Goal: Information Seeking & Learning: Learn about a topic

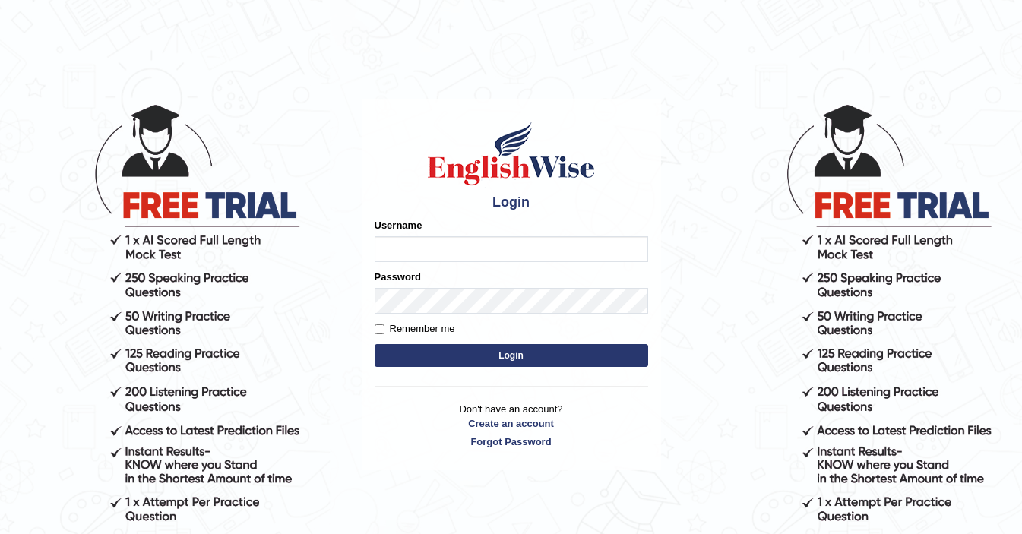
click at [418, 253] on input "Username" at bounding box center [512, 249] width 274 height 26
type input "ElliotM"
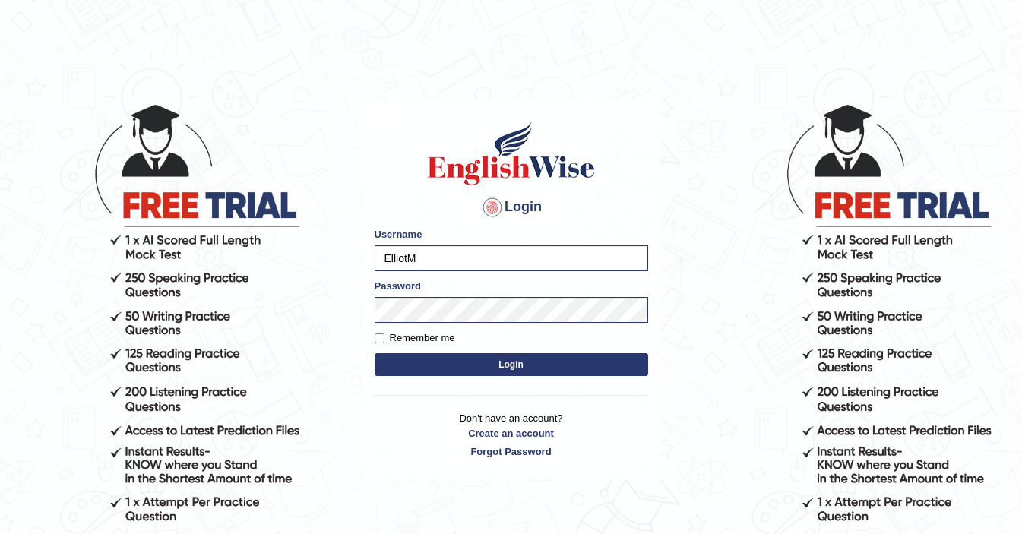
click at [519, 369] on button "Login" at bounding box center [512, 364] width 274 height 23
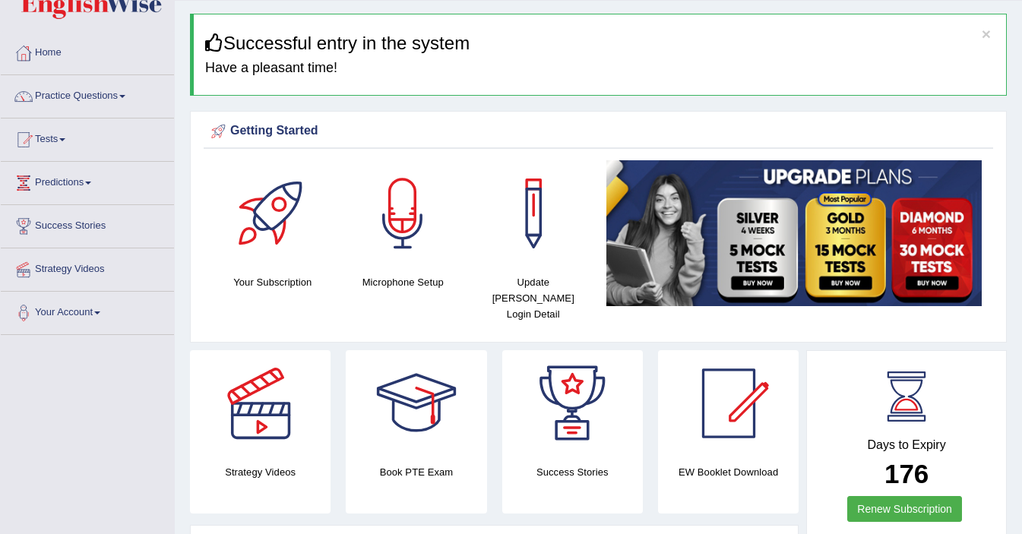
scroll to position [45, 0]
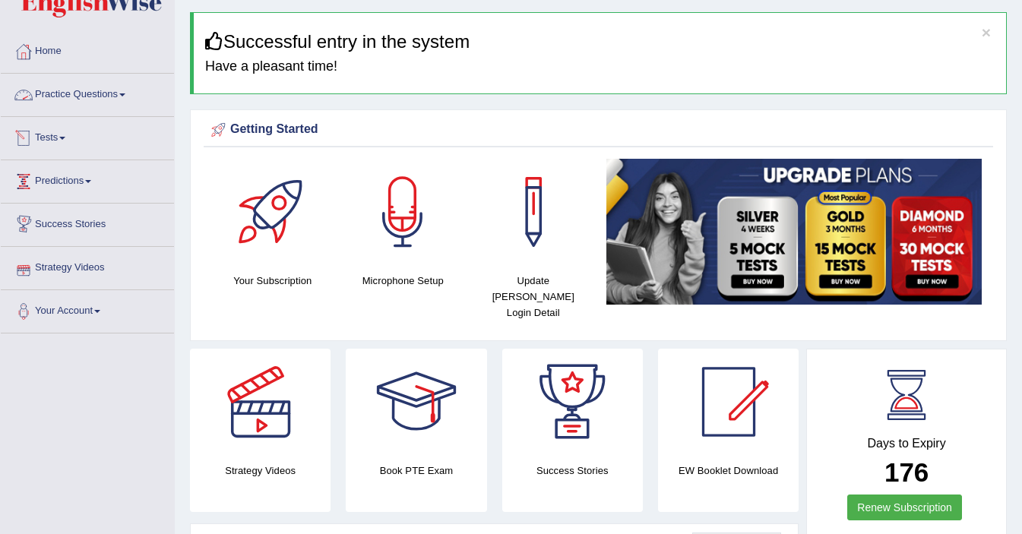
click at [51, 96] on link "Practice Questions" at bounding box center [87, 93] width 173 height 38
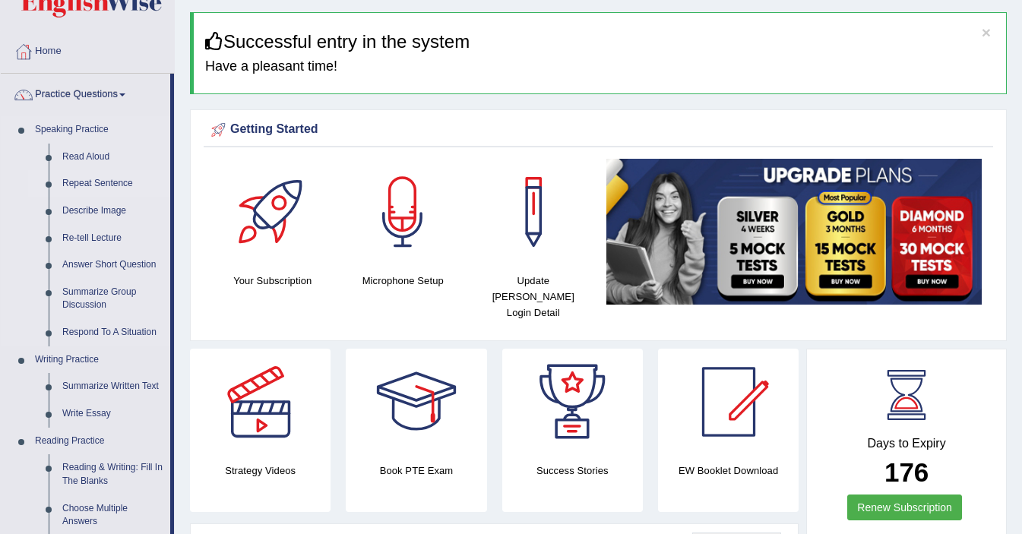
click at [97, 185] on link "Repeat Sentence" at bounding box center [112, 183] width 115 height 27
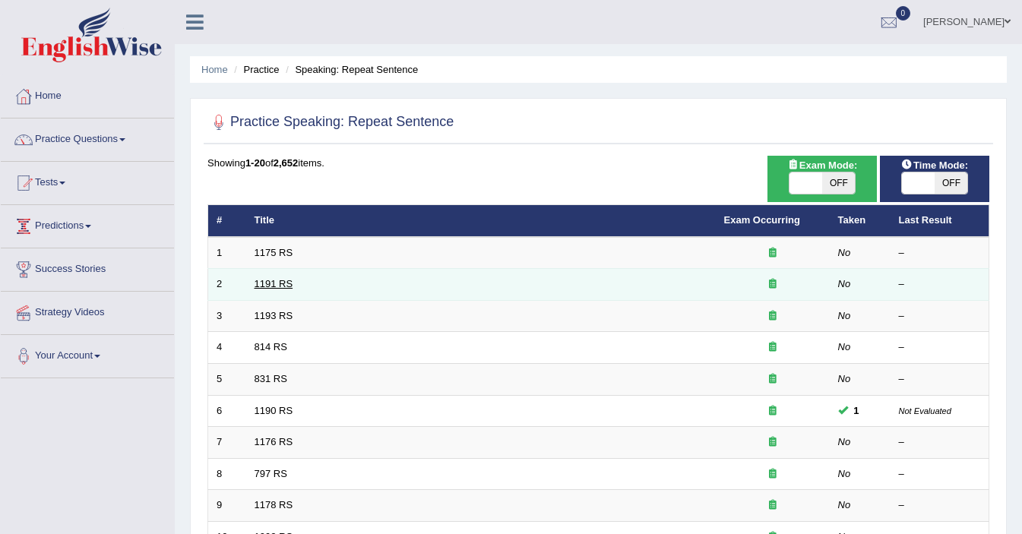
click at [271, 284] on link "1191 RS" at bounding box center [274, 283] width 39 height 11
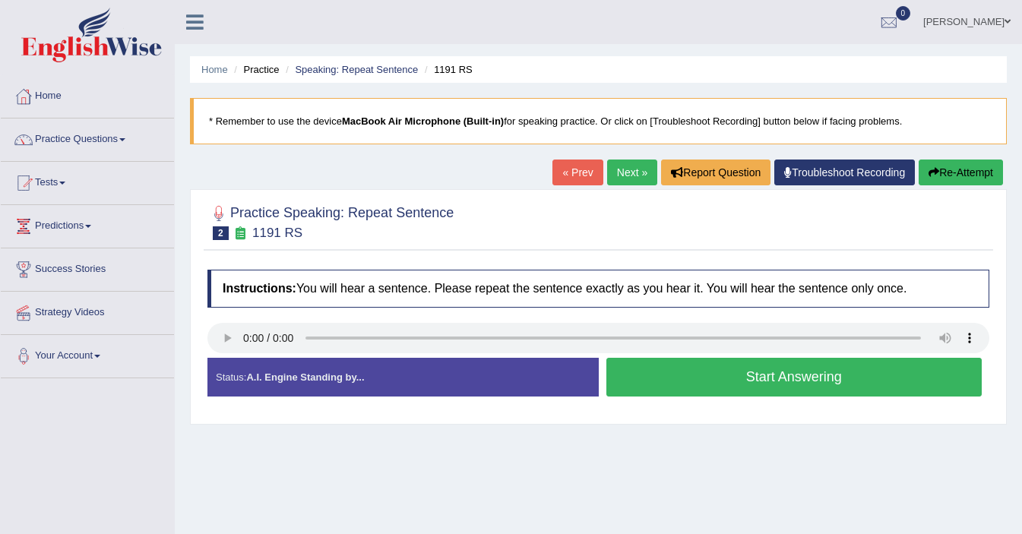
click at [763, 366] on button "Start Answering" at bounding box center [795, 377] width 376 height 39
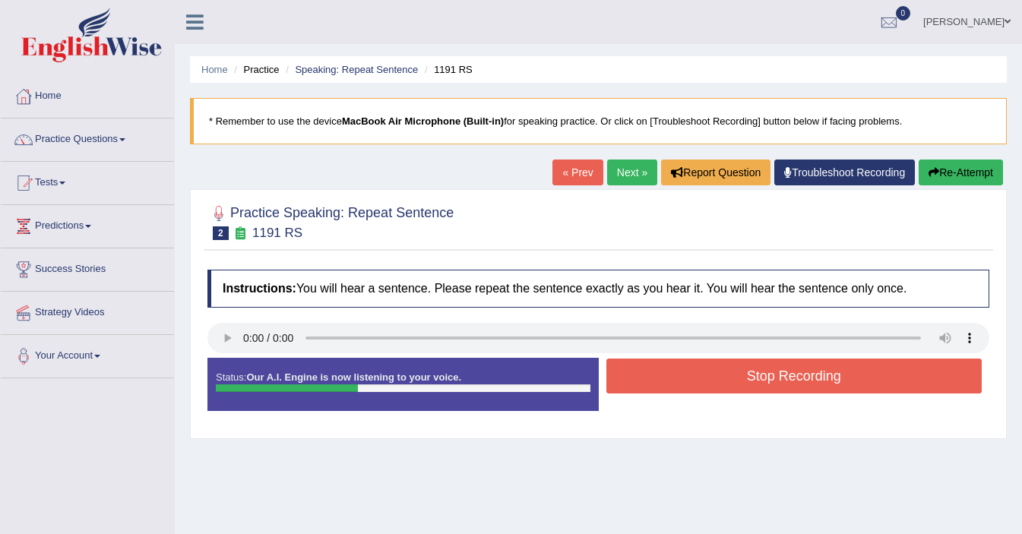
click at [763, 366] on button "Stop Recording" at bounding box center [795, 376] width 376 height 35
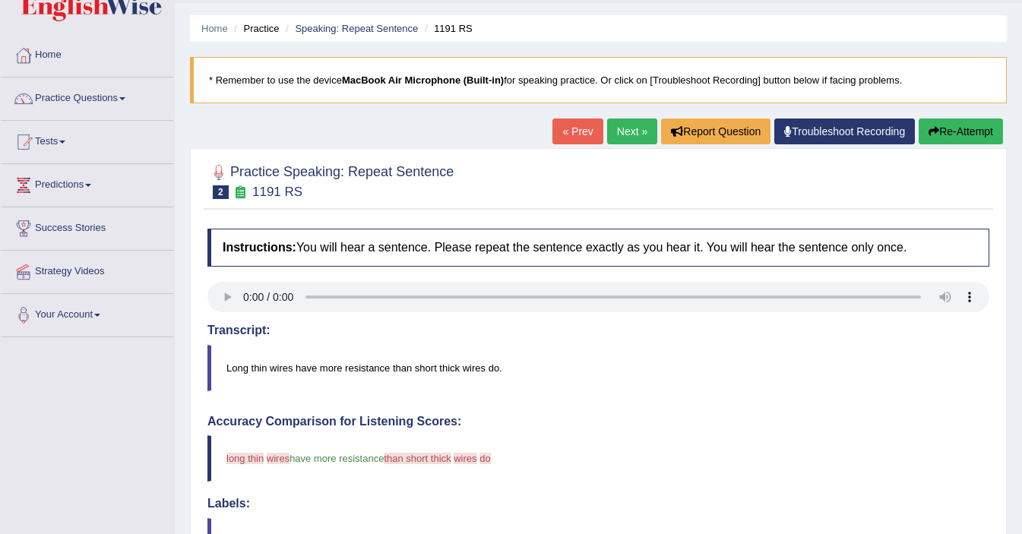
scroll to position [37, 0]
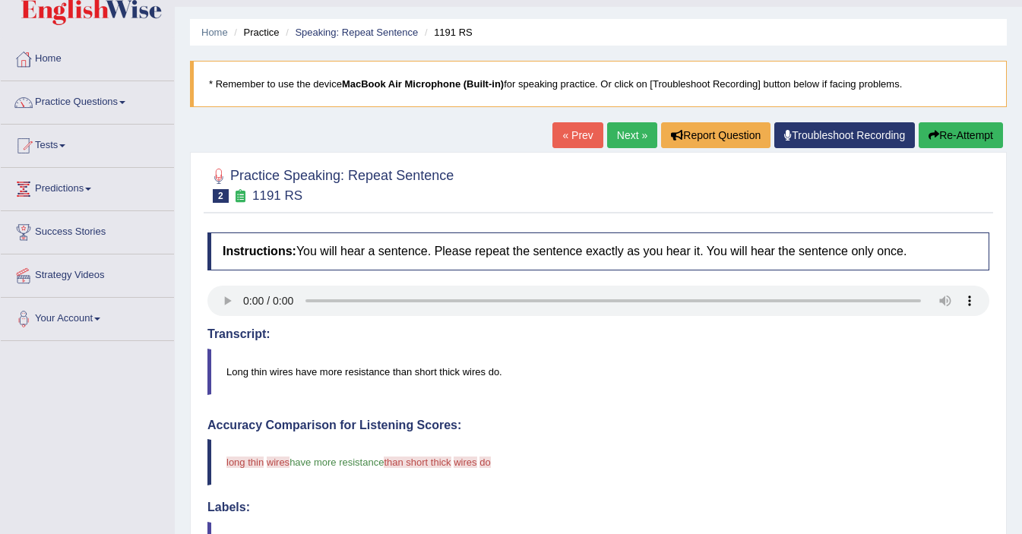
click at [612, 134] on link "Next »" at bounding box center [632, 135] width 50 height 26
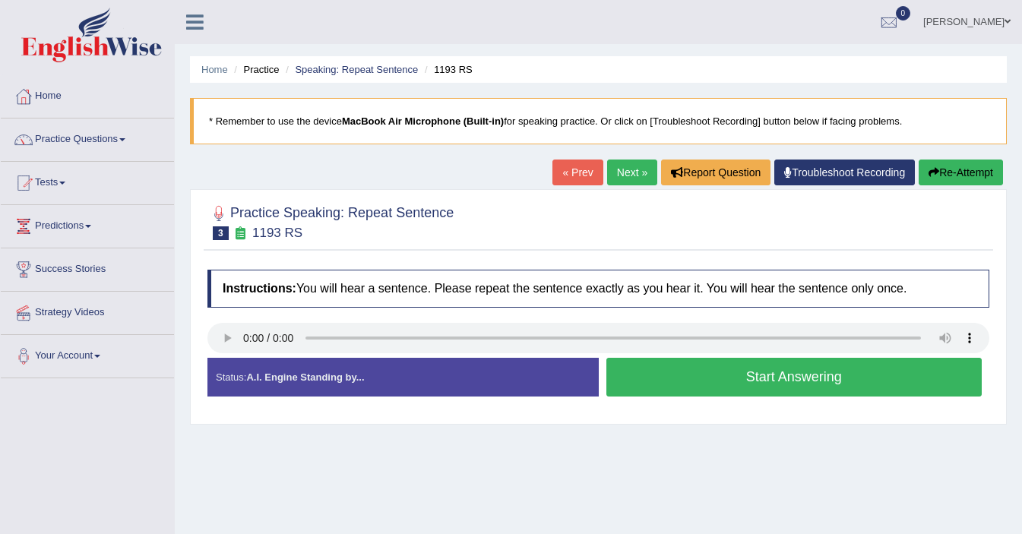
click at [667, 372] on button "Start Answering" at bounding box center [795, 377] width 376 height 39
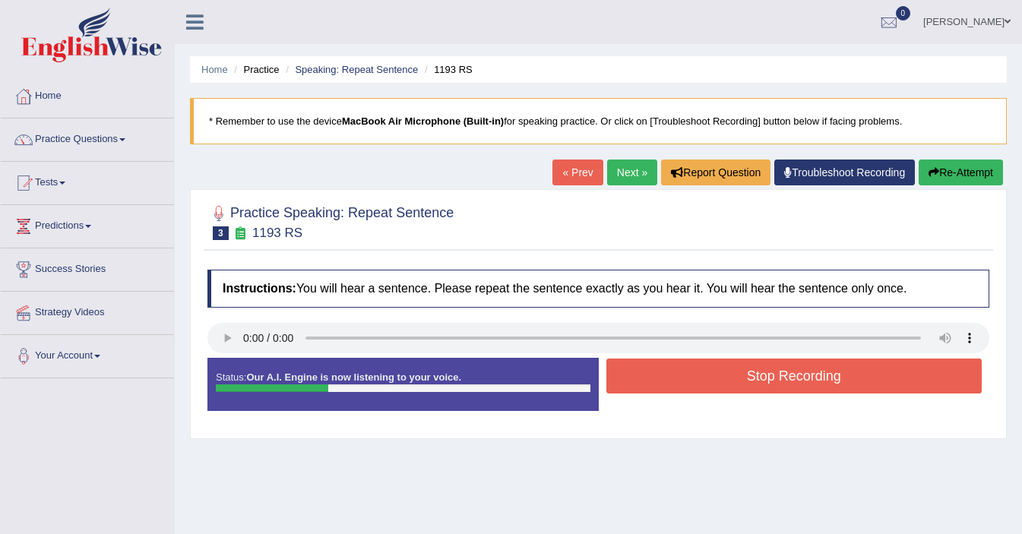
click at [827, 393] on button "Stop Recording" at bounding box center [795, 376] width 376 height 35
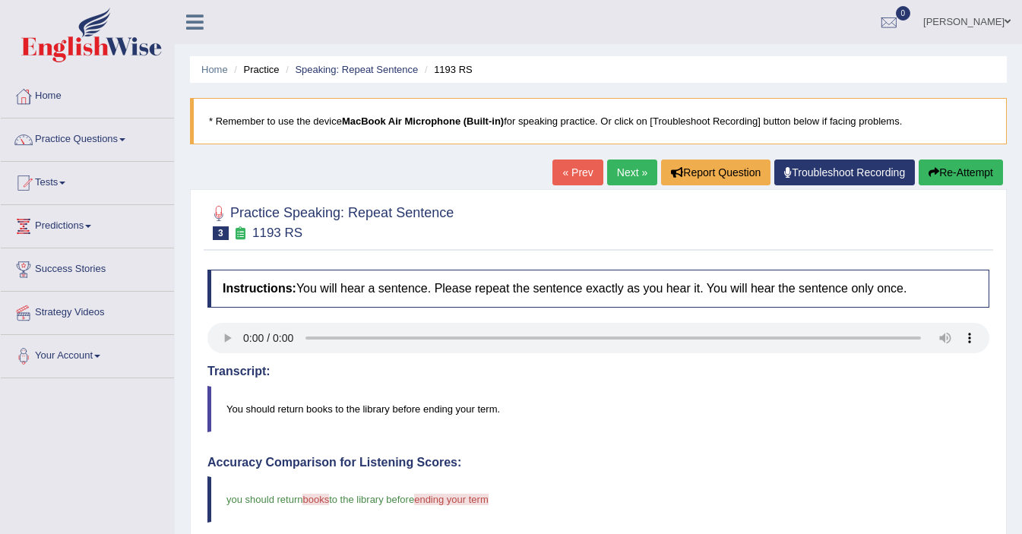
click at [623, 181] on link "Next »" at bounding box center [632, 173] width 50 height 26
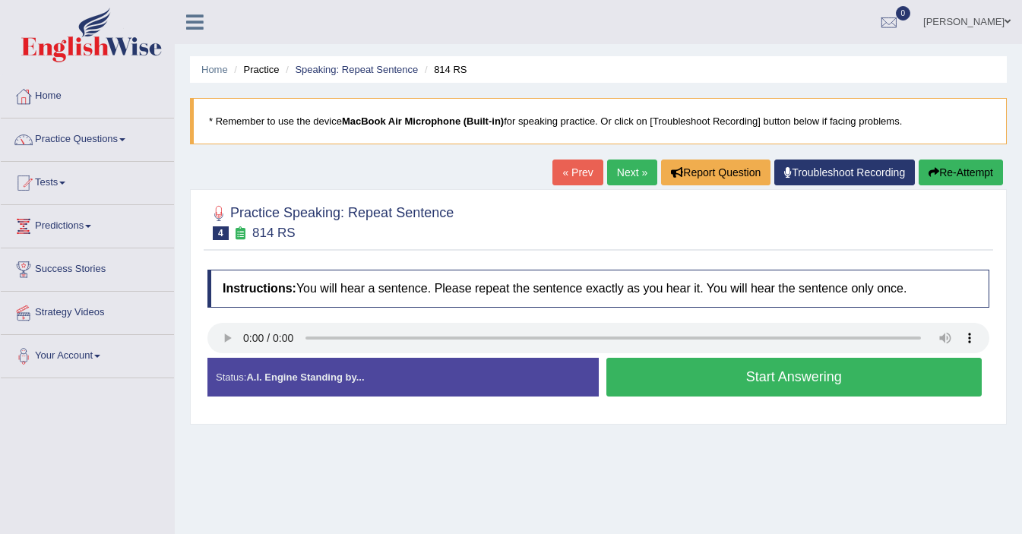
click at [667, 371] on button "Start Answering" at bounding box center [795, 377] width 376 height 39
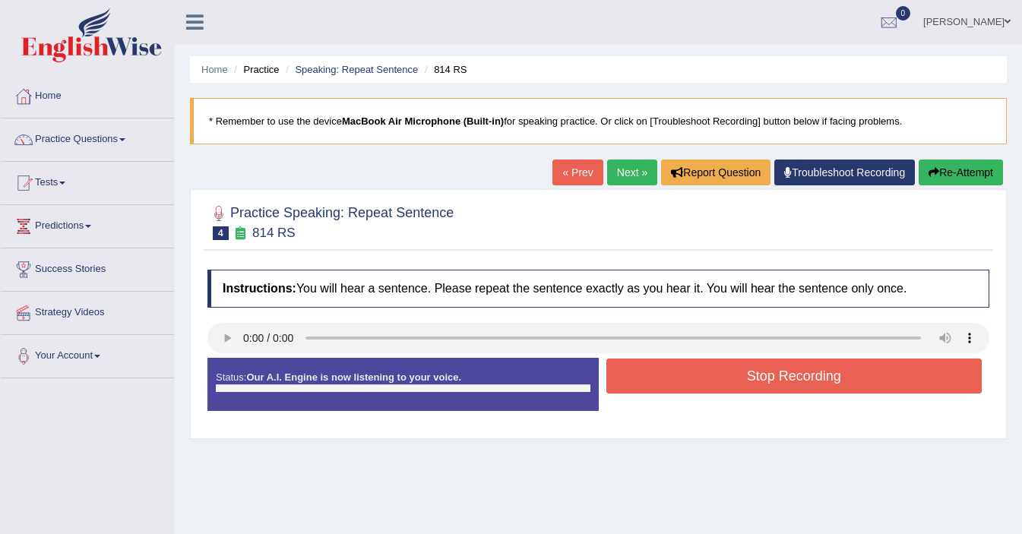
click at [667, 371] on button "Stop Recording" at bounding box center [795, 376] width 376 height 35
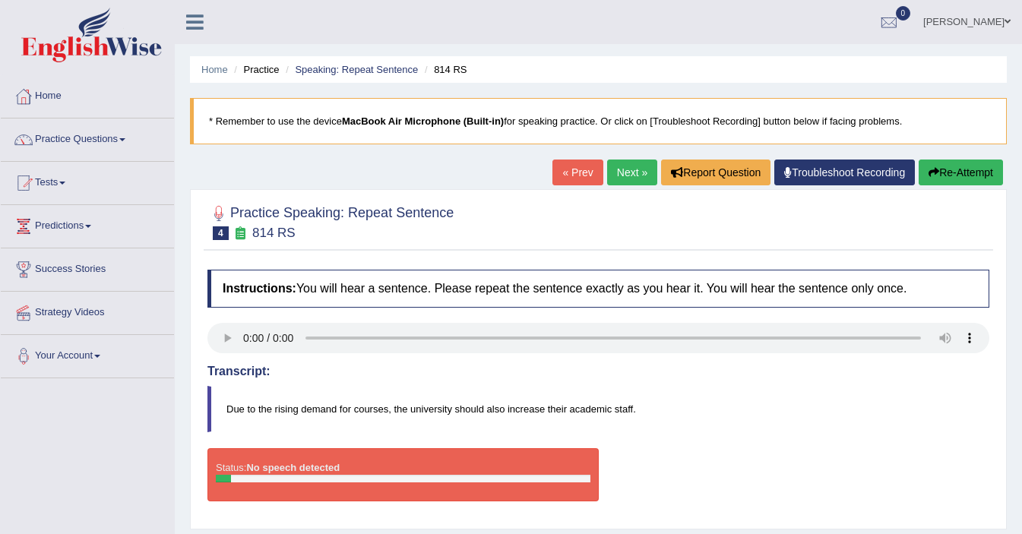
click at [968, 166] on button "Re-Attempt" at bounding box center [961, 173] width 84 height 26
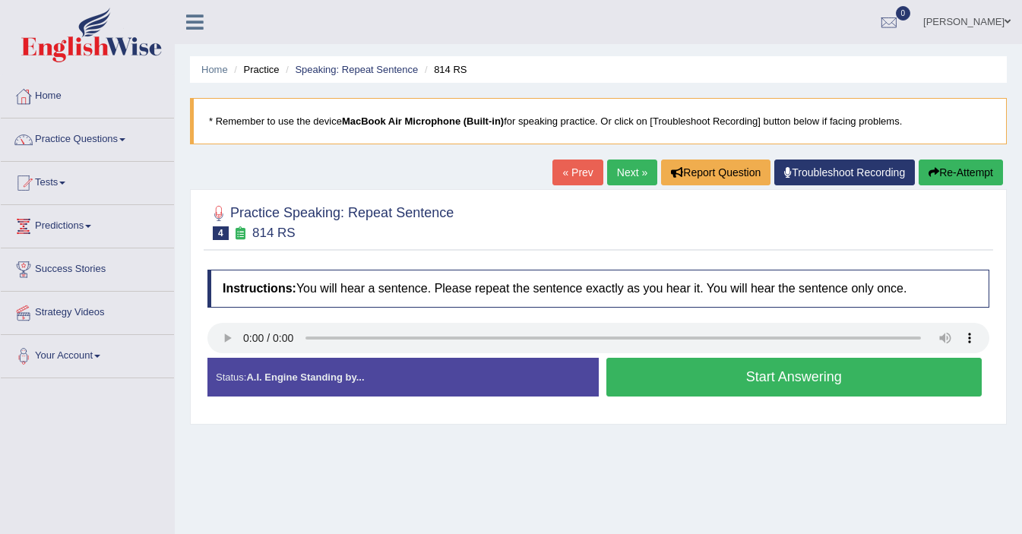
click at [791, 389] on button "Start Answering" at bounding box center [795, 377] width 376 height 39
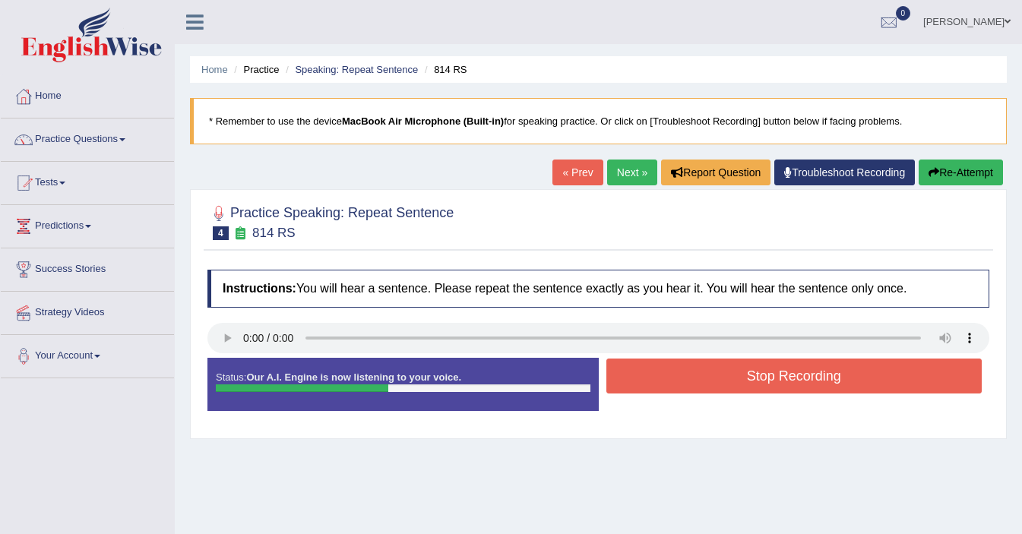
click at [791, 389] on button "Stop Recording" at bounding box center [795, 376] width 376 height 35
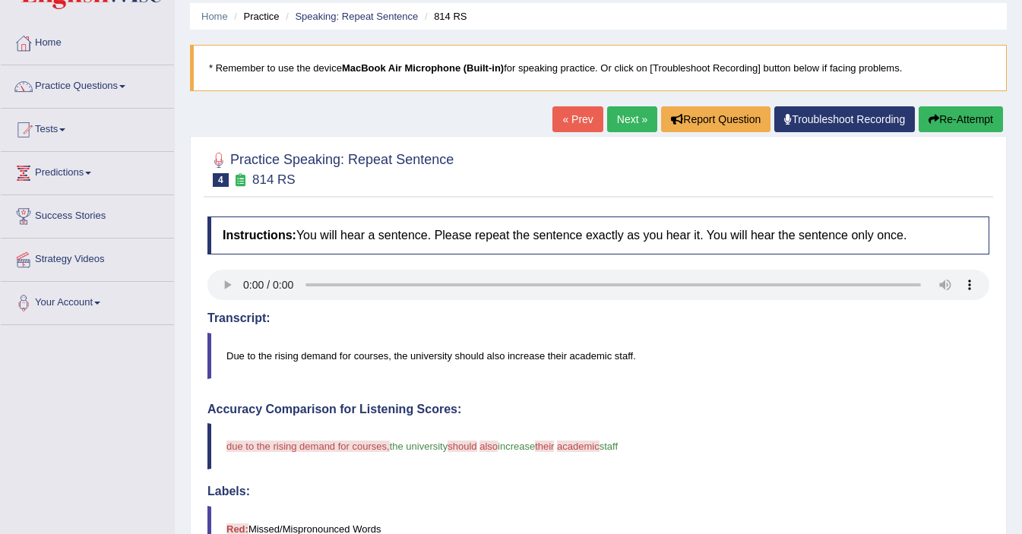
scroll to position [52, 0]
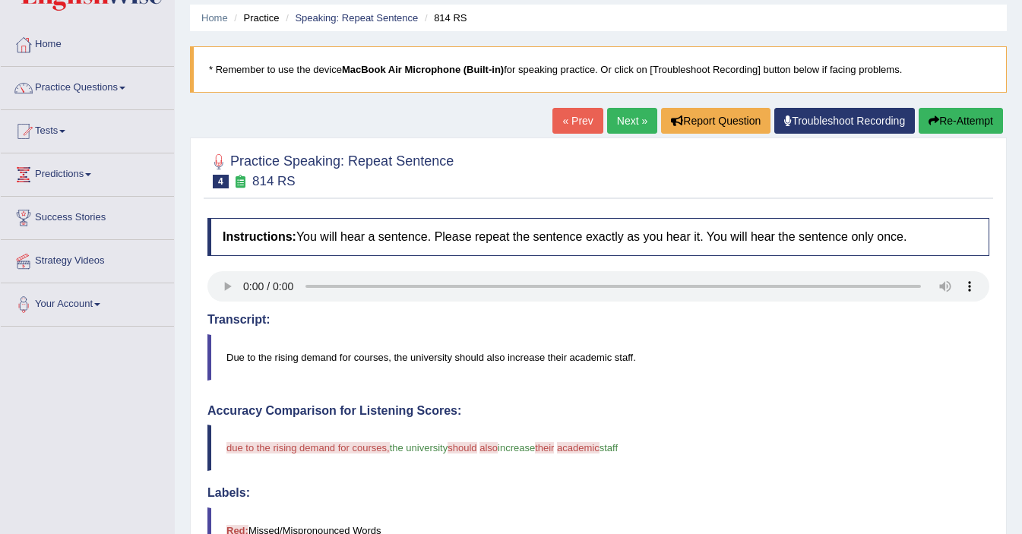
click at [629, 129] on link "Next »" at bounding box center [632, 121] width 50 height 26
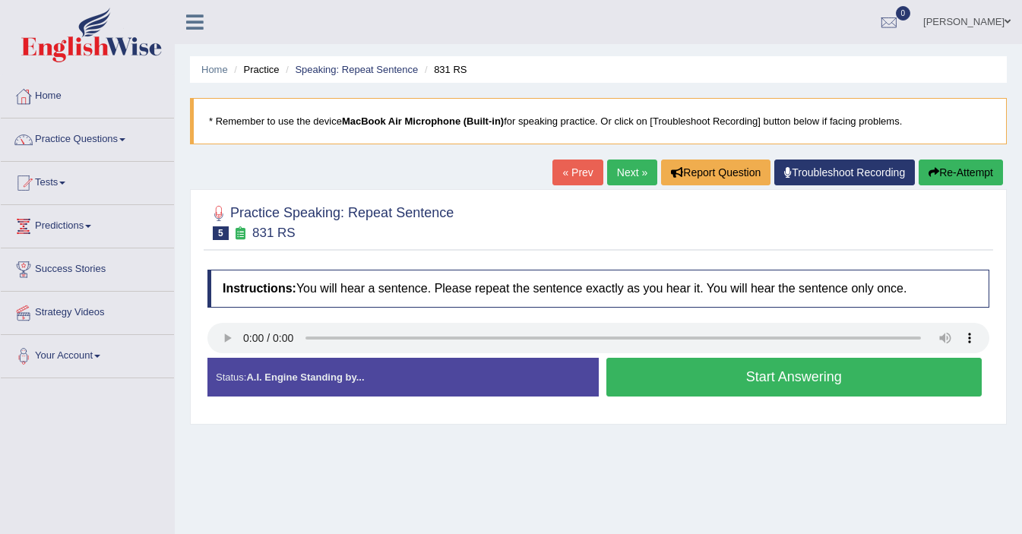
click at [731, 376] on button "Start Answering" at bounding box center [795, 377] width 376 height 39
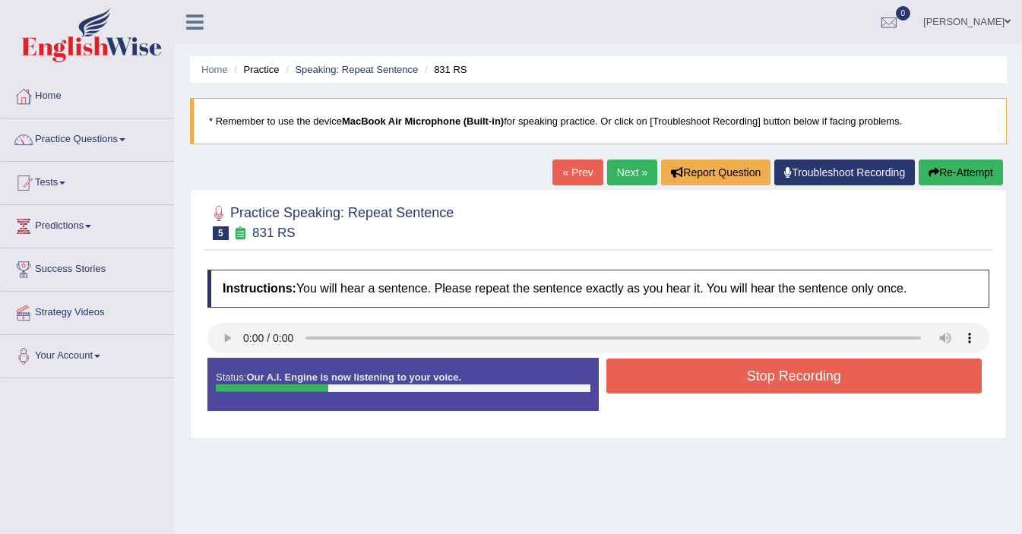
click at [731, 376] on button "Stop Recording" at bounding box center [795, 376] width 376 height 35
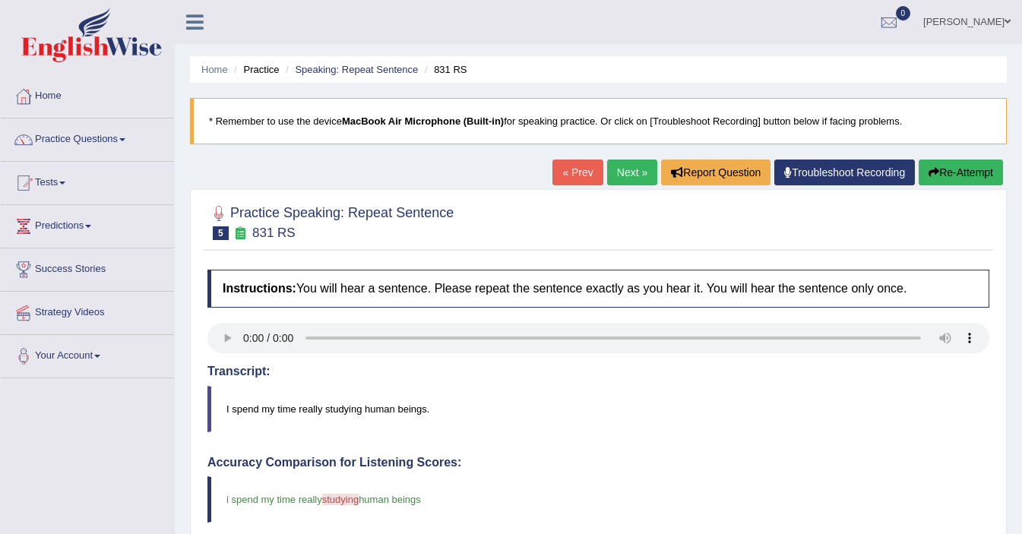
click at [636, 175] on link "Next »" at bounding box center [632, 173] width 50 height 26
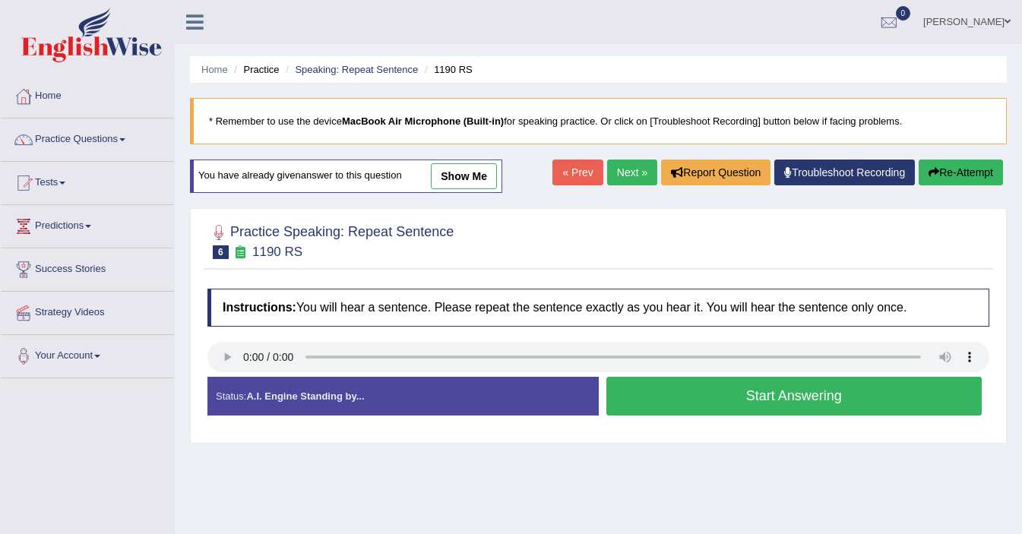
click at [800, 403] on button "Start Answering" at bounding box center [795, 396] width 376 height 39
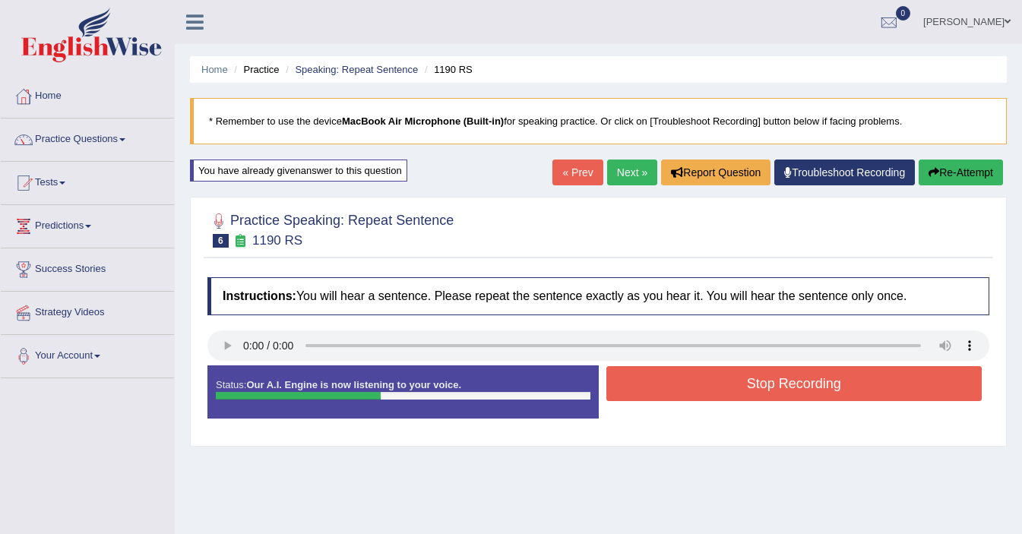
click at [784, 388] on button "Stop Recording" at bounding box center [795, 383] width 376 height 35
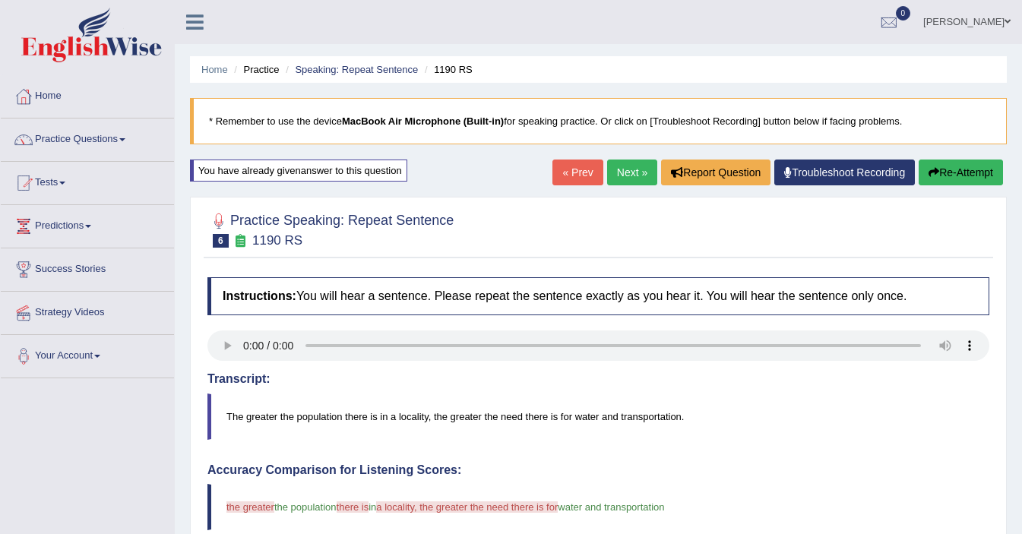
click at [627, 170] on link "Next »" at bounding box center [632, 173] width 50 height 26
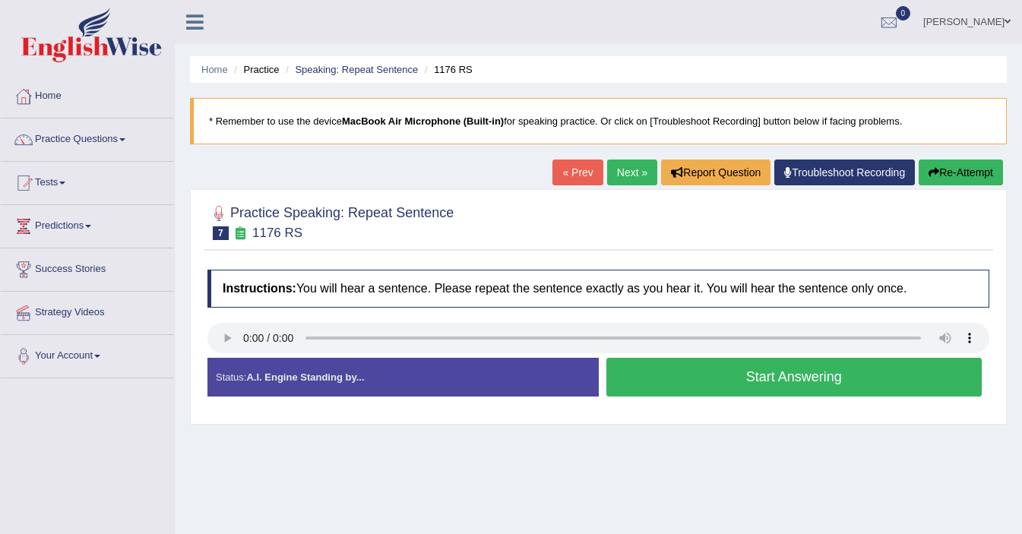
click at [788, 372] on button "Start Answering" at bounding box center [795, 377] width 376 height 39
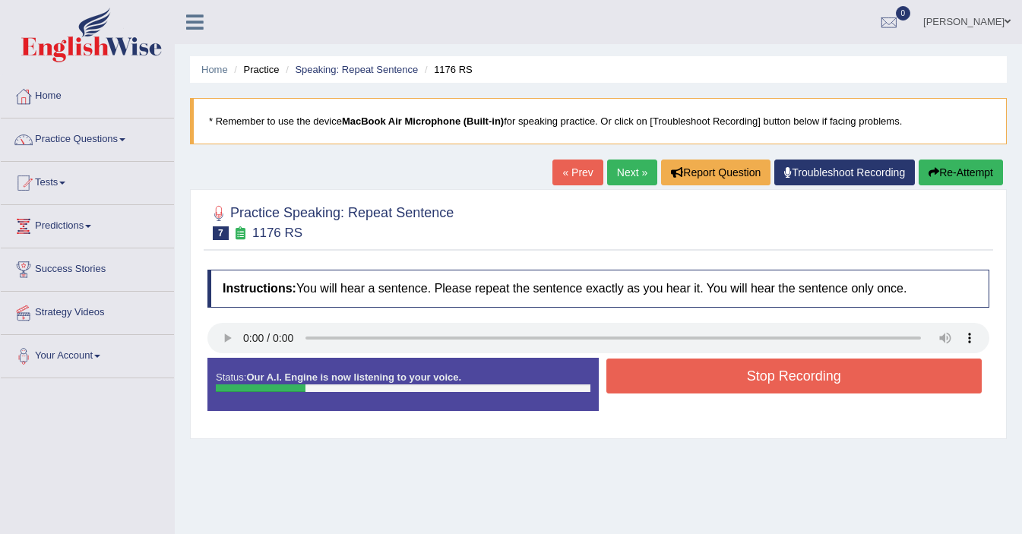
click at [788, 372] on button "Stop Recording" at bounding box center [795, 376] width 376 height 35
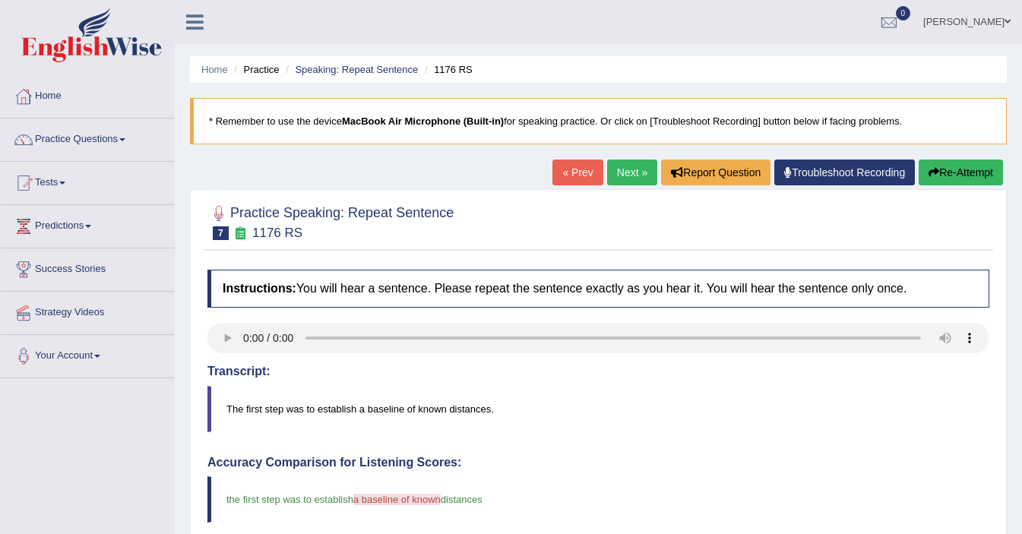
click at [623, 172] on link "Next »" at bounding box center [632, 173] width 50 height 26
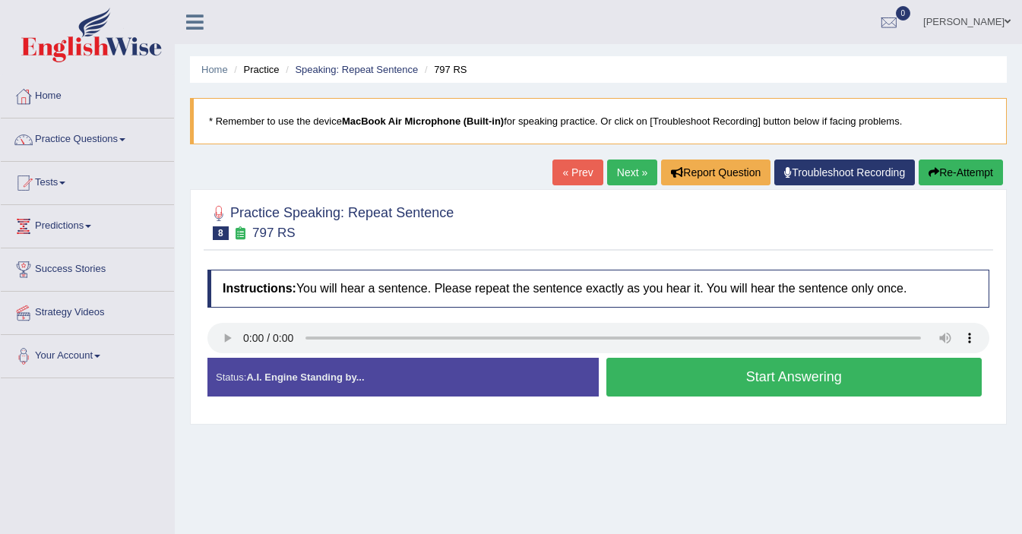
click at [786, 365] on button "Start Answering" at bounding box center [795, 377] width 376 height 39
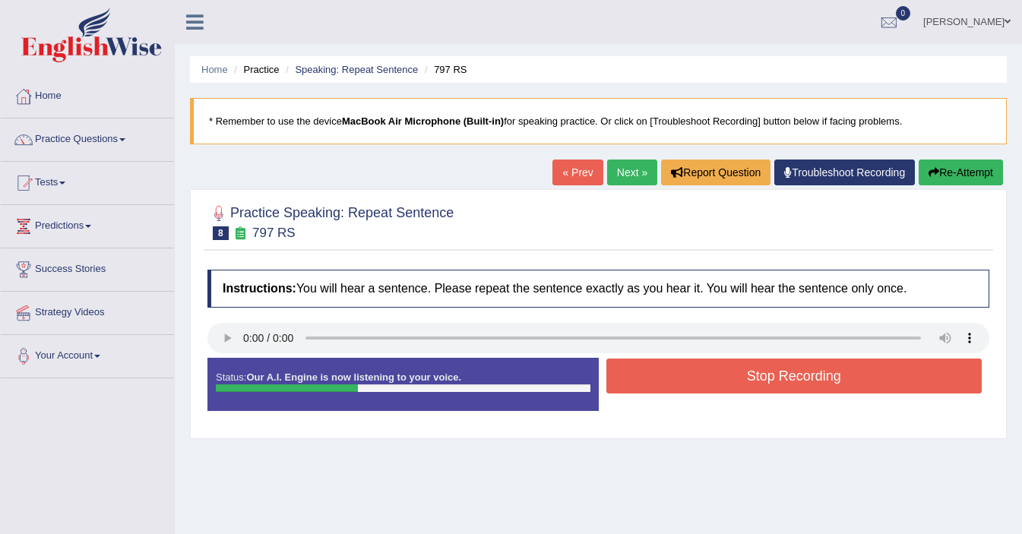
click at [786, 382] on button "Stop Recording" at bounding box center [795, 376] width 376 height 35
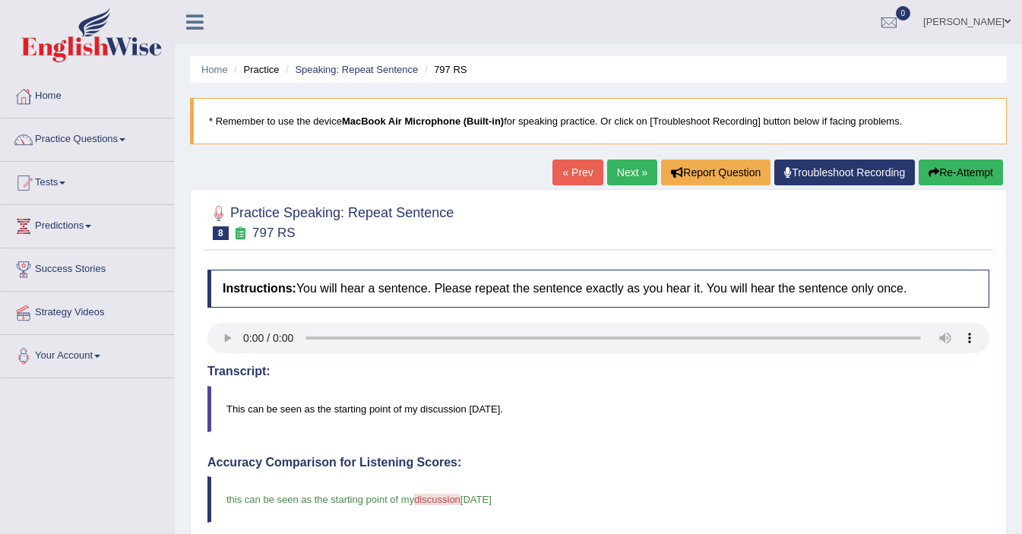
click at [645, 173] on link "Next »" at bounding box center [632, 173] width 50 height 26
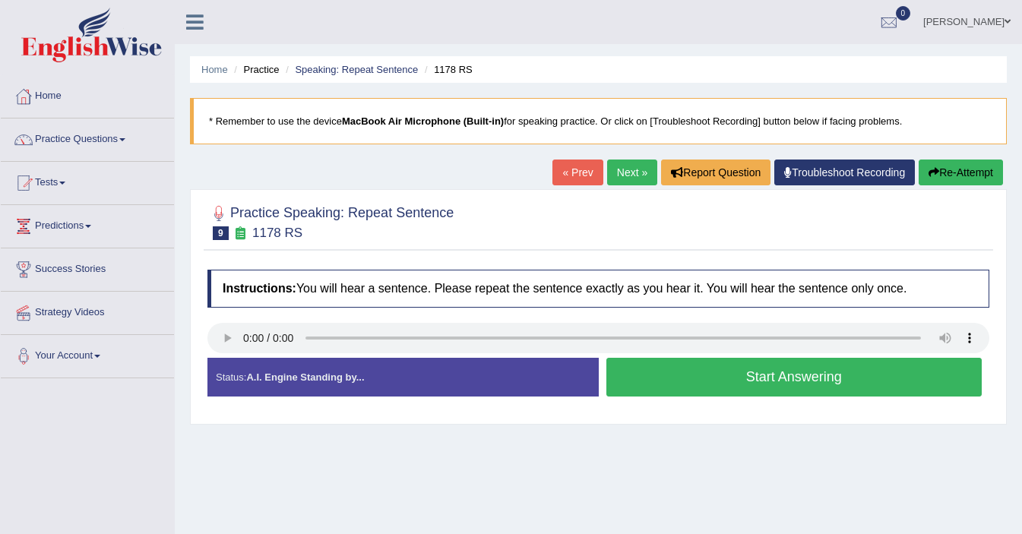
click at [767, 372] on button "Start Answering" at bounding box center [795, 377] width 376 height 39
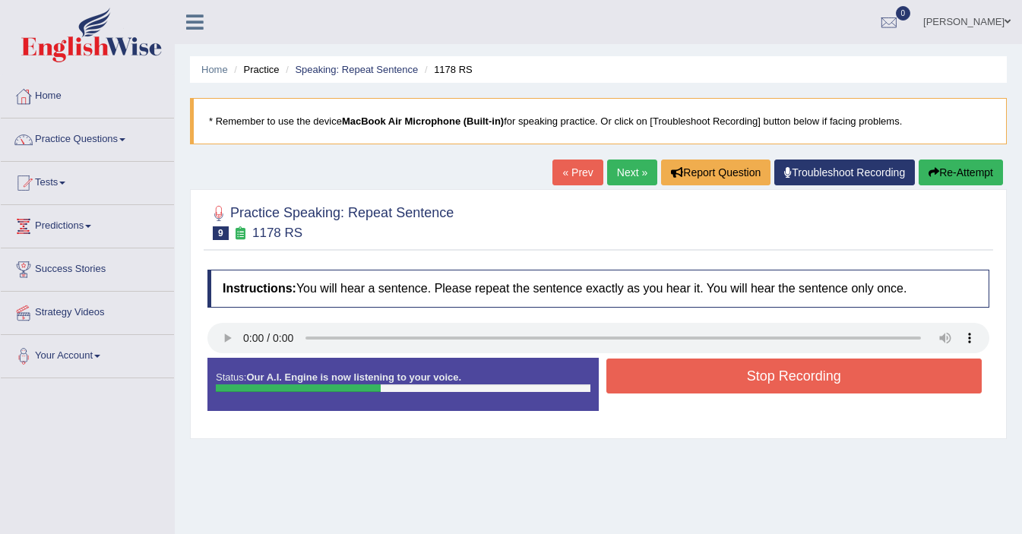
click at [767, 372] on button "Stop Recording" at bounding box center [795, 376] width 376 height 35
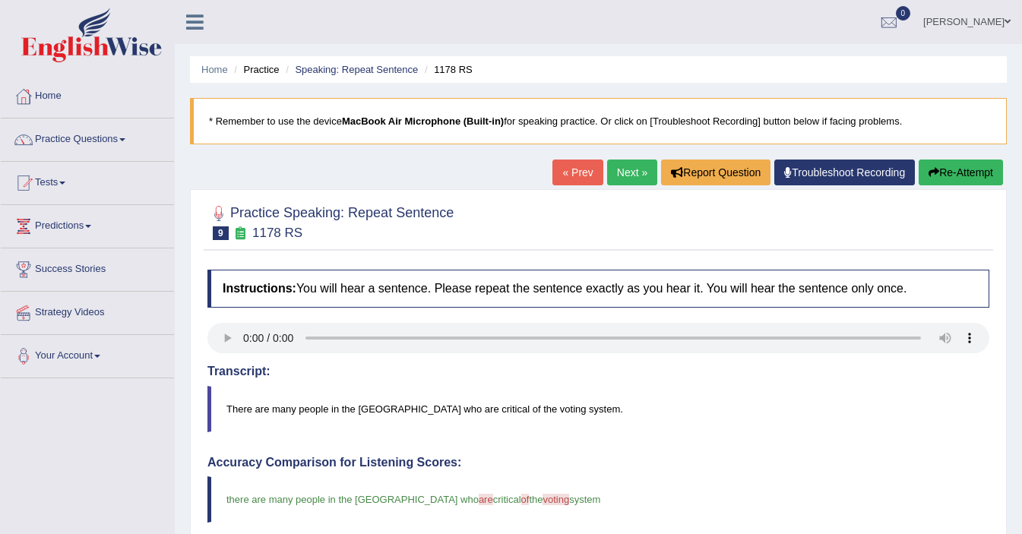
click at [613, 173] on link "Next »" at bounding box center [632, 173] width 50 height 26
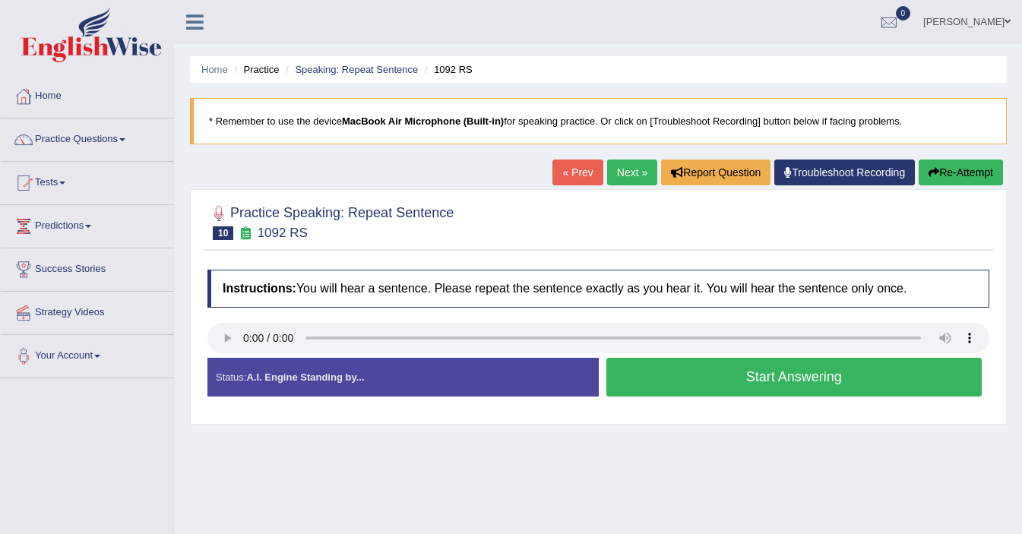
click at [781, 379] on button "Start Answering" at bounding box center [795, 377] width 376 height 39
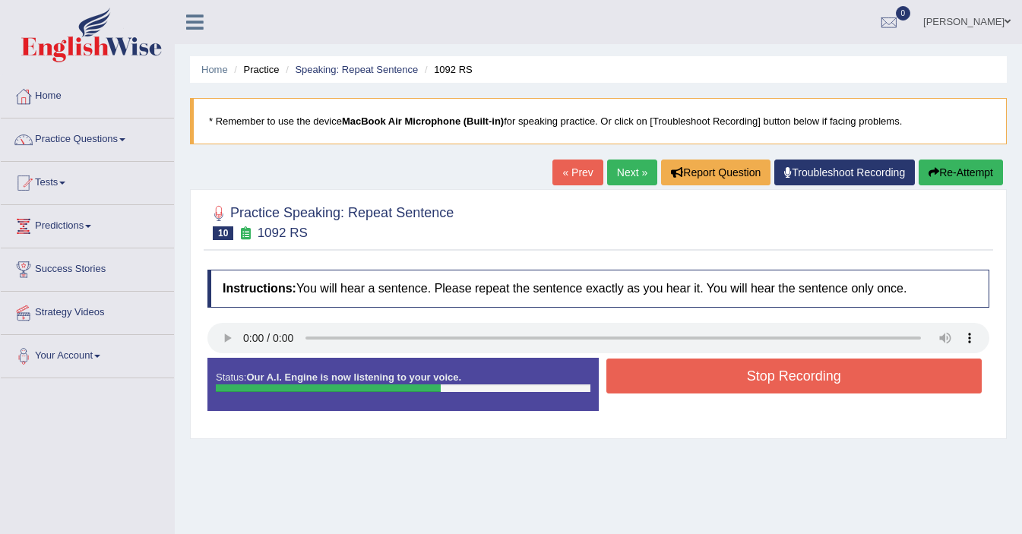
click at [781, 379] on button "Stop Recording" at bounding box center [795, 376] width 376 height 35
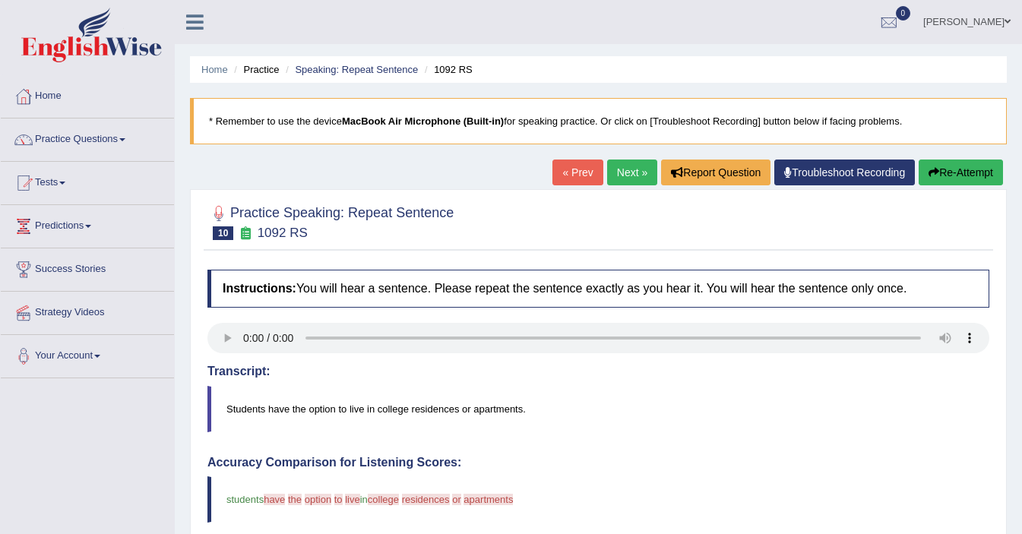
click at [620, 173] on link "Next »" at bounding box center [632, 173] width 50 height 26
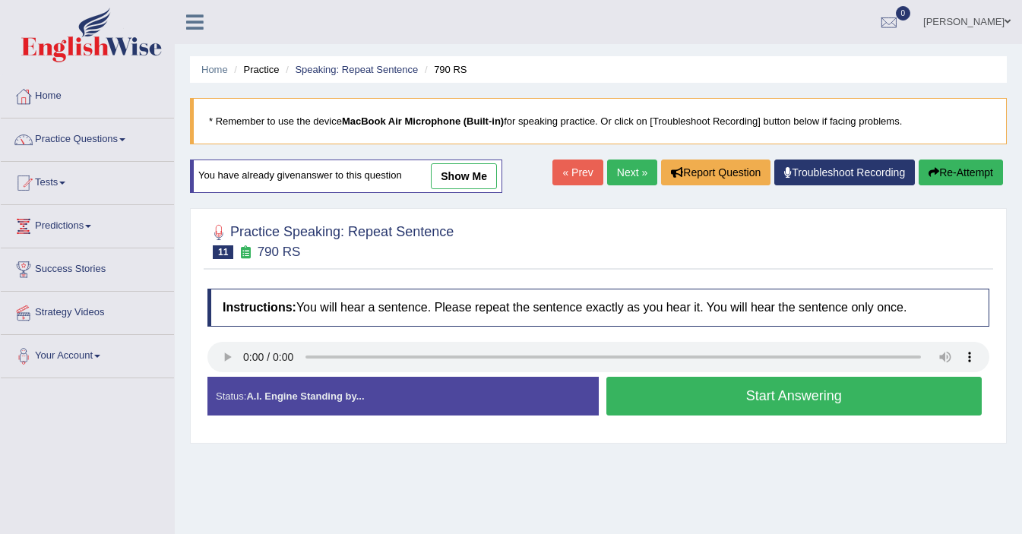
click at [781, 401] on button "Start Answering" at bounding box center [795, 396] width 376 height 39
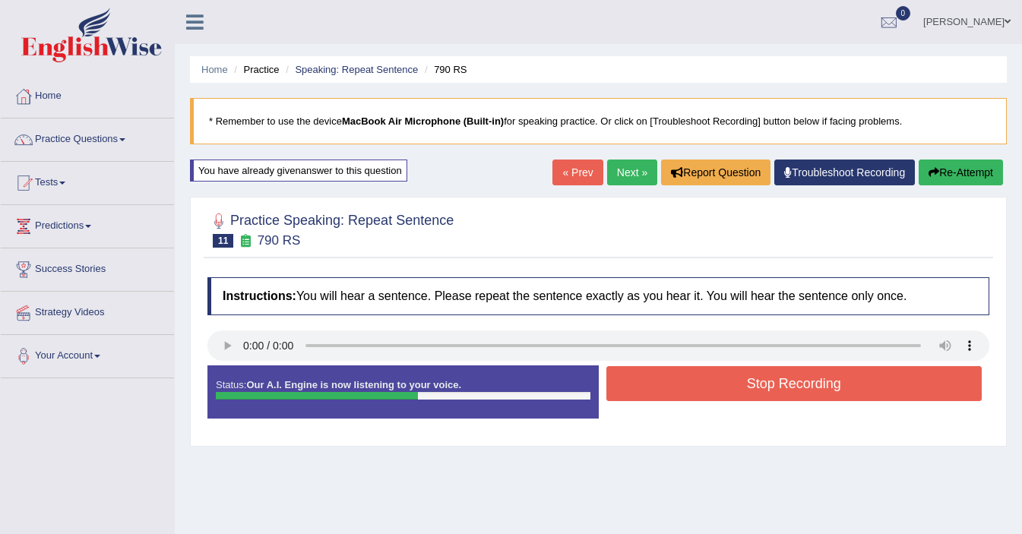
click at [781, 401] on button "Stop Recording" at bounding box center [795, 383] width 376 height 35
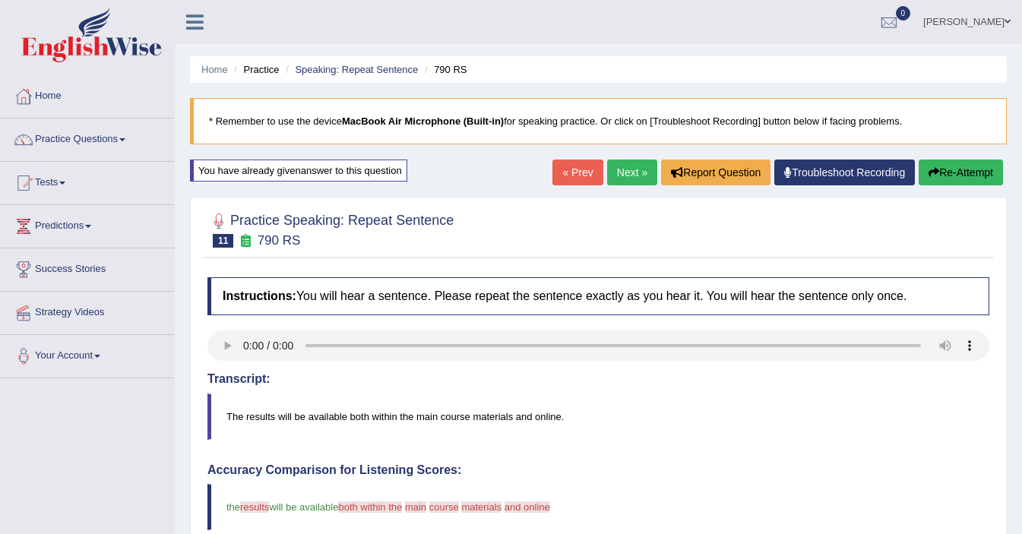
click at [623, 186] on div "« Prev Next » Report Question Troubleshoot Recording Re-Attempt" at bounding box center [780, 175] width 455 height 30
click at [610, 172] on link "Next »" at bounding box center [632, 173] width 50 height 26
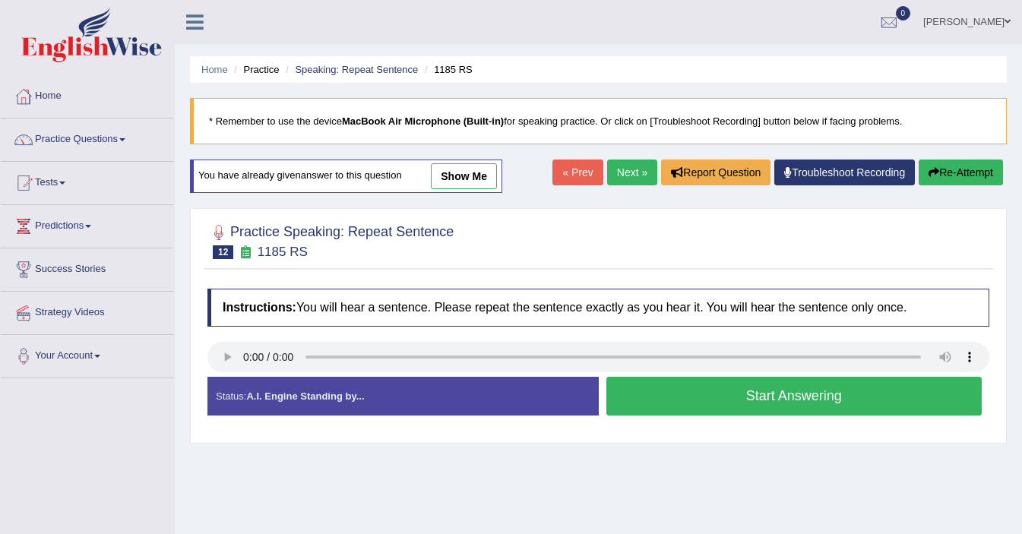
click at [753, 394] on button "Start Answering" at bounding box center [795, 396] width 376 height 39
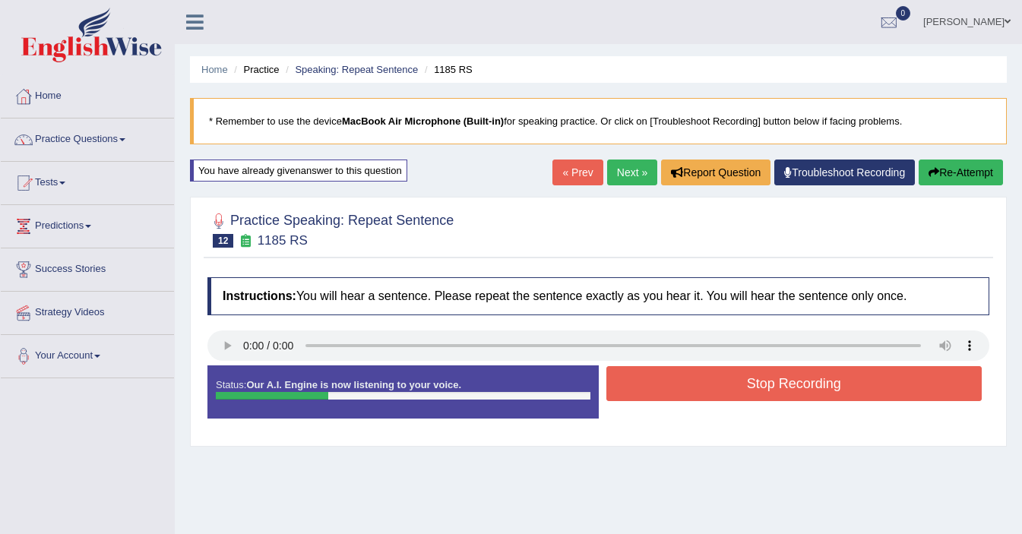
click at [753, 394] on button "Stop Recording" at bounding box center [795, 383] width 376 height 35
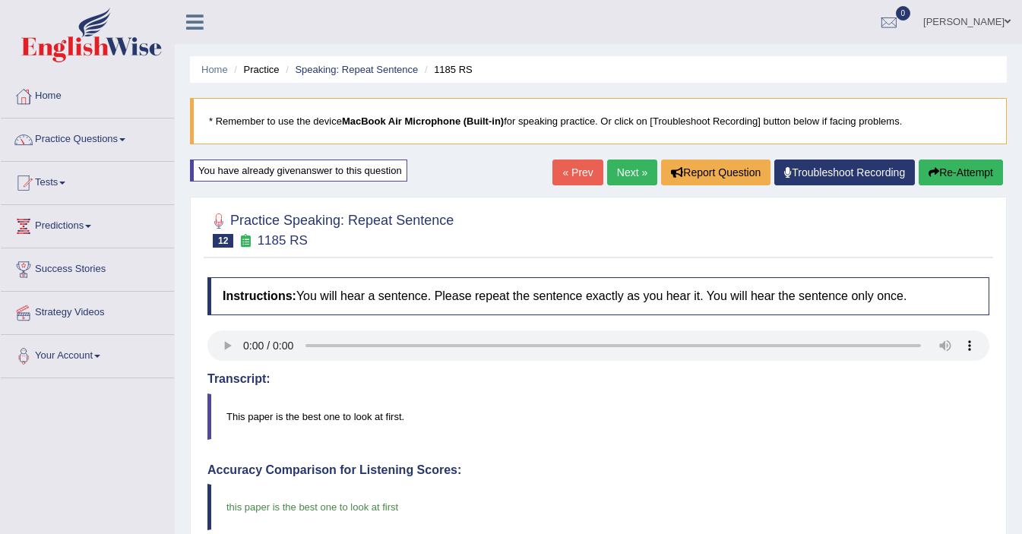
click at [594, 176] on div "« Prev Next » Report Question Troubleshoot Recording Re-Attempt" at bounding box center [780, 175] width 455 height 30
click at [609, 173] on link "Next »" at bounding box center [632, 173] width 50 height 26
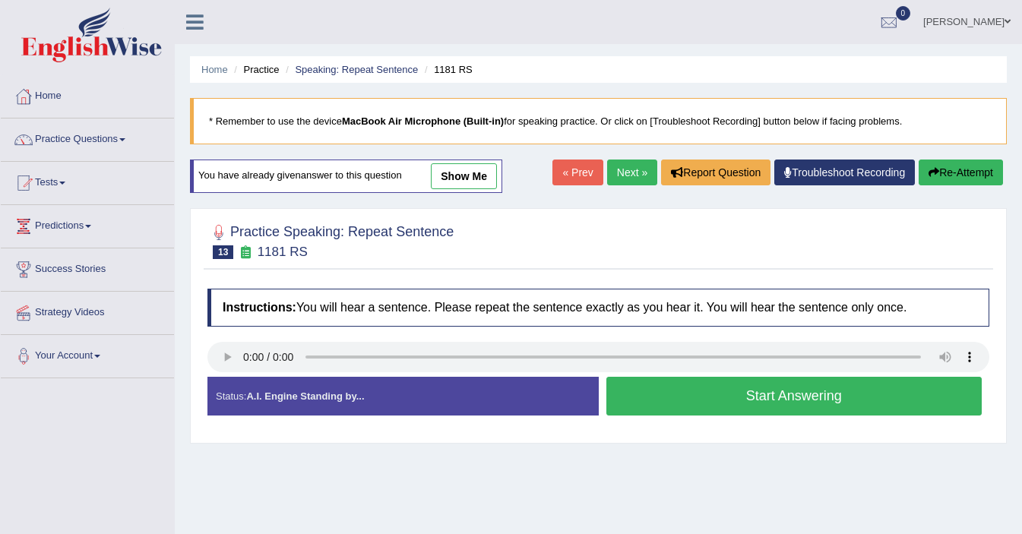
click at [785, 398] on button "Start Answering" at bounding box center [795, 396] width 376 height 39
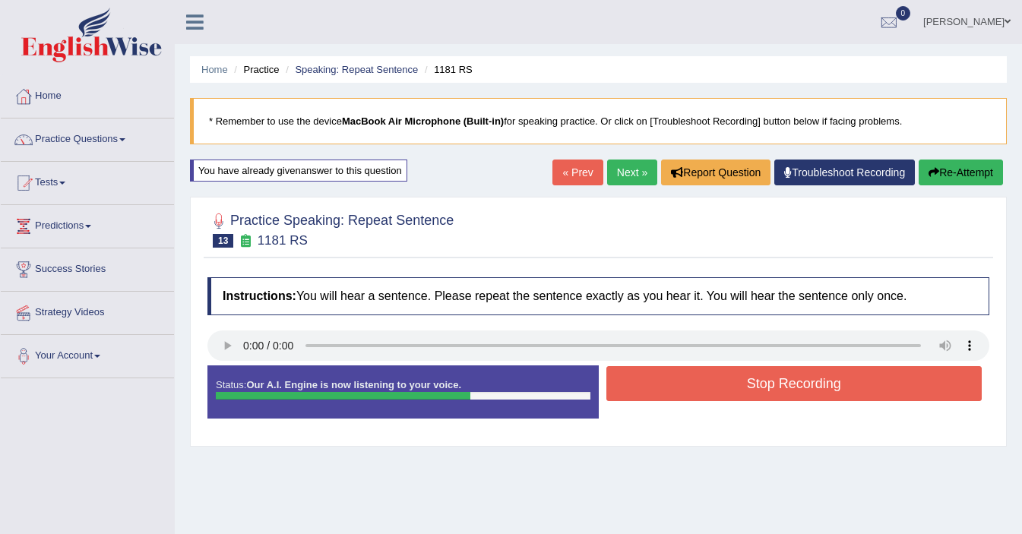
click at [785, 398] on button "Stop Recording" at bounding box center [795, 383] width 376 height 35
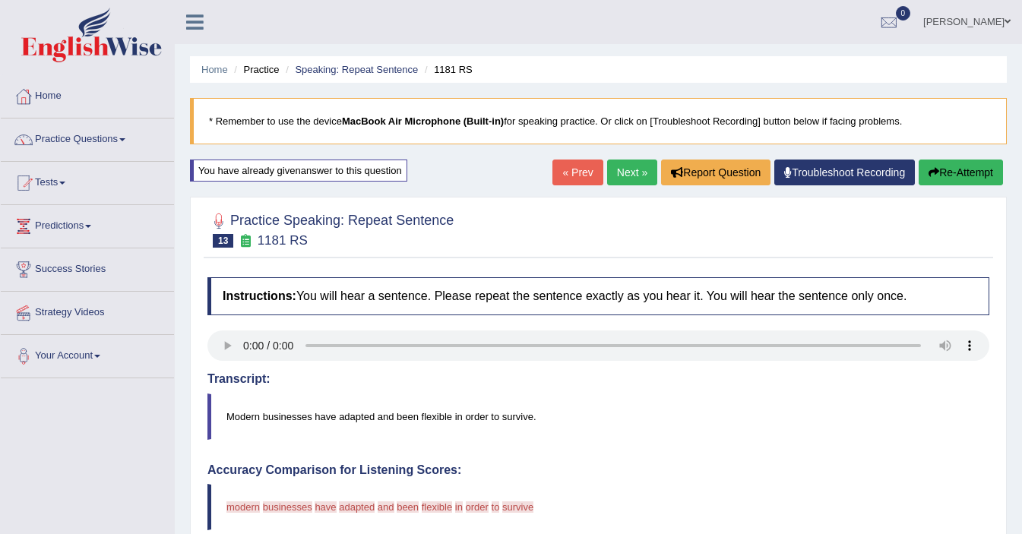
click at [610, 176] on link "Next »" at bounding box center [632, 173] width 50 height 26
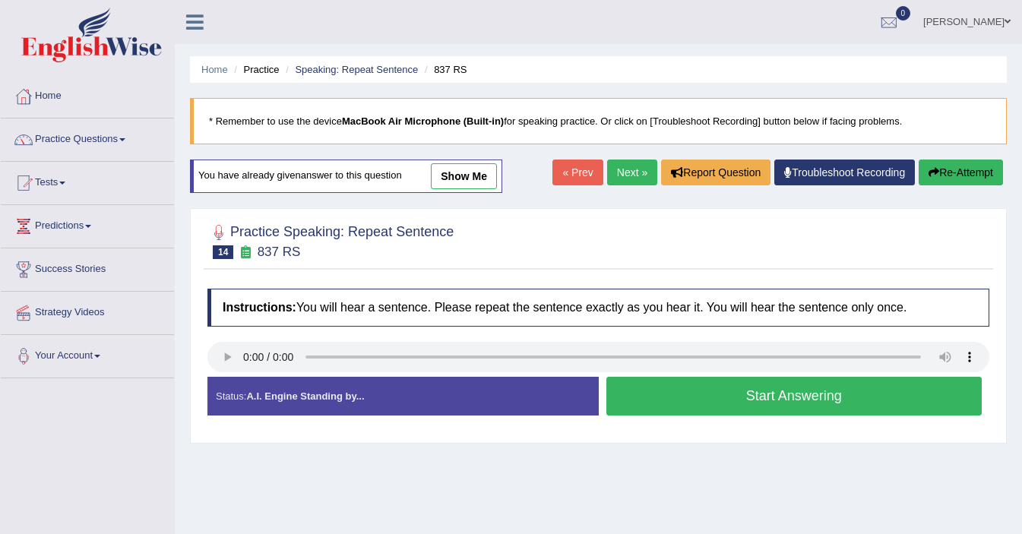
click at [814, 396] on button "Start Answering" at bounding box center [795, 396] width 376 height 39
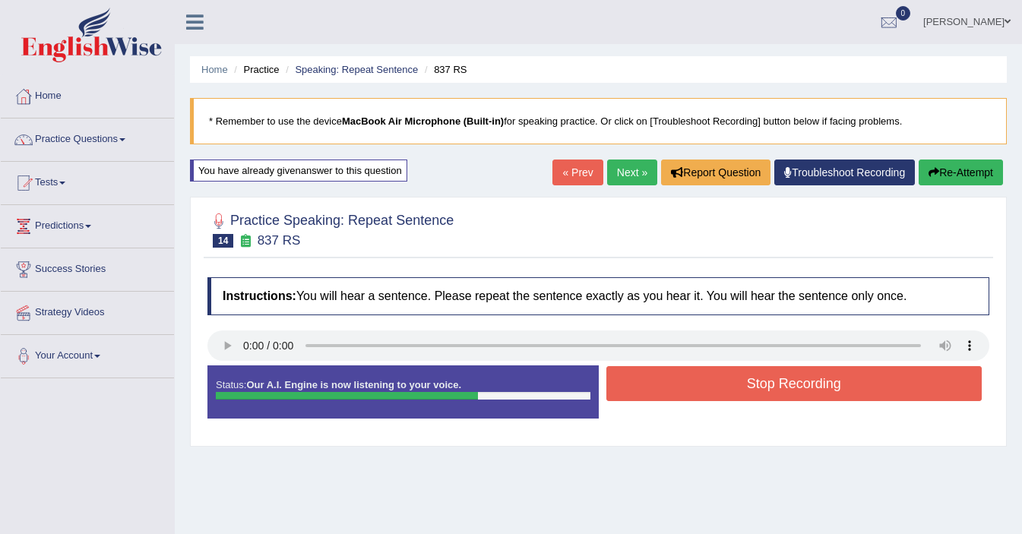
click at [814, 396] on button "Stop Recording" at bounding box center [795, 383] width 376 height 35
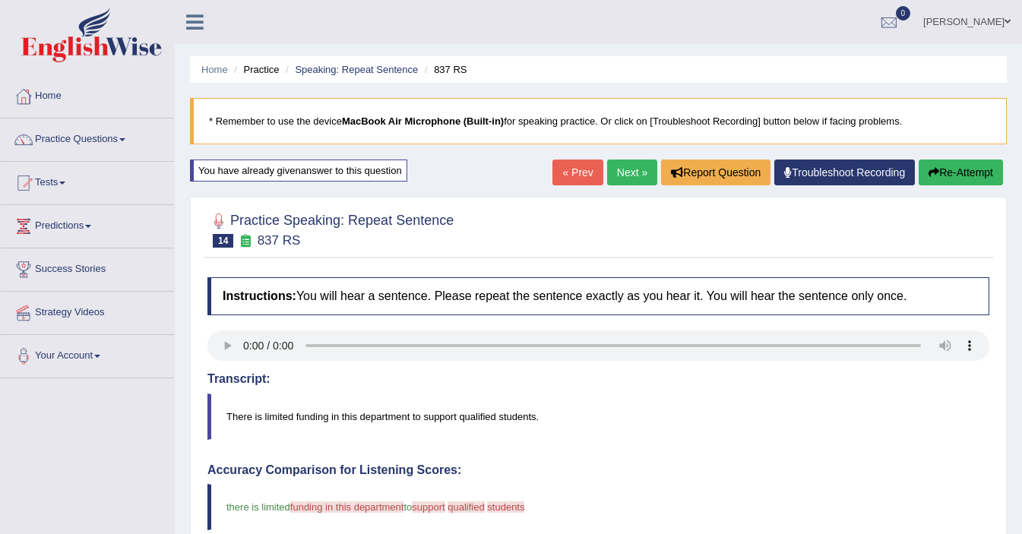
click at [624, 176] on link "Next »" at bounding box center [632, 173] width 50 height 26
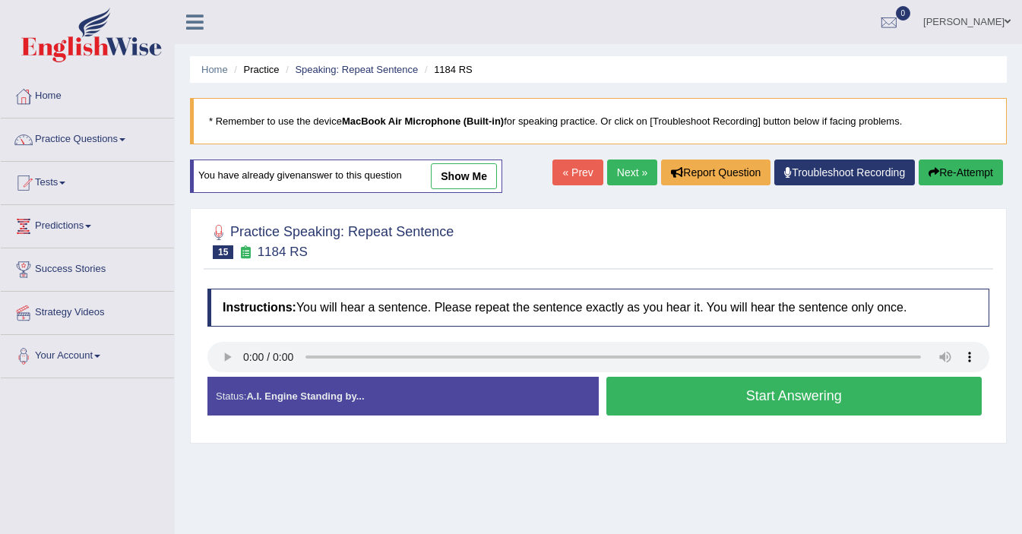
click at [784, 405] on button "Start Answering" at bounding box center [795, 396] width 376 height 39
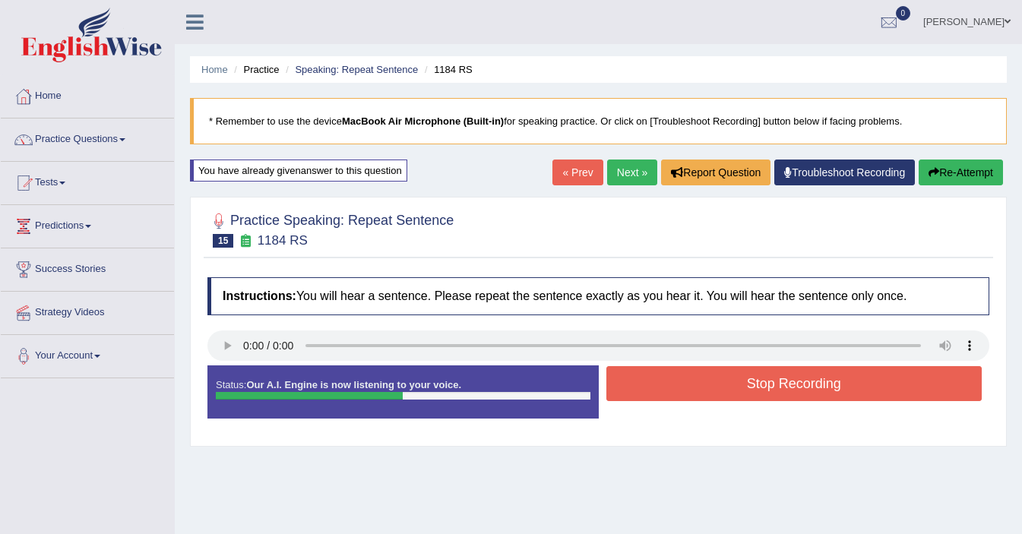
click at [782, 396] on button "Stop Recording" at bounding box center [795, 383] width 376 height 35
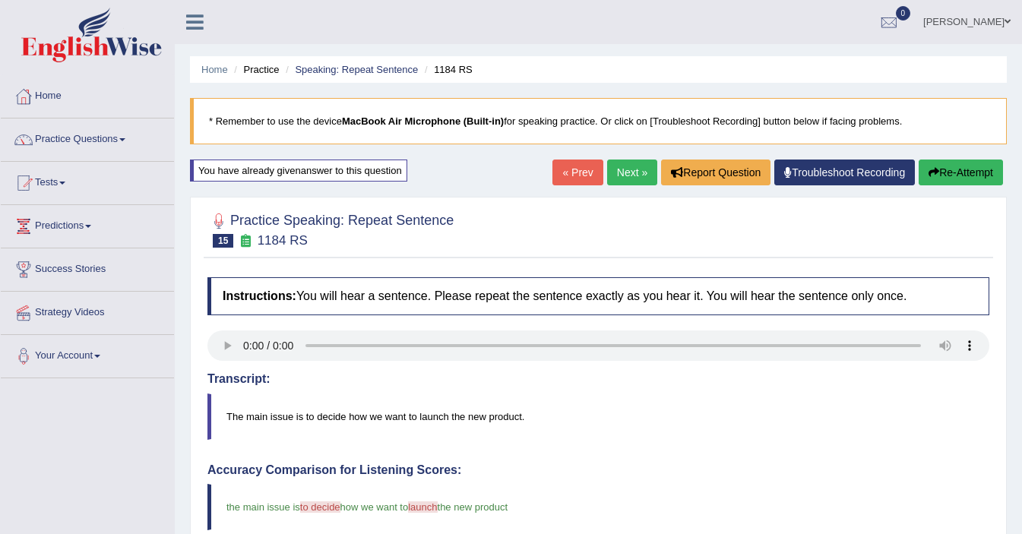
click at [636, 182] on link "Next »" at bounding box center [632, 173] width 50 height 26
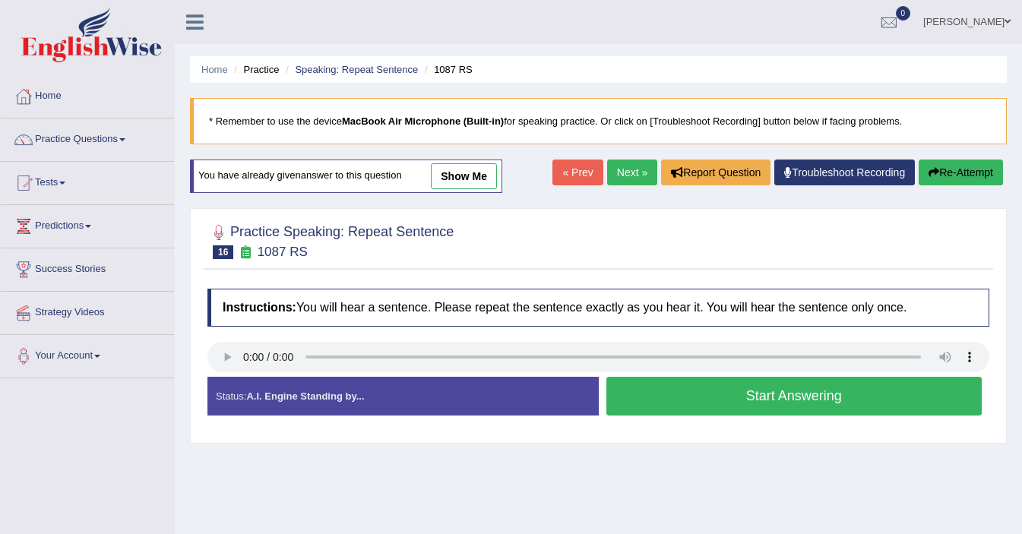
click at [743, 396] on button "Start Answering" at bounding box center [795, 396] width 376 height 39
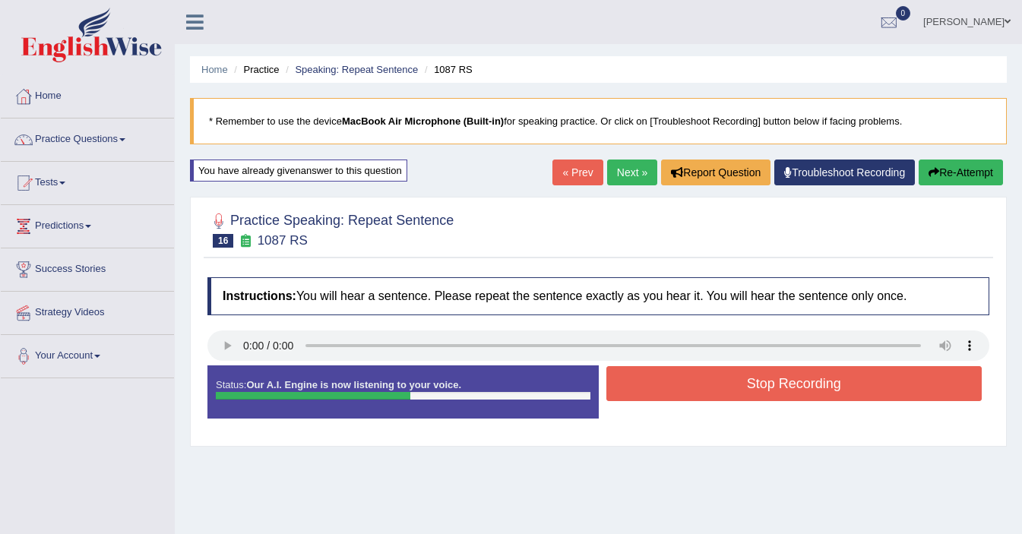
click at [743, 396] on button "Stop Recording" at bounding box center [795, 383] width 376 height 35
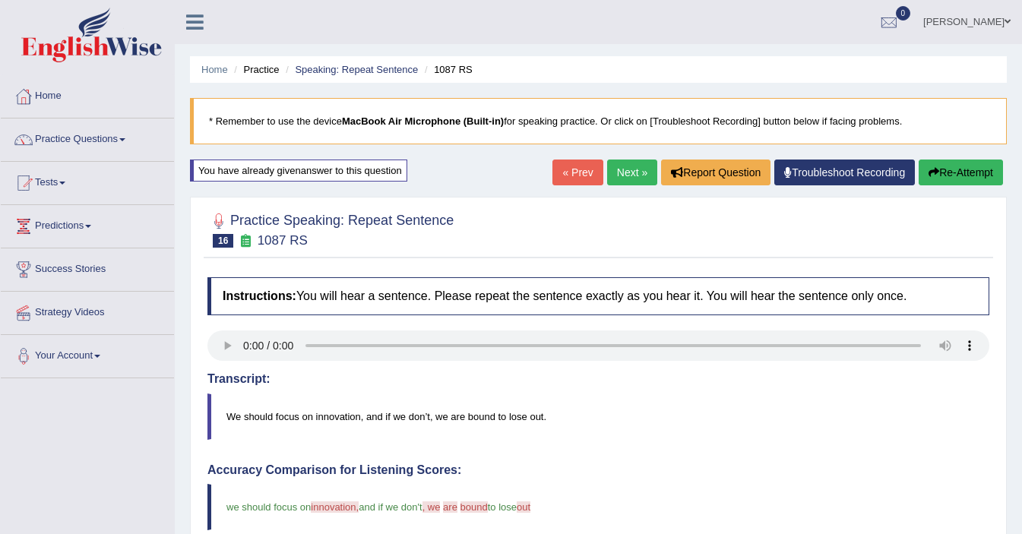
click at [633, 192] on div "Home Practice Speaking: Repeat Sentence 1087 RS * Remember to use the device Ma…" at bounding box center [599, 498] width 848 height 997
click at [624, 178] on link "Next »" at bounding box center [632, 173] width 50 height 26
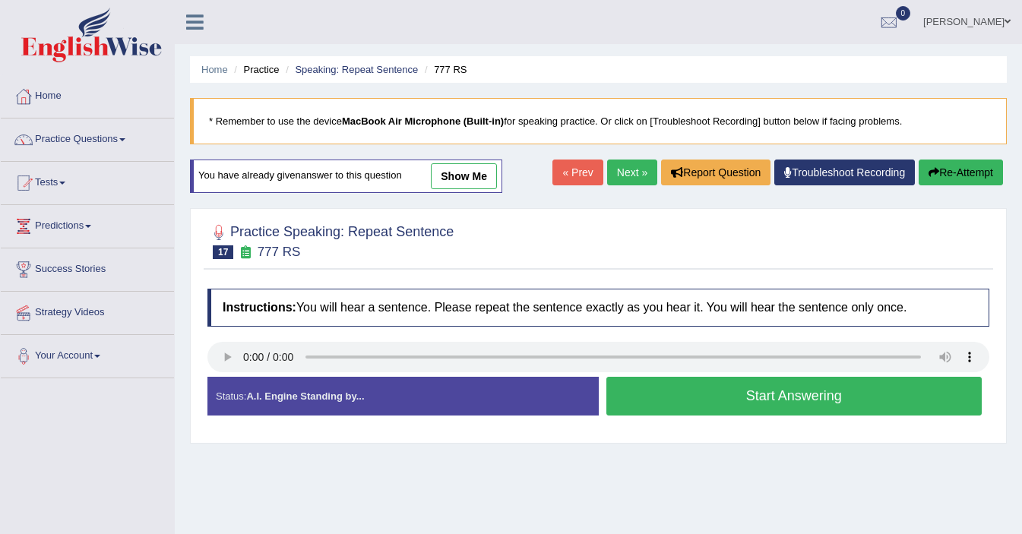
click at [823, 401] on button "Start Answering" at bounding box center [795, 396] width 376 height 39
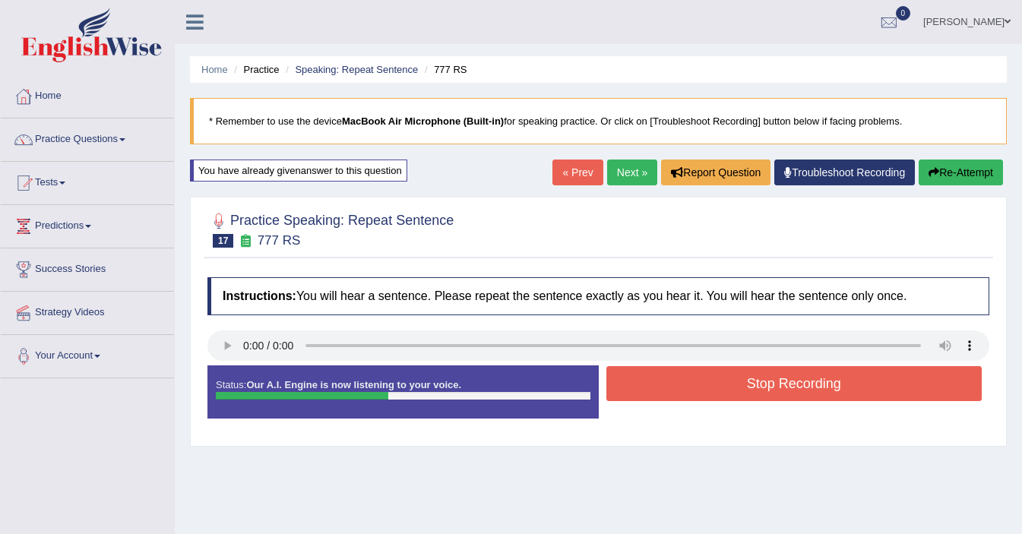
click at [800, 390] on button "Stop Recording" at bounding box center [795, 383] width 376 height 35
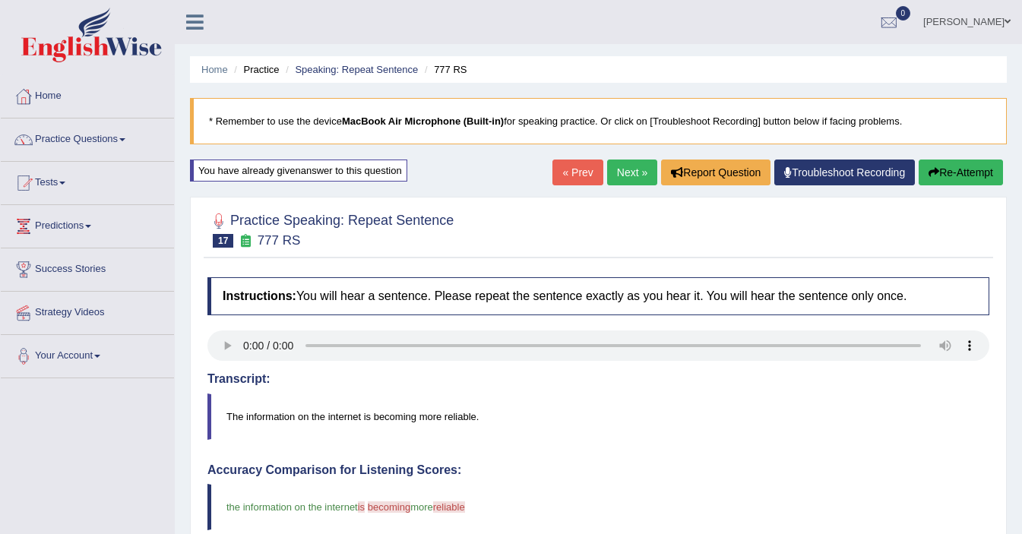
click at [631, 170] on link "Next »" at bounding box center [632, 173] width 50 height 26
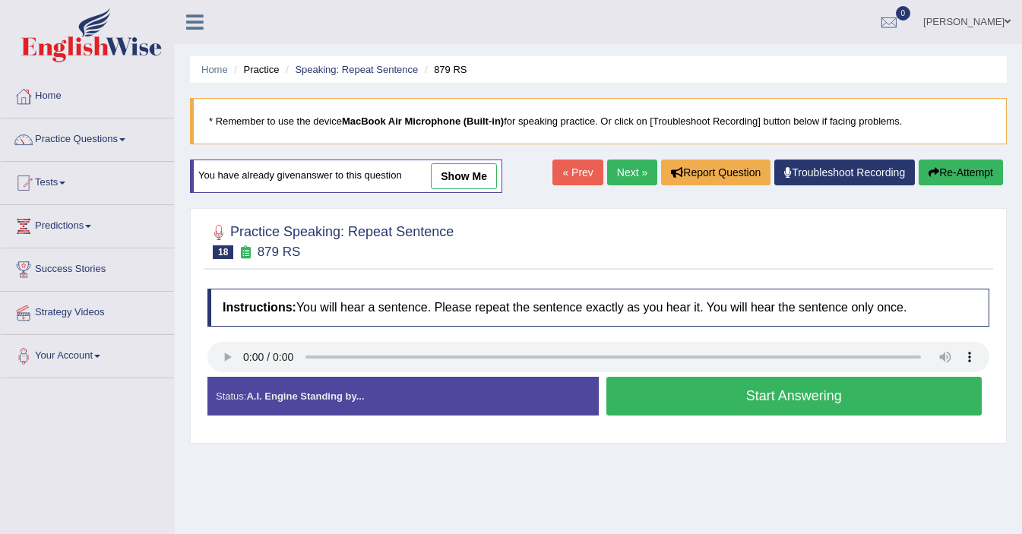
click at [795, 401] on button "Start Answering" at bounding box center [795, 396] width 376 height 39
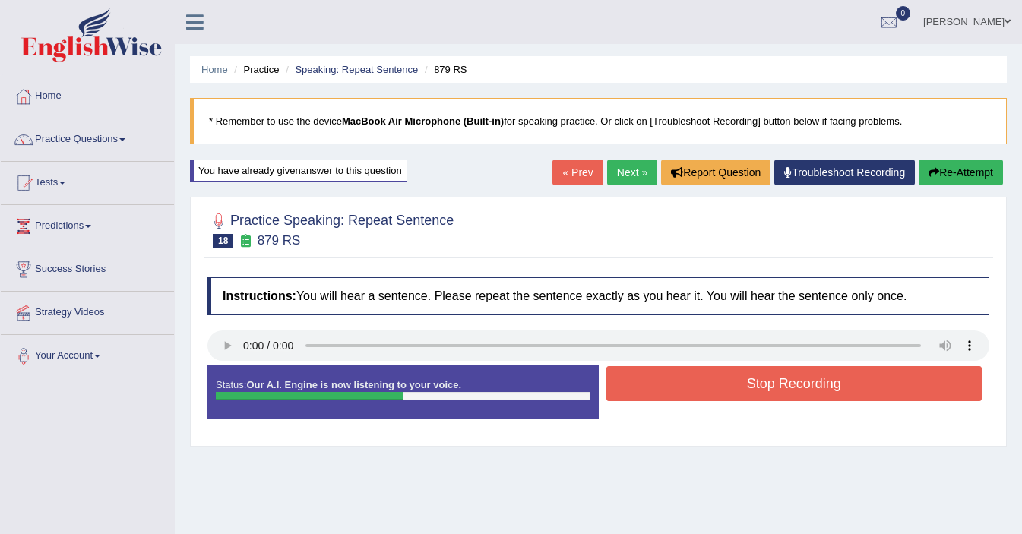
click at [793, 394] on button "Stop Recording" at bounding box center [795, 383] width 376 height 35
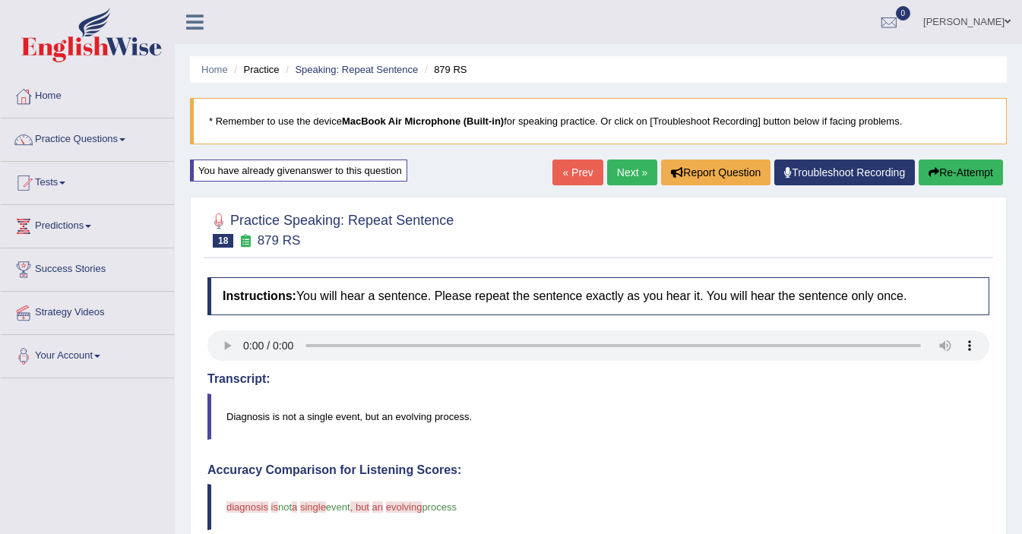
click at [620, 166] on link "Next »" at bounding box center [632, 173] width 50 height 26
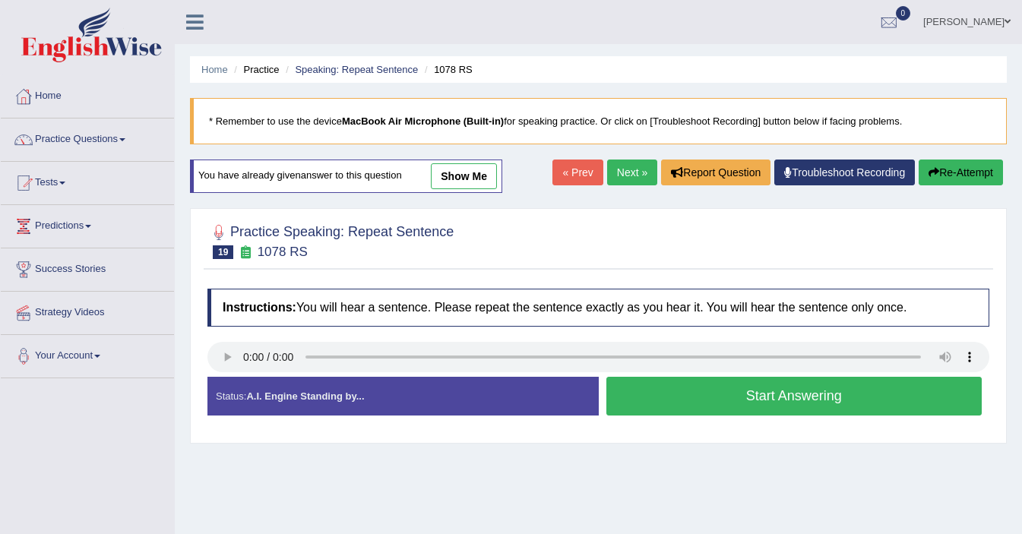
click at [765, 398] on button "Start Answering" at bounding box center [795, 396] width 376 height 39
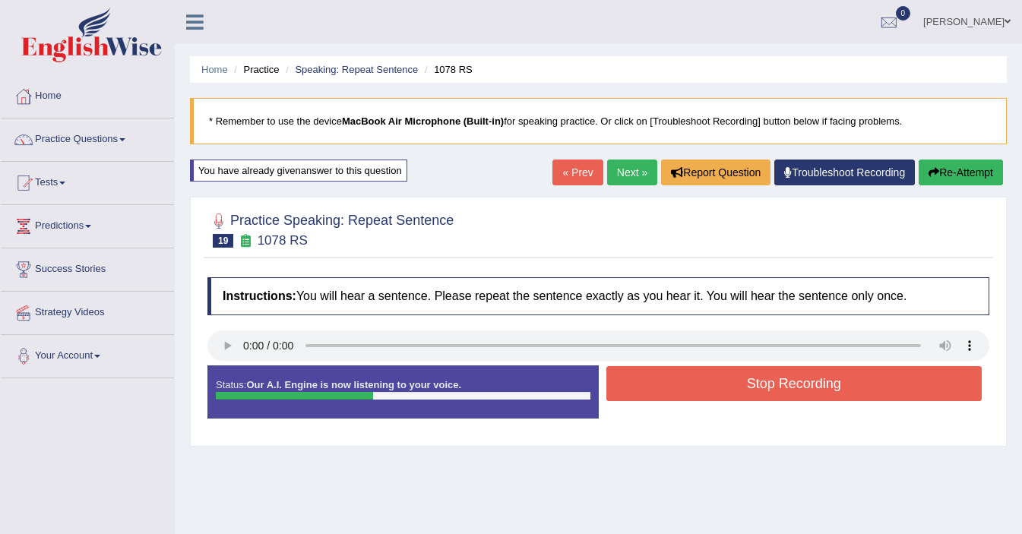
click at [765, 398] on button "Stop Recording" at bounding box center [795, 383] width 376 height 35
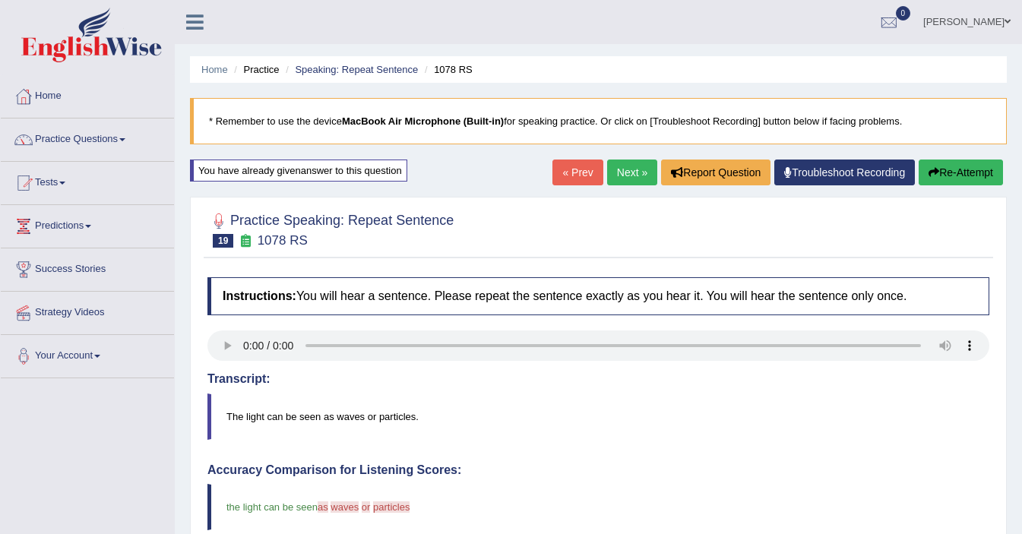
click at [610, 176] on link "Next »" at bounding box center [632, 173] width 50 height 26
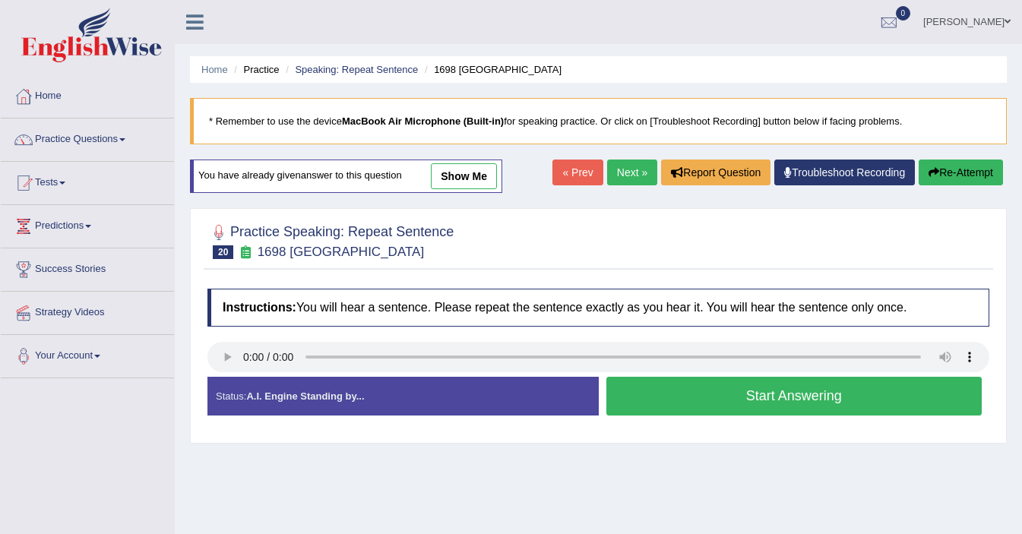
click at [680, 383] on button "Start Answering" at bounding box center [795, 396] width 376 height 39
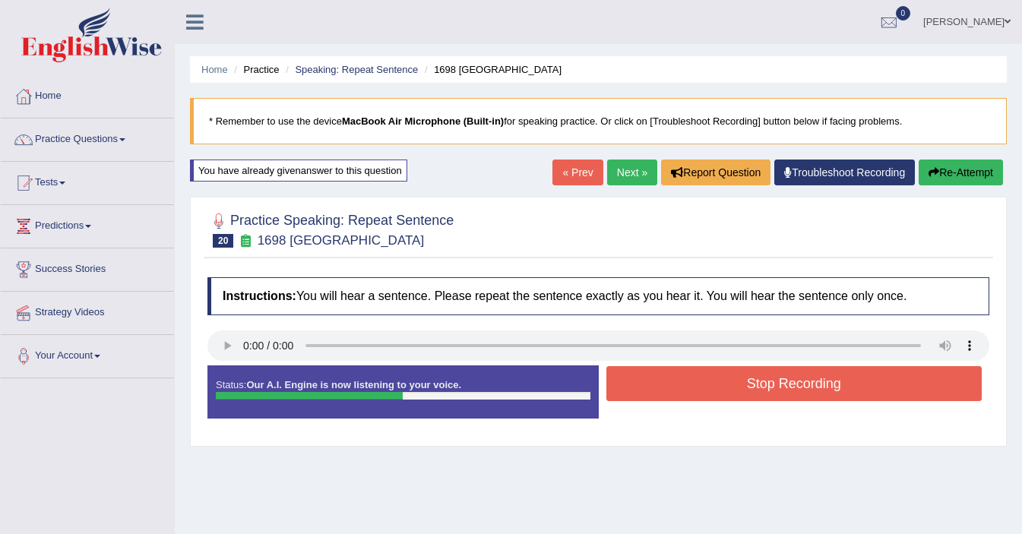
click at [686, 384] on button "Stop Recording" at bounding box center [795, 383] width 376 height 35
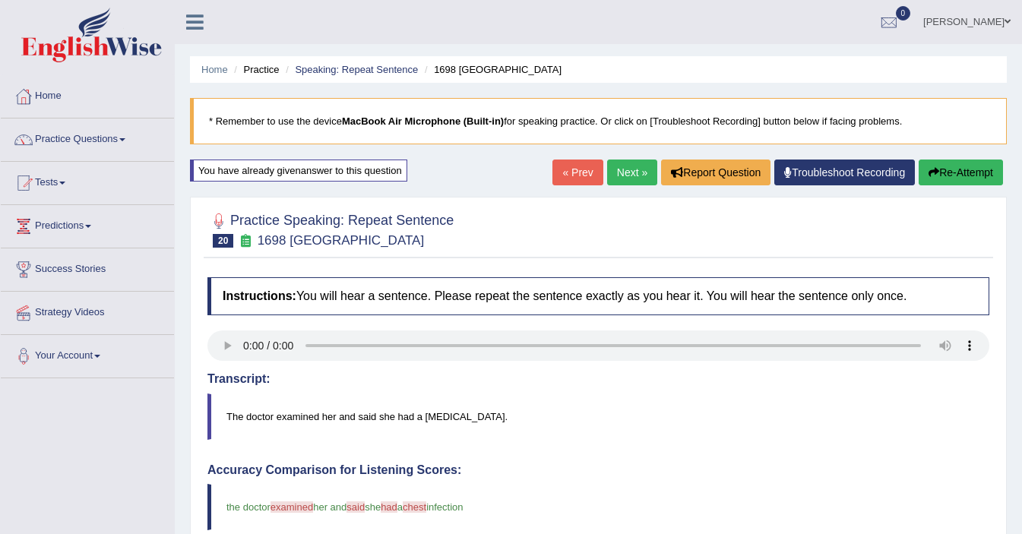
click at [617, 178] on link "Next »" at bounding box center [632, 173] width 50 height 26
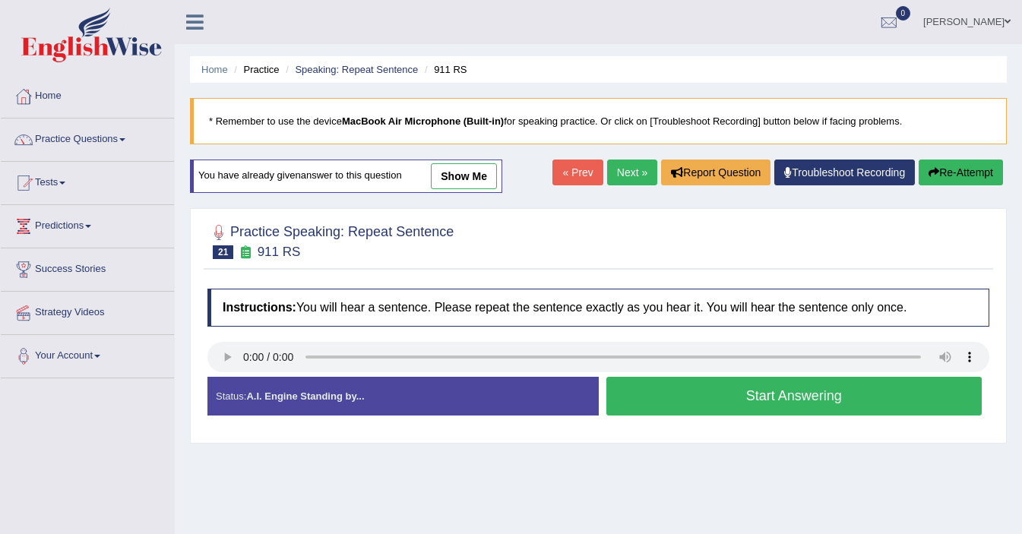
click at [746, 394] on button "Start Answering" at bounding box center [795, 396] width 376 height 39
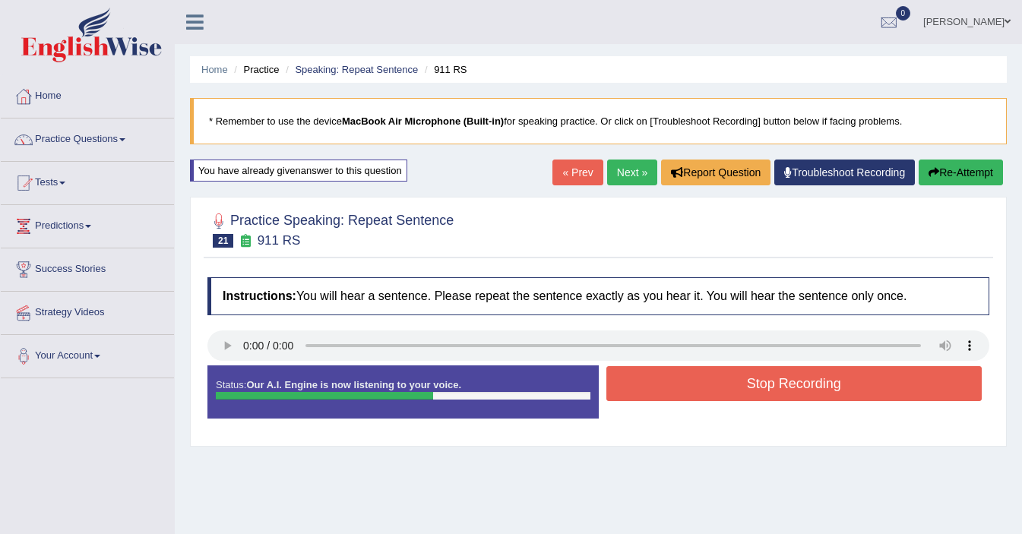
click at [746, 394] on button "Stop Recording" at bounding box center [795, 383] width 376 height 35
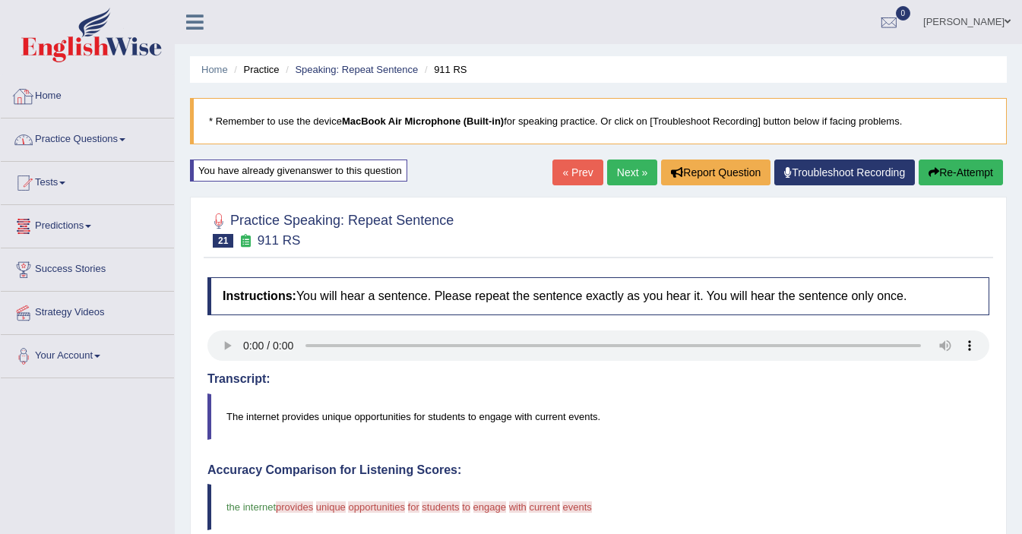
click at [104, 135] on link "Practice Questions" at bounding box center [87, 138] width 173 height 38
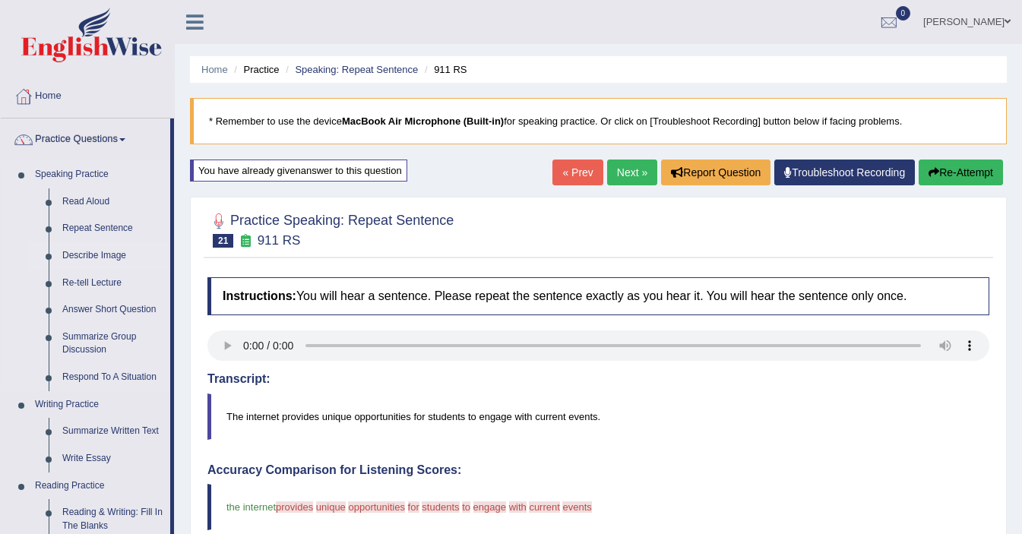
click at [91, 258] on link "Describe Image" at bounding box center [112, 255] width 115 height 27
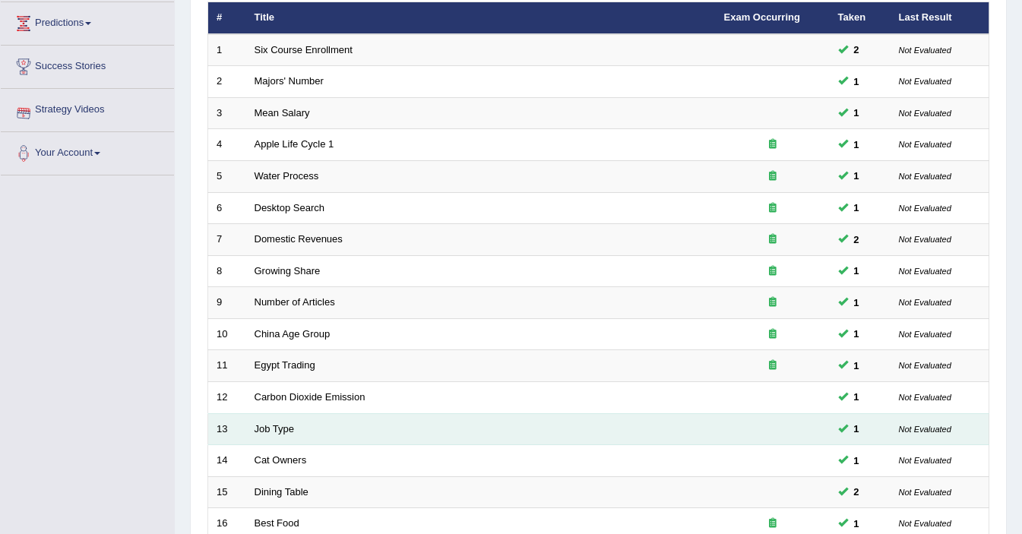
scroll to position [472, 0]
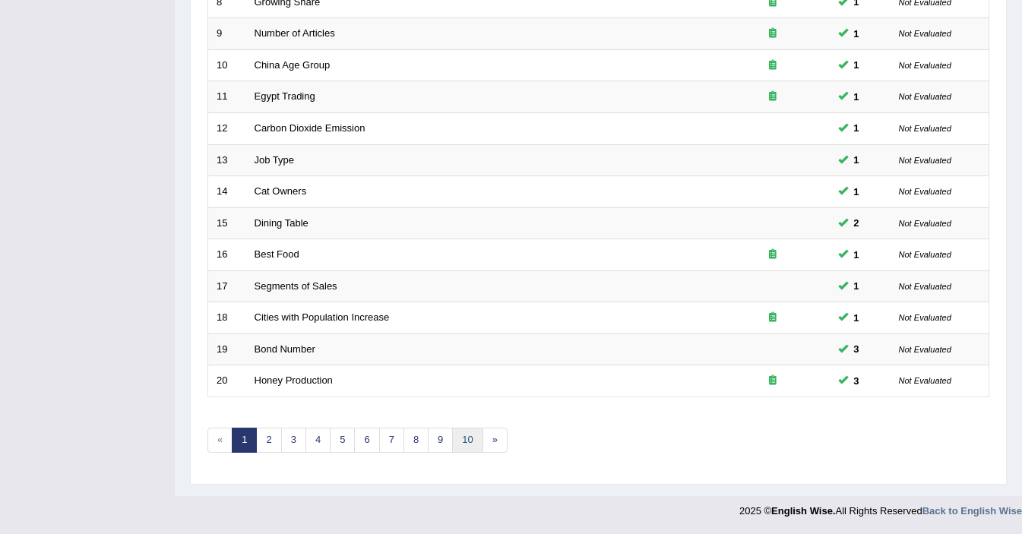
click at [465, 436] on link "10" at bounding box center [467, 440] width 30 height 25
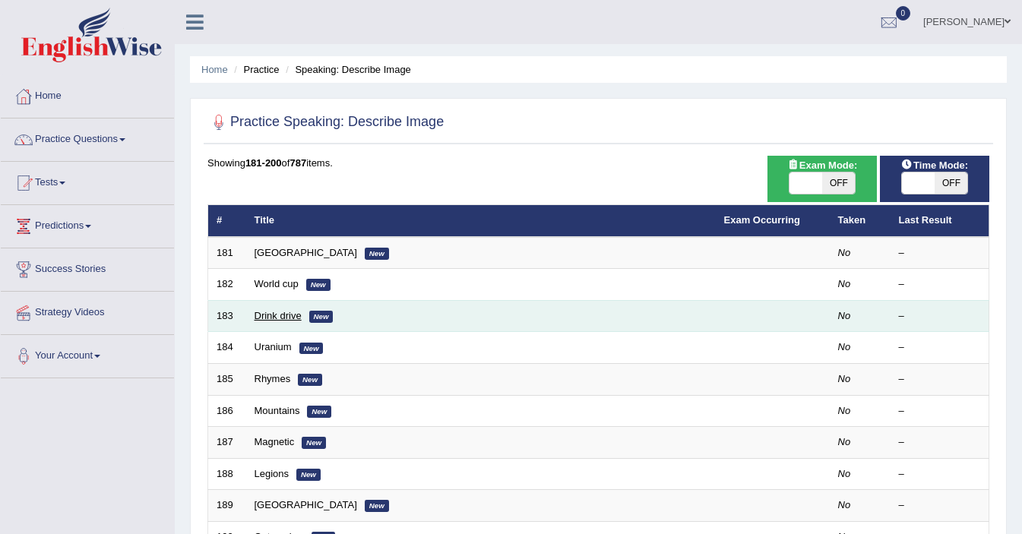
click at [274, 313] on link "Drink drive" at bounding box center [278, 315] width 47 height 11
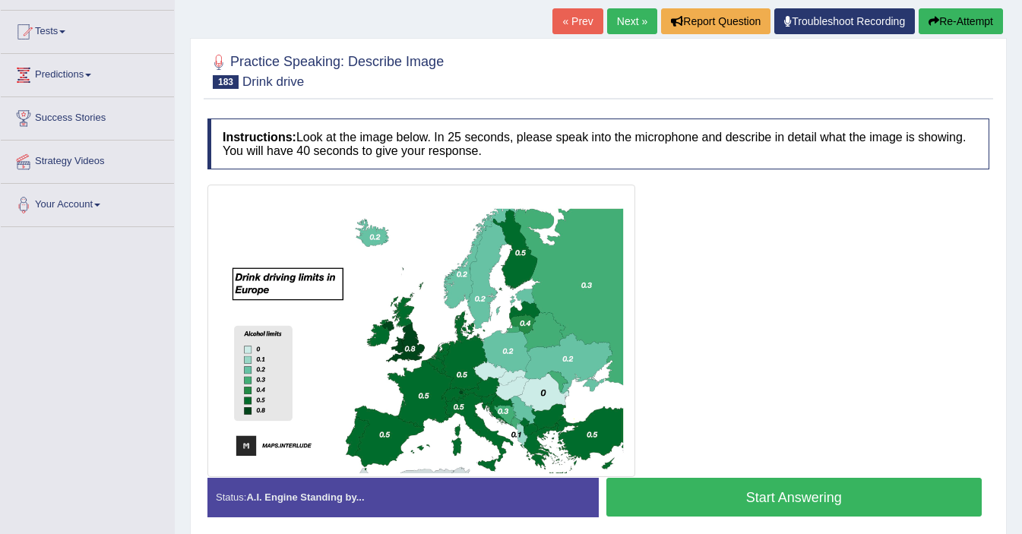
scroll to position [151, 0]
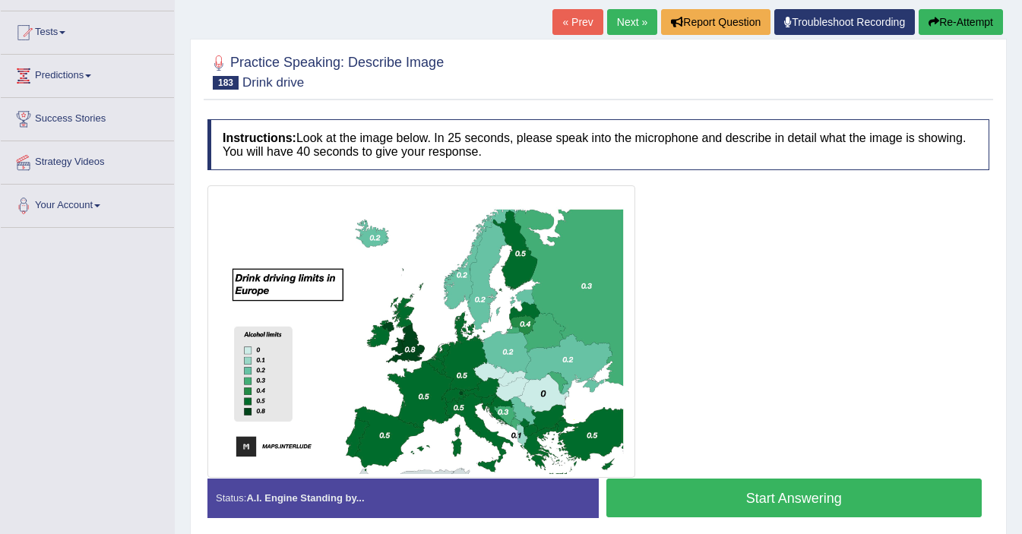
click at [800, 506] on button "Start Answering" at bounding box center [795, 498] width 376 height 39
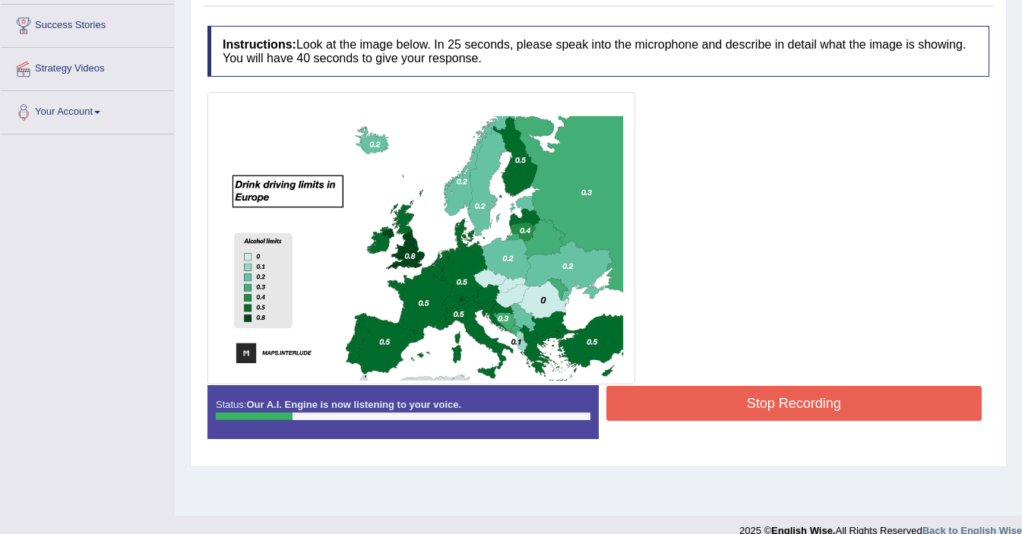
scroll to position [264, 0]
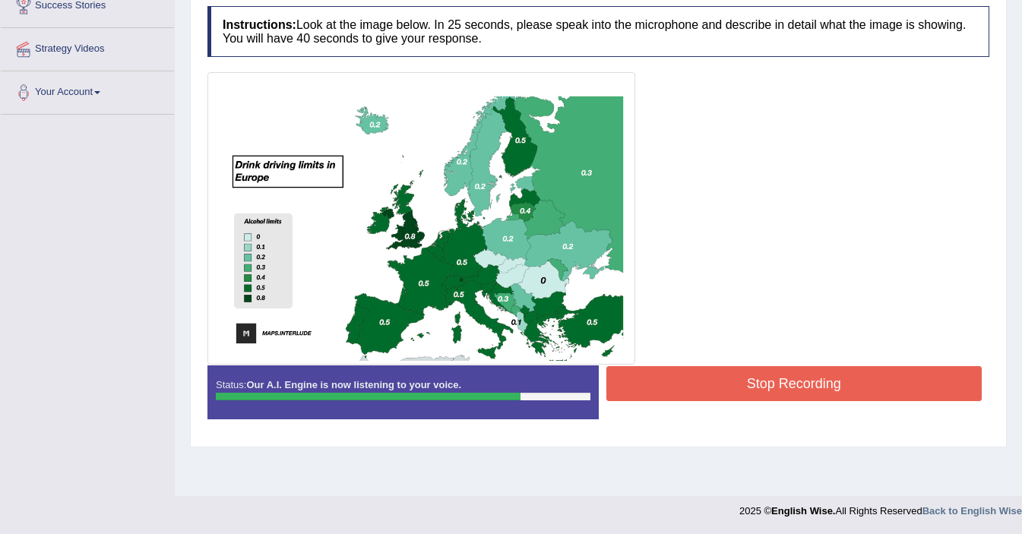
click at [716, 379] on button "Stop Recording" at bounding box center [795, 383] width 376 height 35
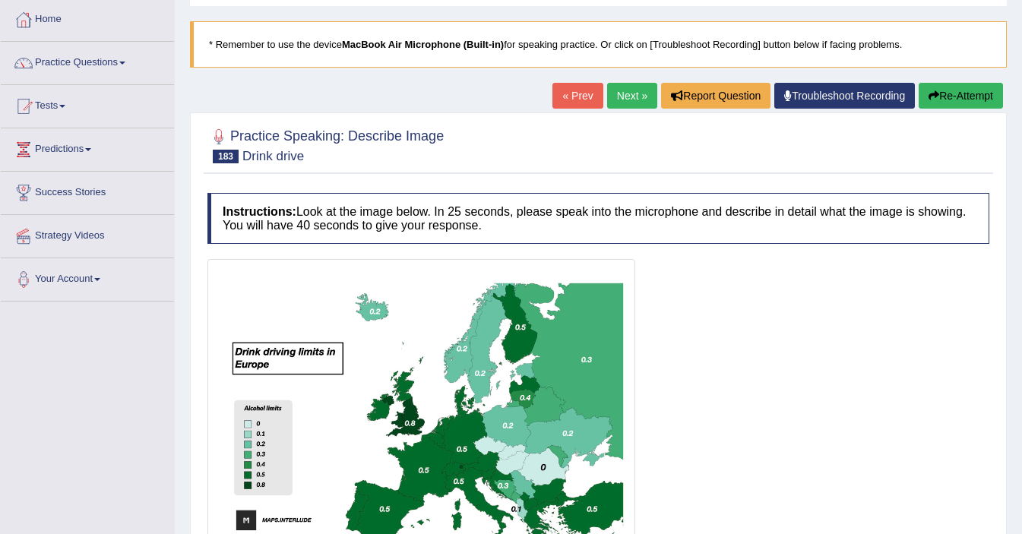
scroll to position [73, 0]
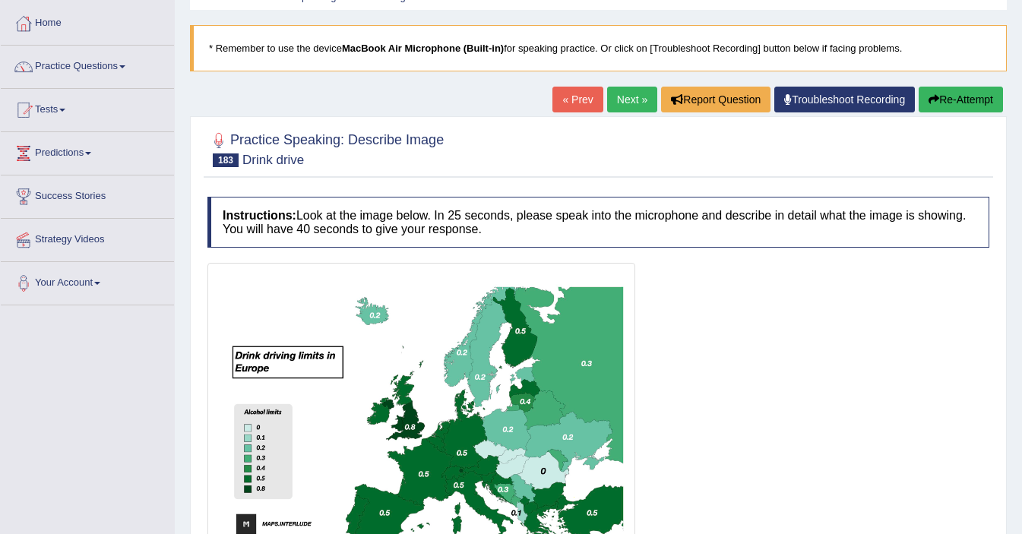
click at [618, 106] on link "Next »" at bounding box center [632, 100] width 50 height 26
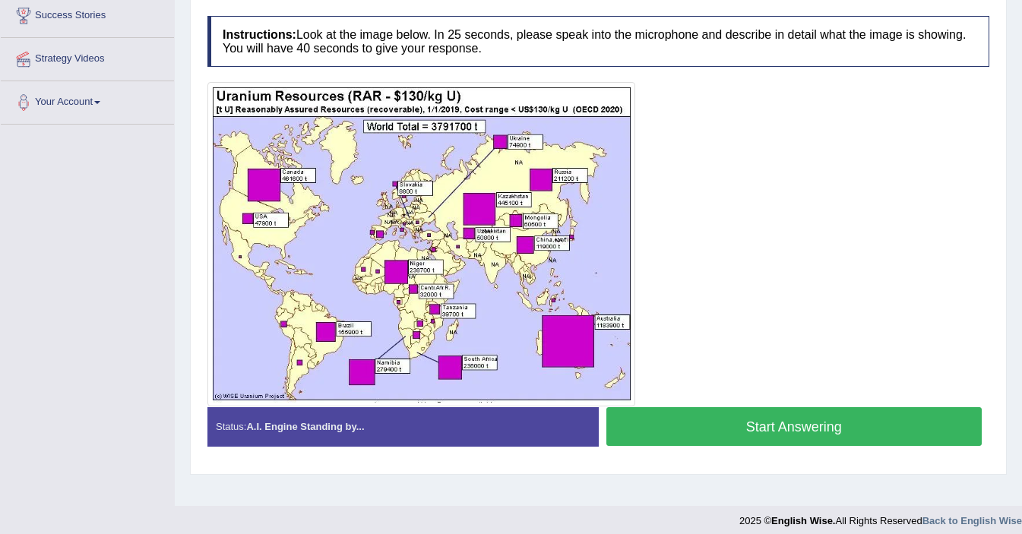
scroll to position [258, 0]
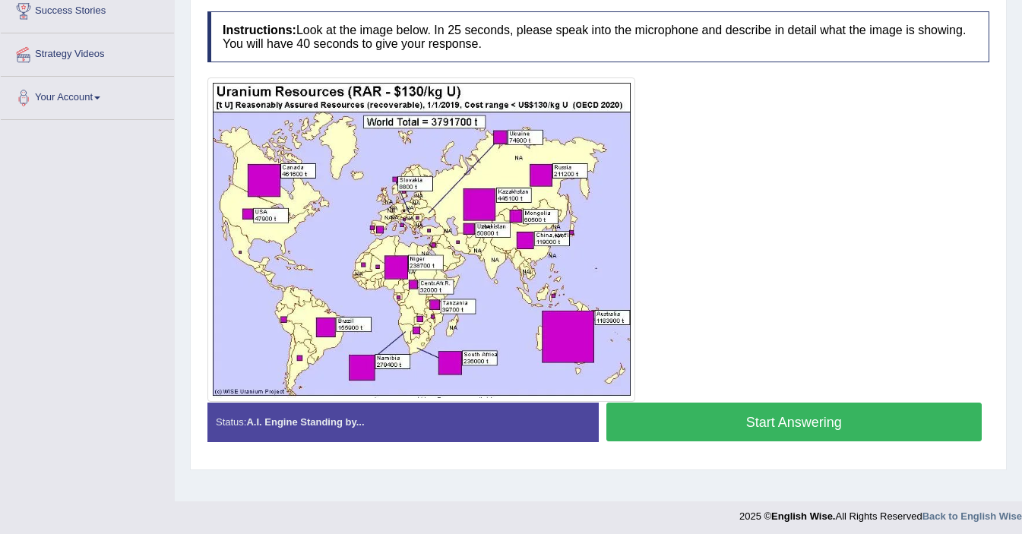
click at [717, 436] on button "Start Answering" at bounding box center [795, 422] width 376 height 39
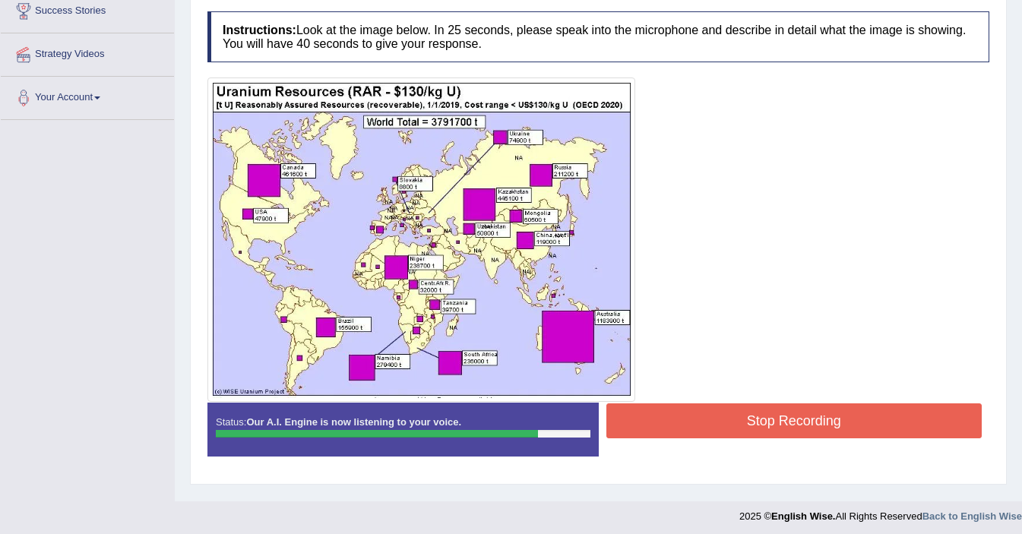
click at [757, 426] on button "Stop Recording" at bounding box center [795, 421] width 376 height 35
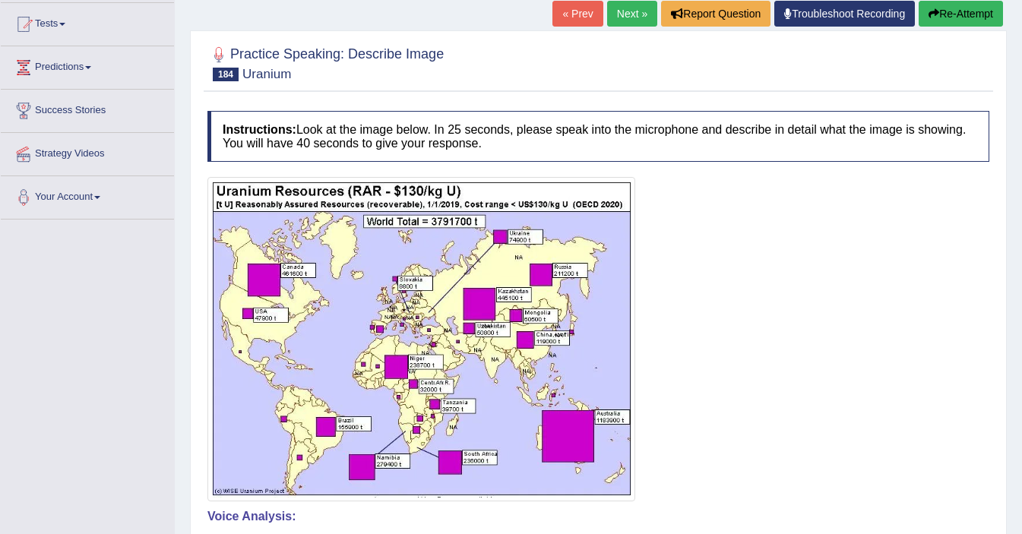
scroll to position [154, 0]
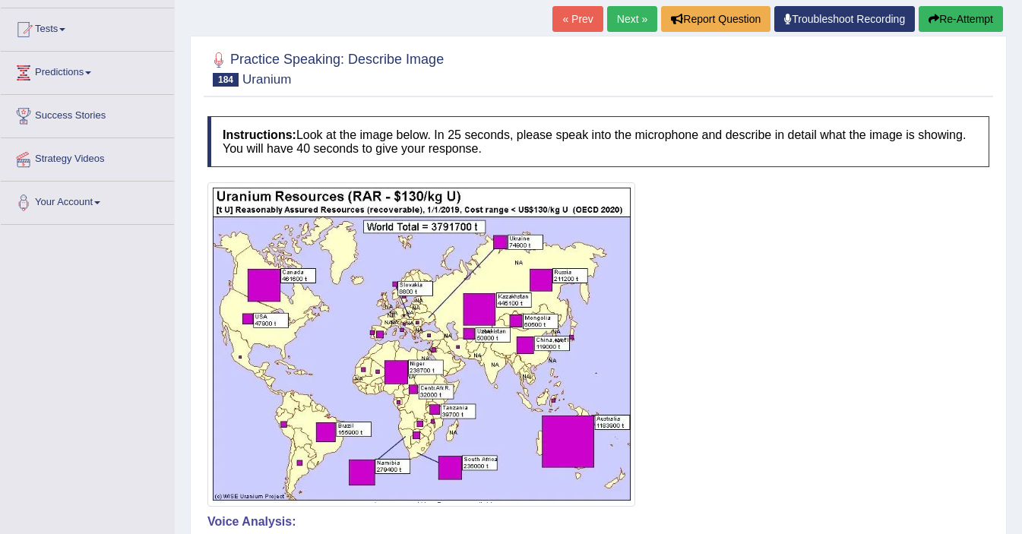
click at [612, 10] on link "Next »" at bounding box center [632, 19] width 50 height 26
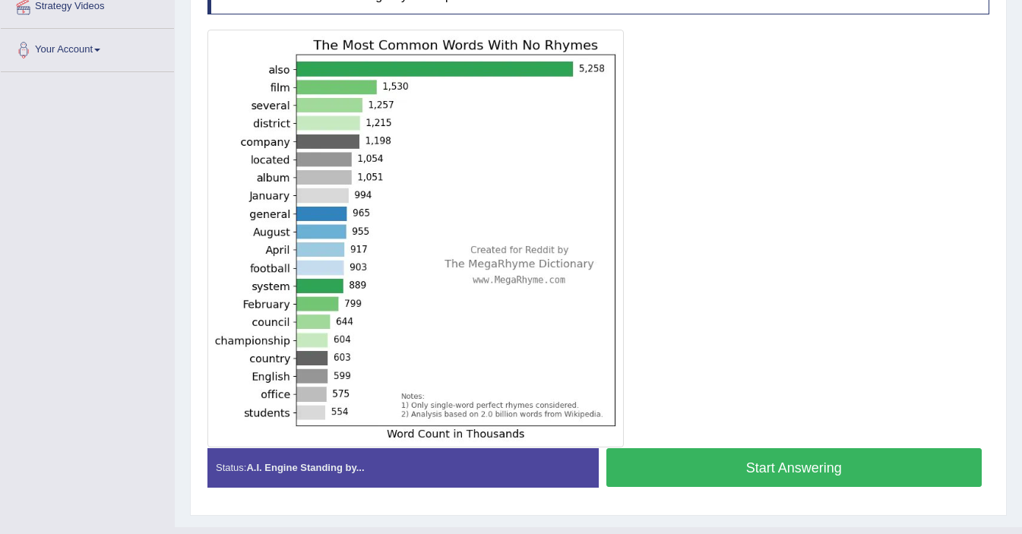
scroll to position [317, 0]
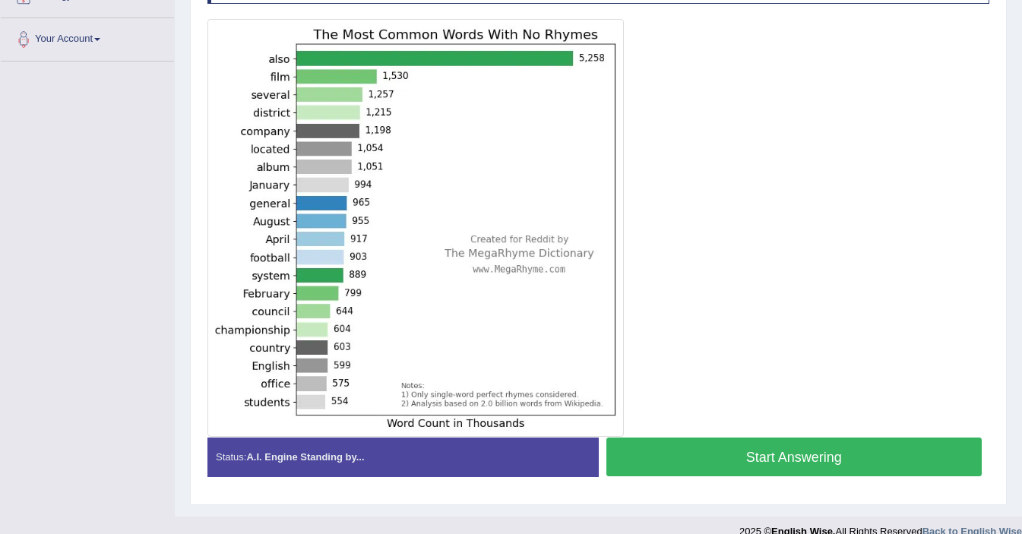
click at [740, 446] on button "Start Answering" at bounding box center [795, 457] width 376 height 39
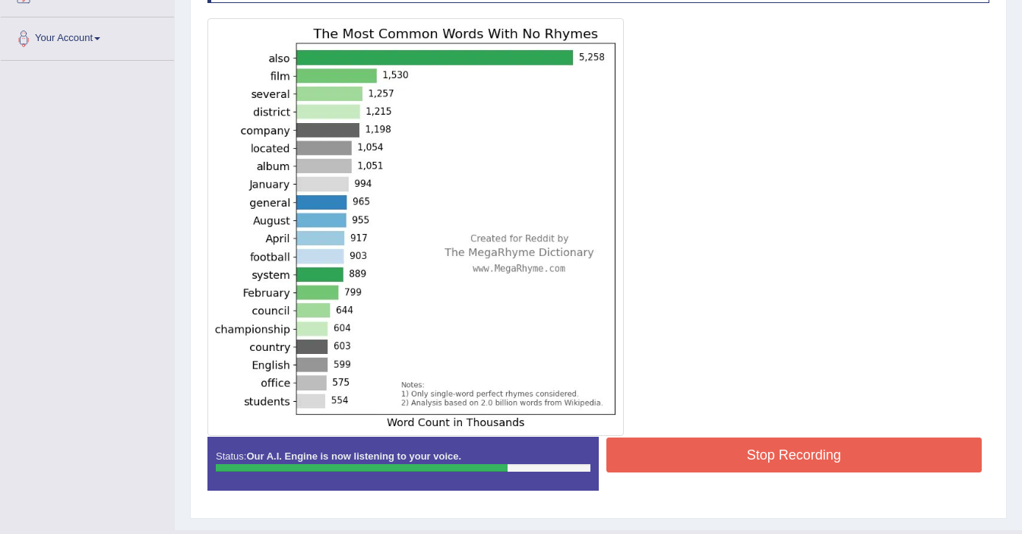
scroll to position [329, 0]
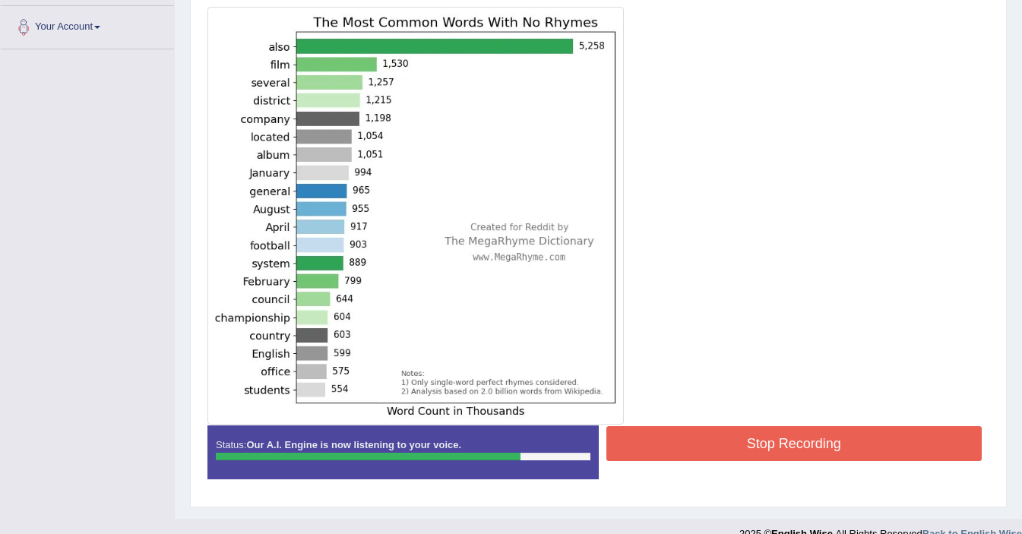
click at [796, 442] on button "Stop Recording" at bounding box center [795, 443] width 376 height 35
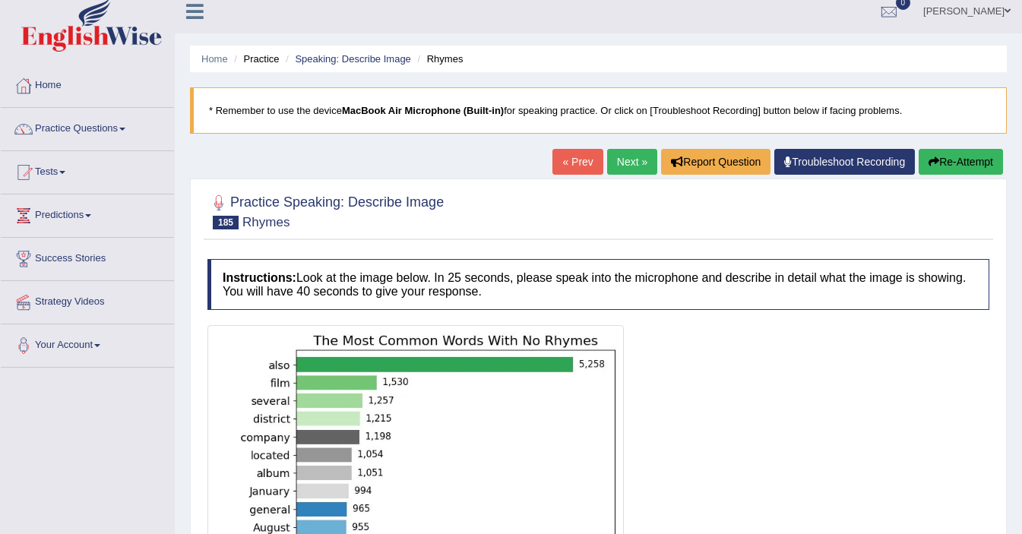
scroll to position [0, 0]
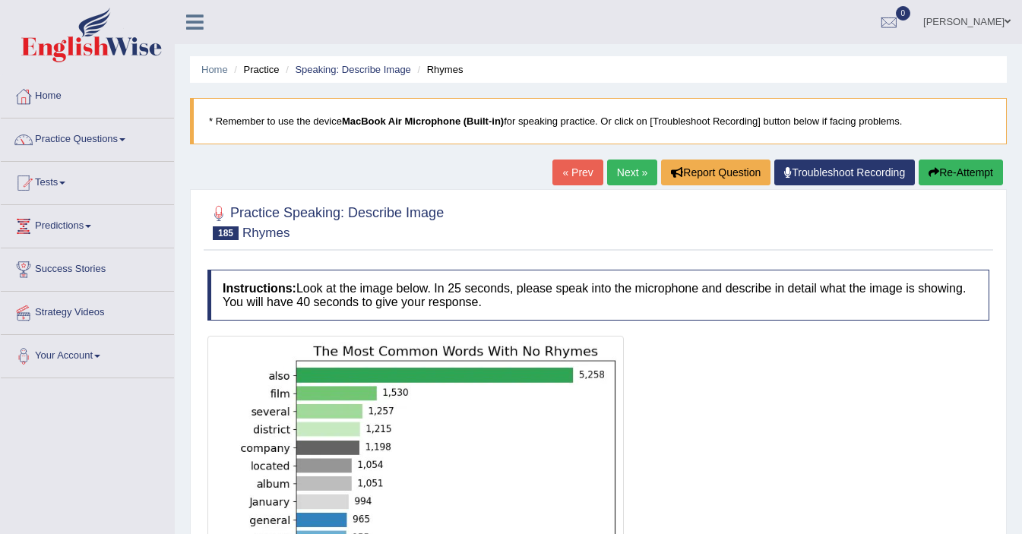
click at [639, 181] on link "Next »" at bounding box center [632, 173] width 50 height 26
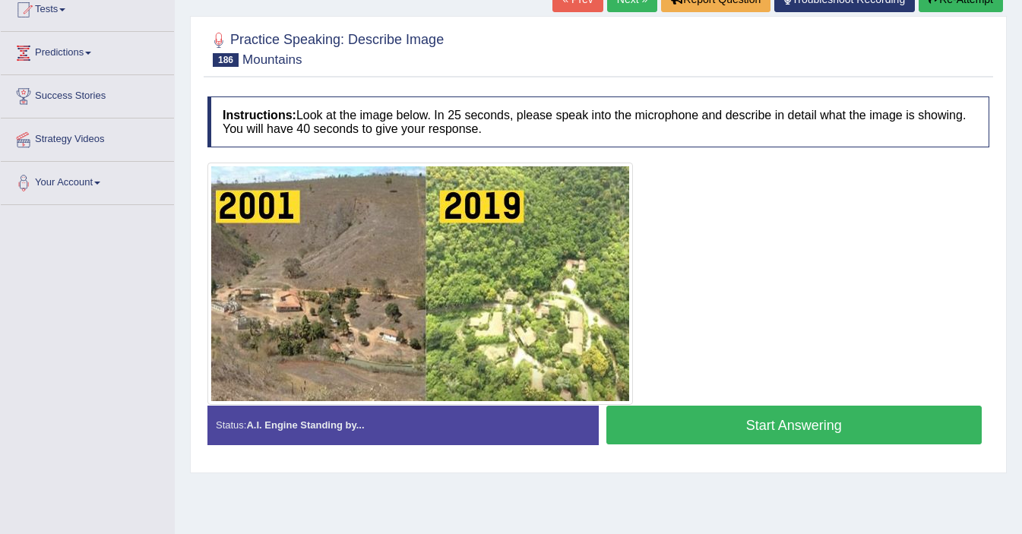
scroll to position [176, 0]
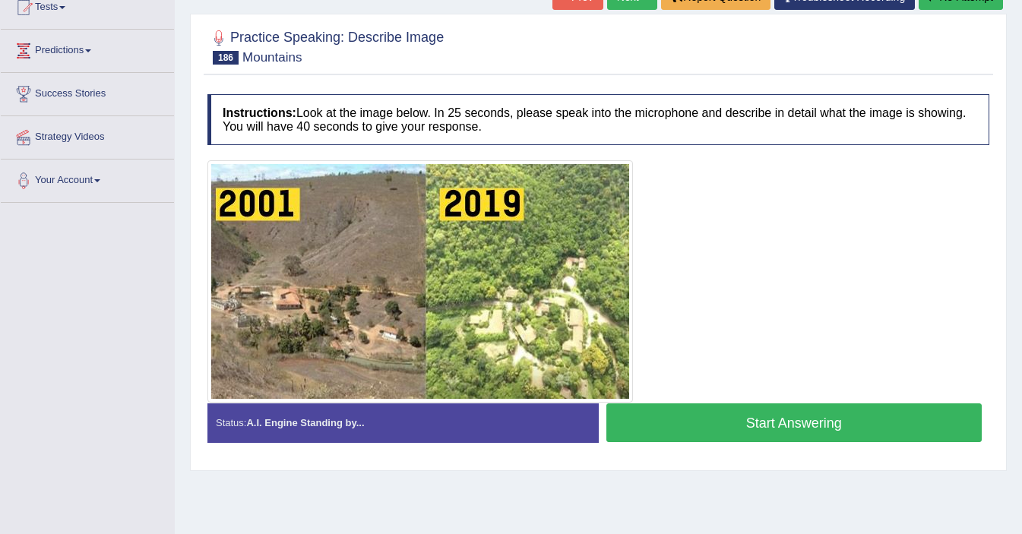
click at [750, 433] on button "Start Answering" at bounding box center [795, 423] width 376 height 39
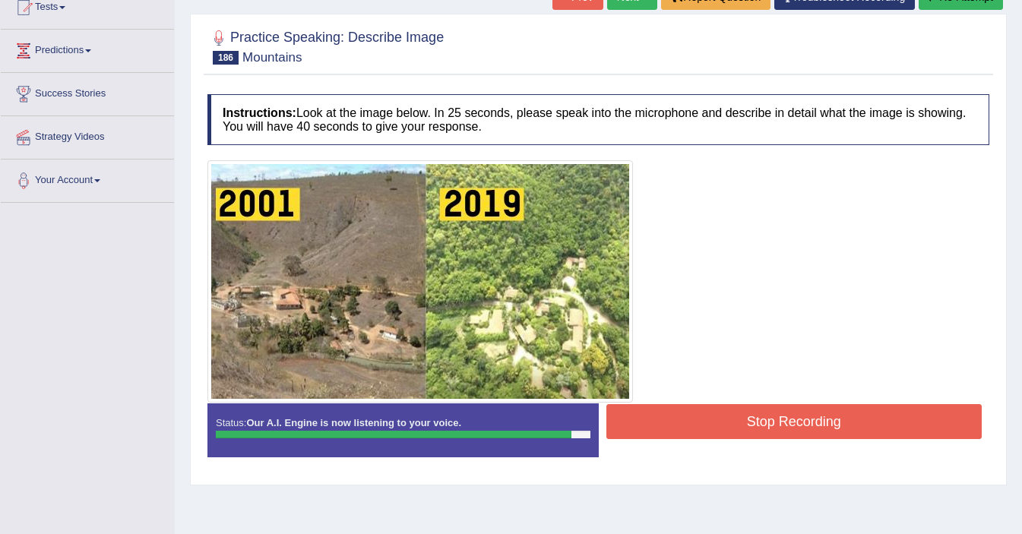
click at [791, 431] on button "Stop Recording" at bounding box center [795, 421] width 376 height 35
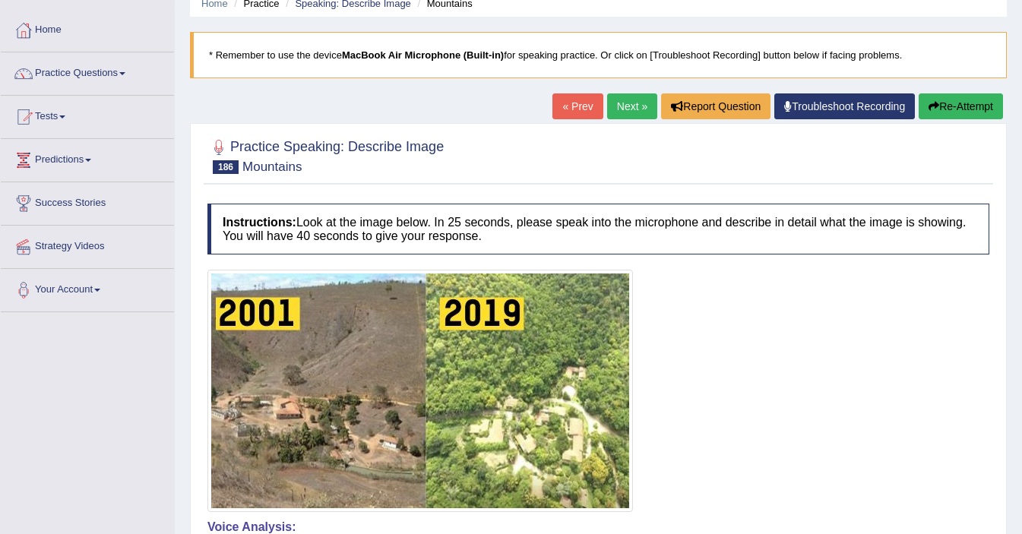
scroll to position [42, 0]
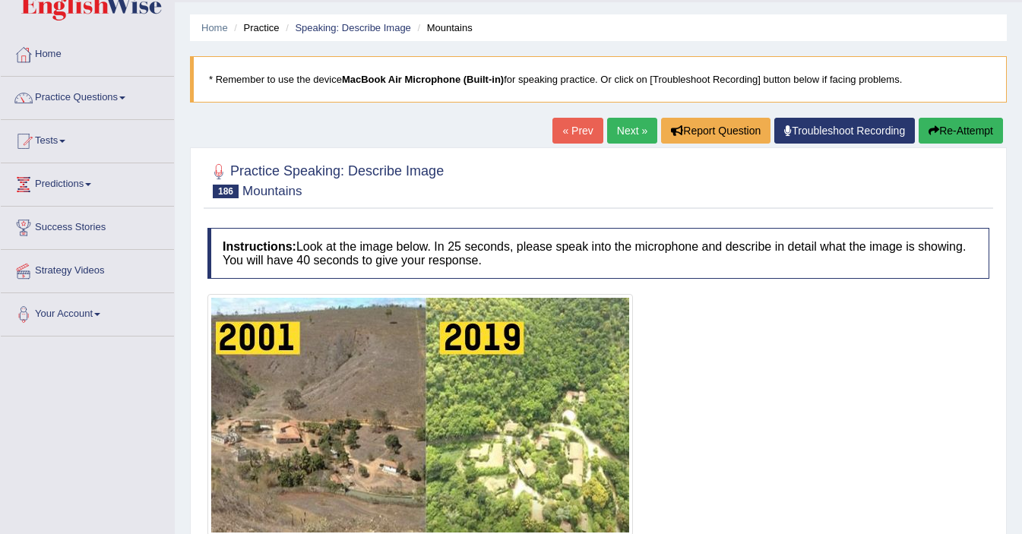
click at [632, 125] on link "Next »" at bounding box center [632, 131] width 50 height 26
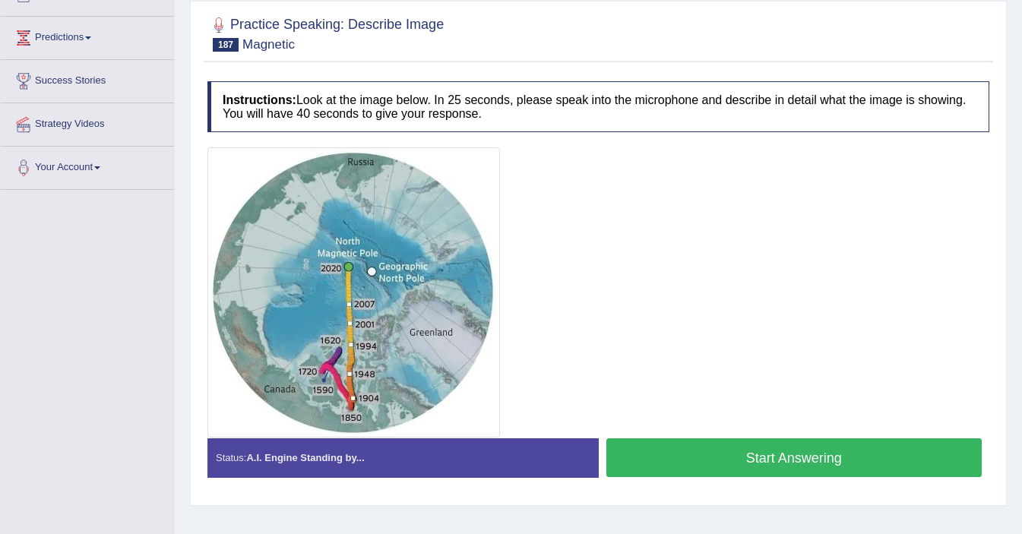
scroll to position [187, 0]
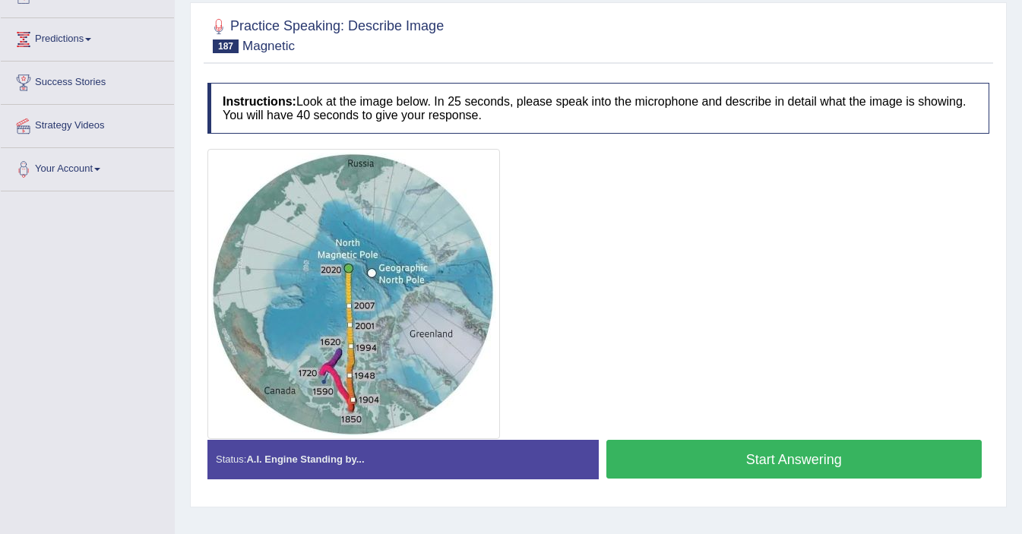
click at [685, 466] on button "Start Answering" at bounding box center [795, 459] width 376 height 39
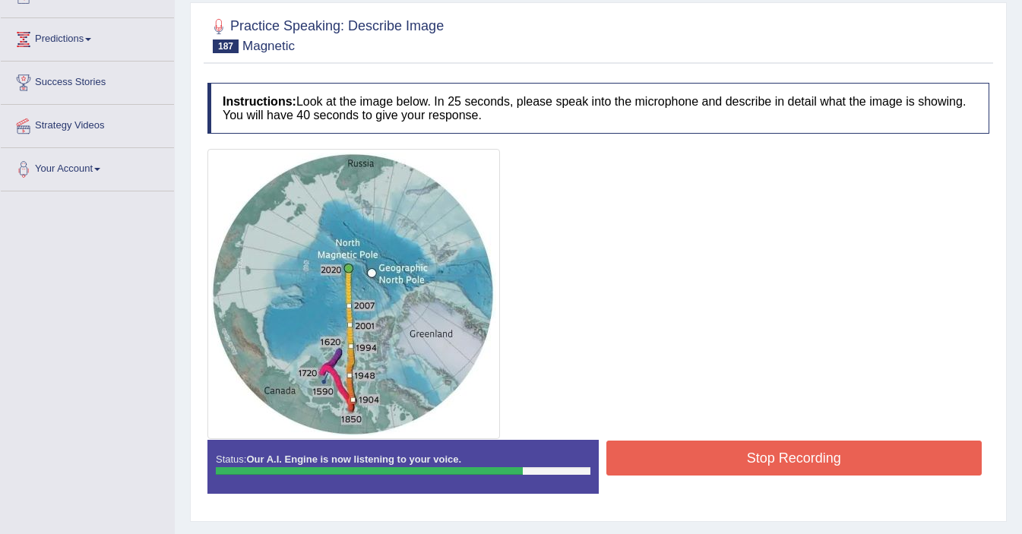
click at [789, 453] on button "Stop Recording" at bounding box center [795, 458] width 376 height 35
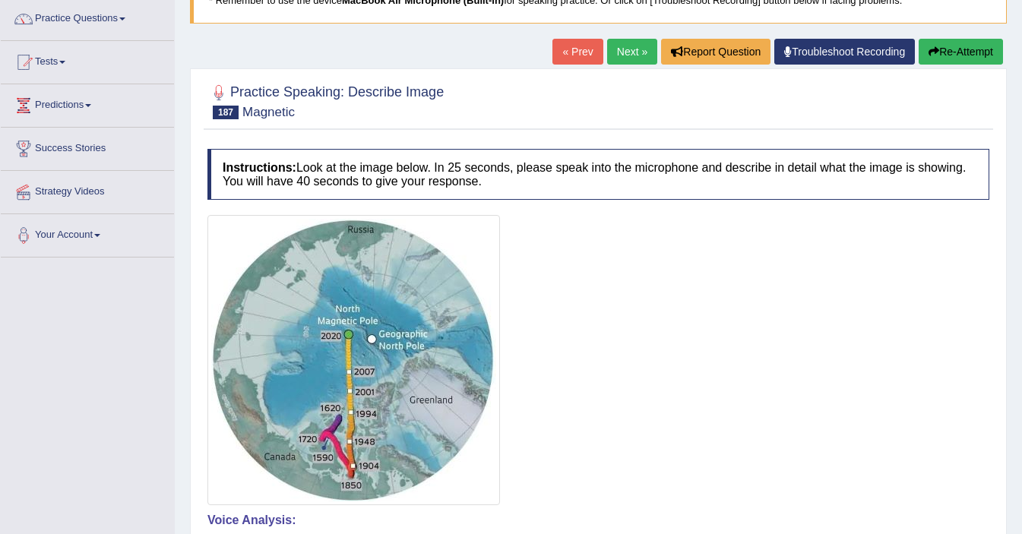
scroll to position [0, 0]
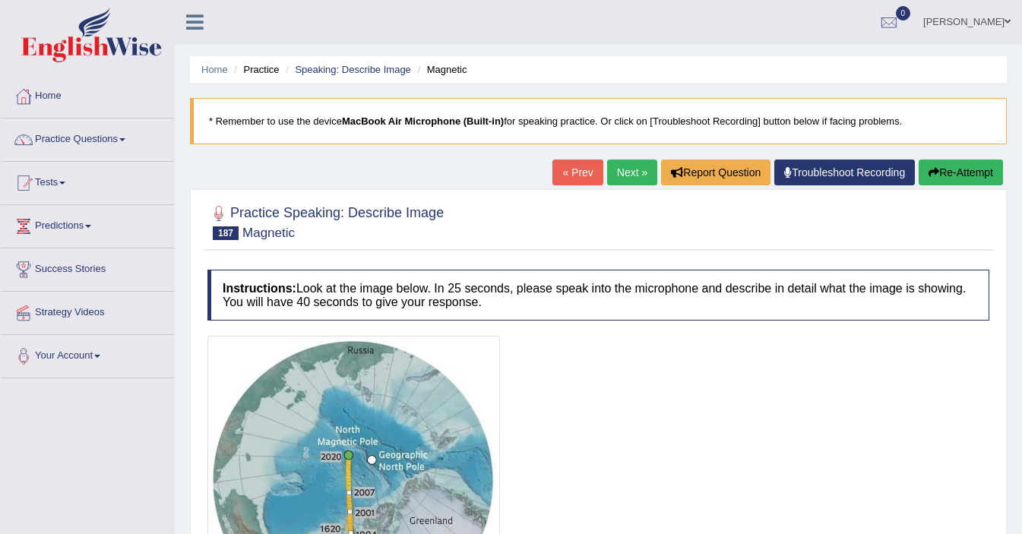
click at [627, 173] on link "Next »" at bounding box center [632, 173] width 50 height 26
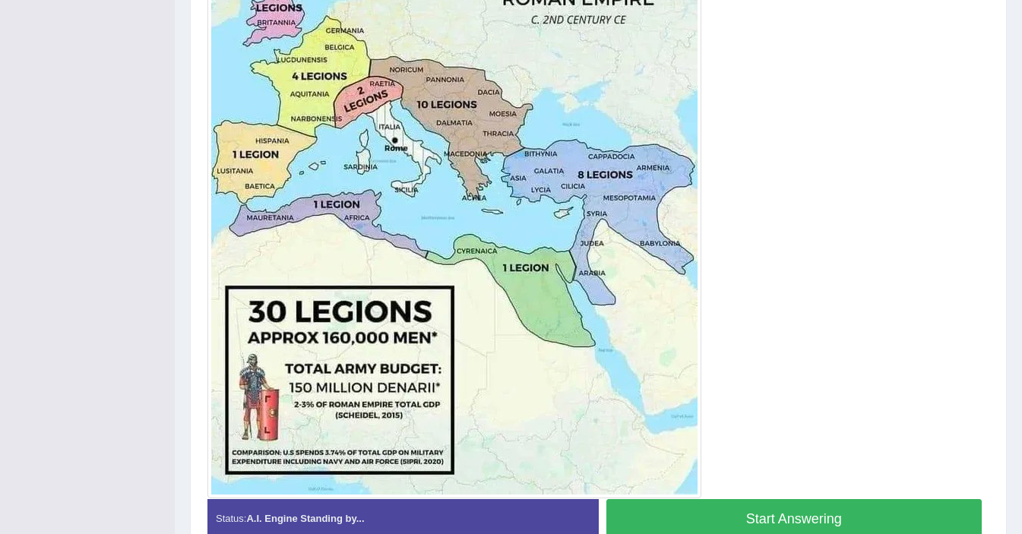
scroll to position [379, 0]
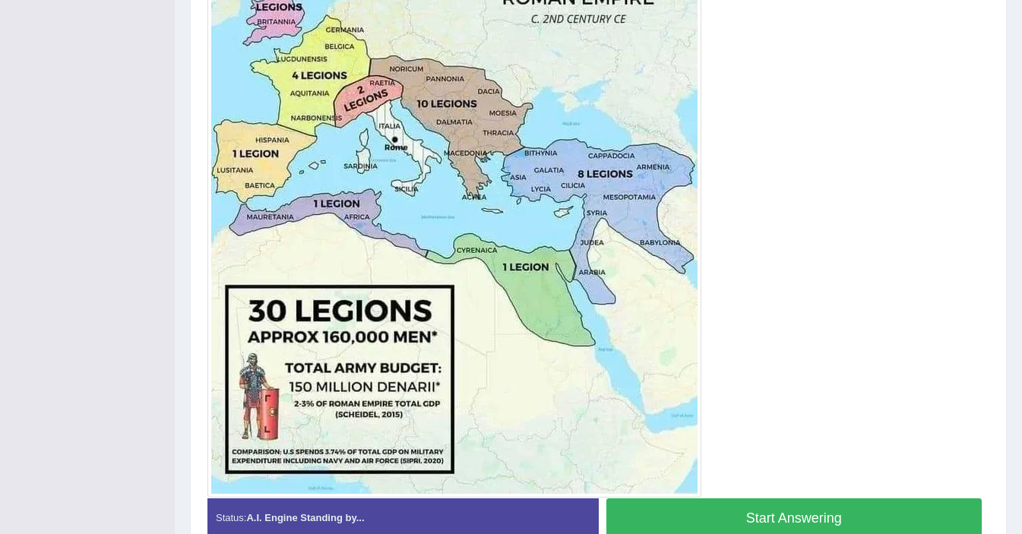
click at [794, 516] on button "Start Answering" at bounding box center [795, 518] width 376 height 39
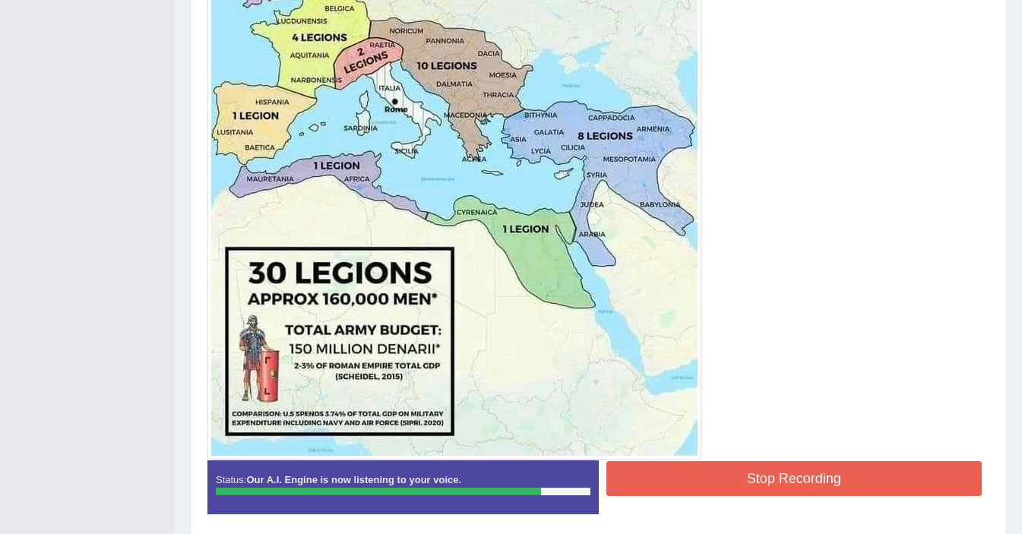
scroll to position [475, 0]
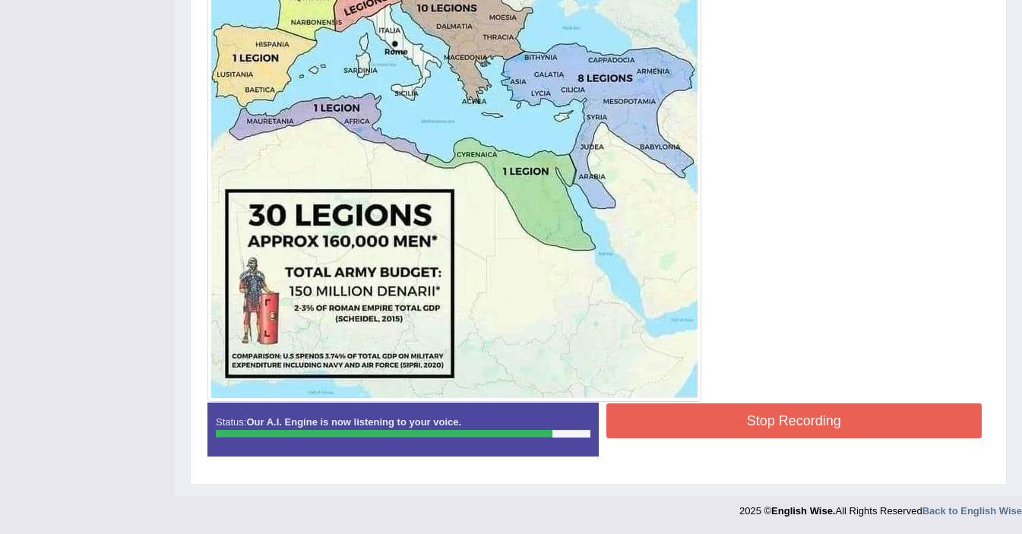
click at [756, 426] on button "Stop Recording" at bounding box center [795, 421] width 376 height 35
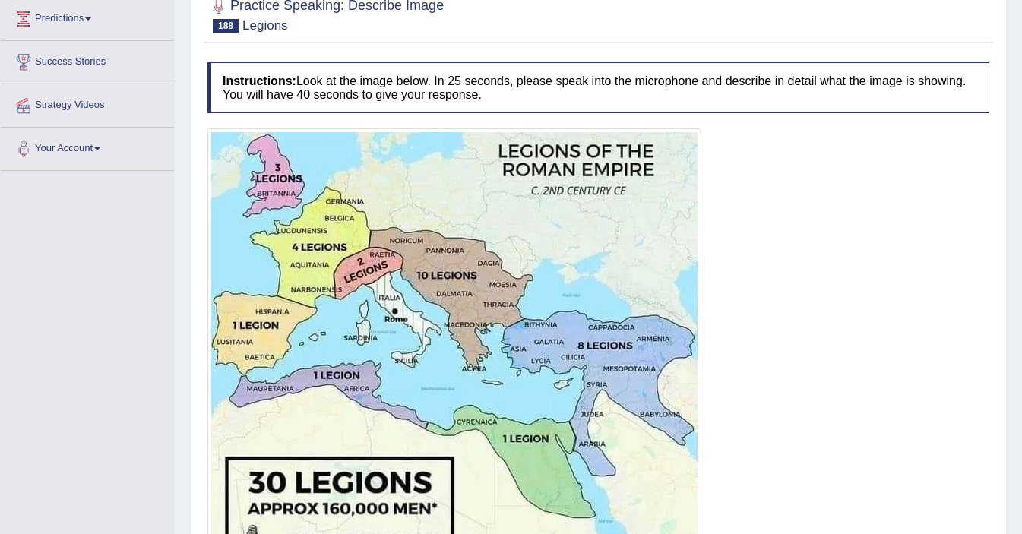
scroll to position [0, 0]
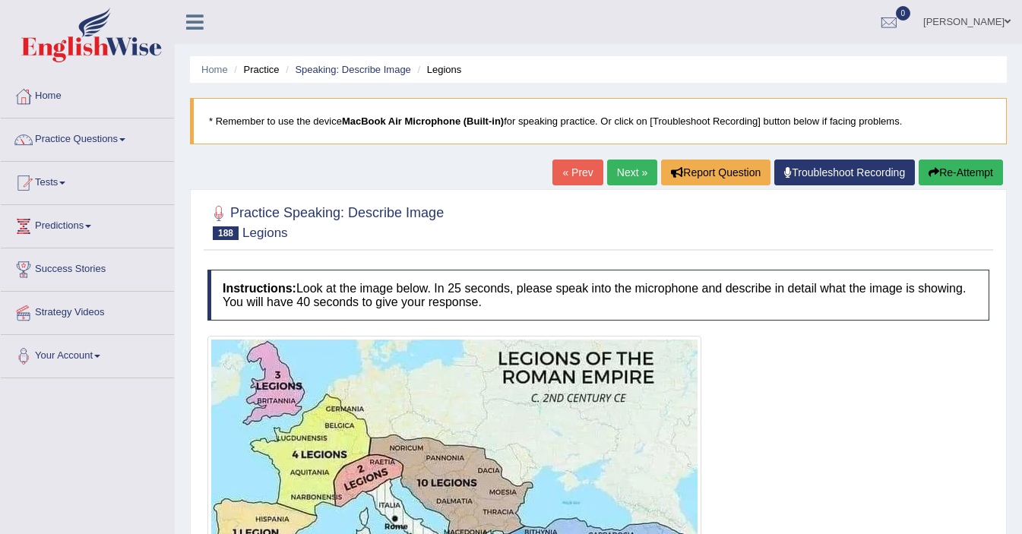
click at [618, 178] on link "Next »" at bounding box center [632, 173] width 50 height 26
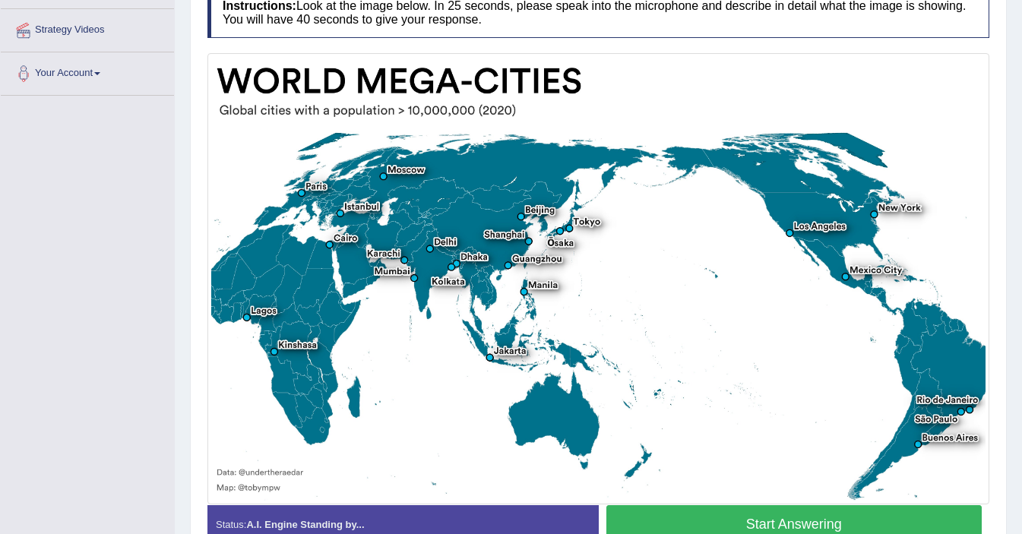
scroll to position [303, 0]
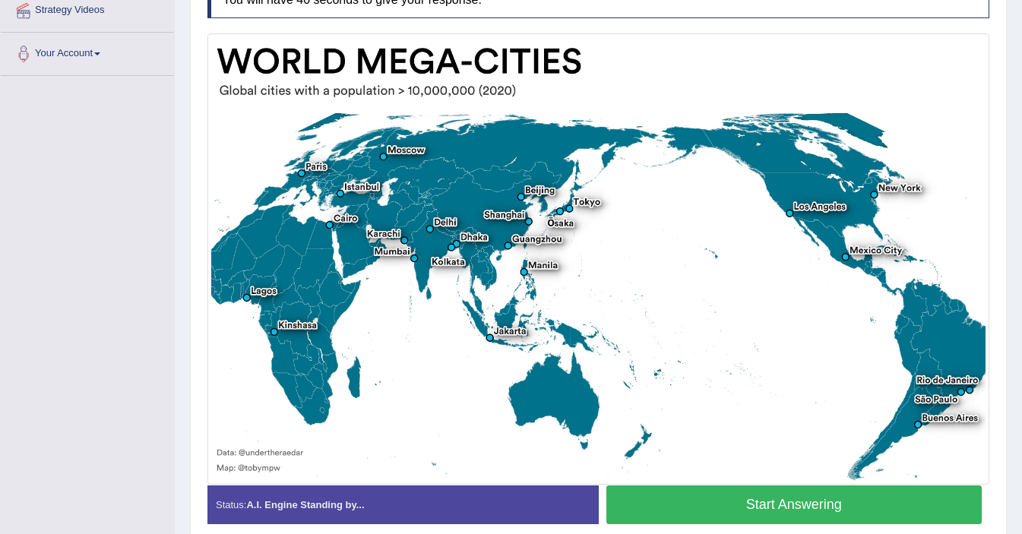
click at [766, 502] on button "Start Answering" at bounding box center [795, 505] width 376 height 39
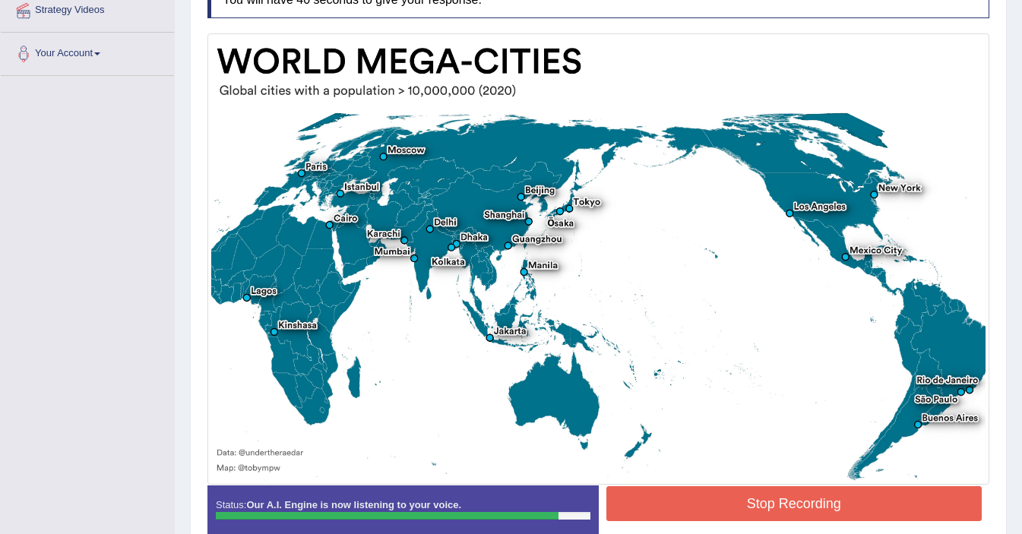
click at [697, 508] on button "Stop Recording" at bounding box center [795, 504] width 376 height 35
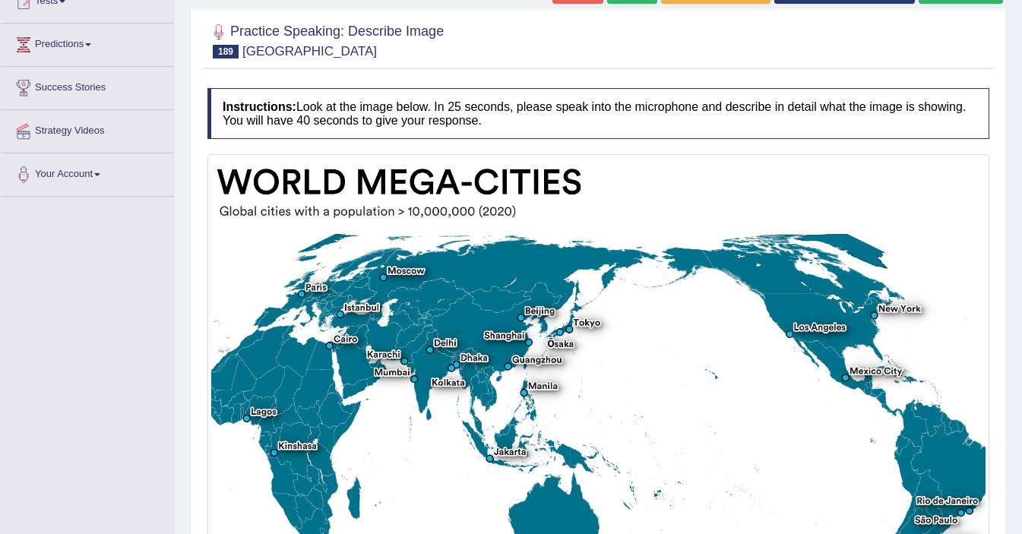
scroll to position [0, 0]
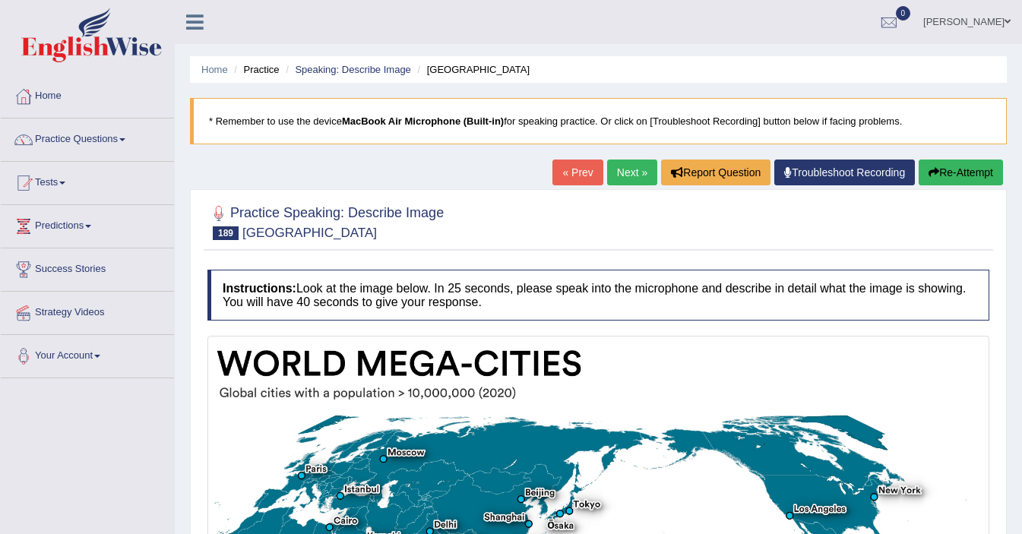
click at [624, 164] on link "Next »" at bounding box center [632, 173] width 50 height 26
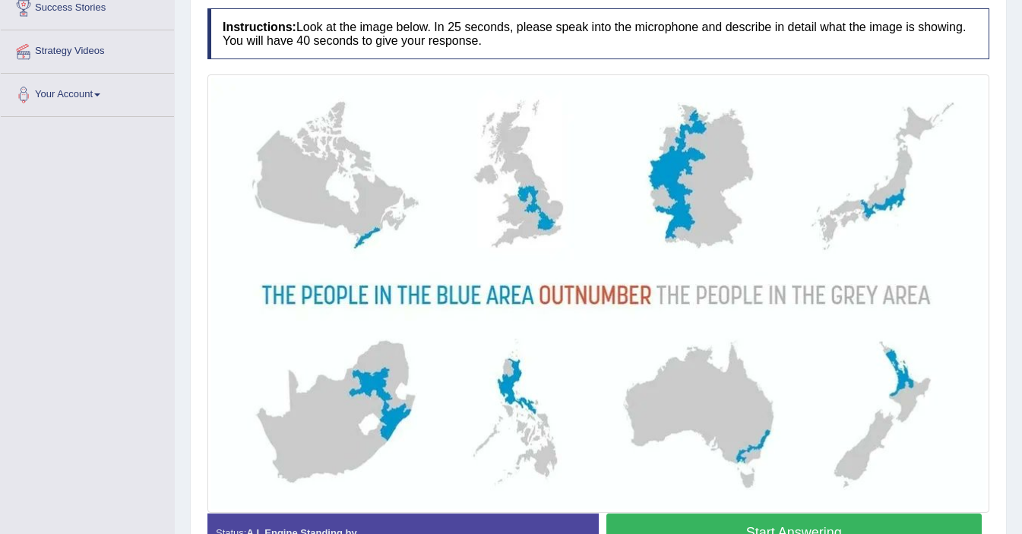
scroll to position [275, 0]
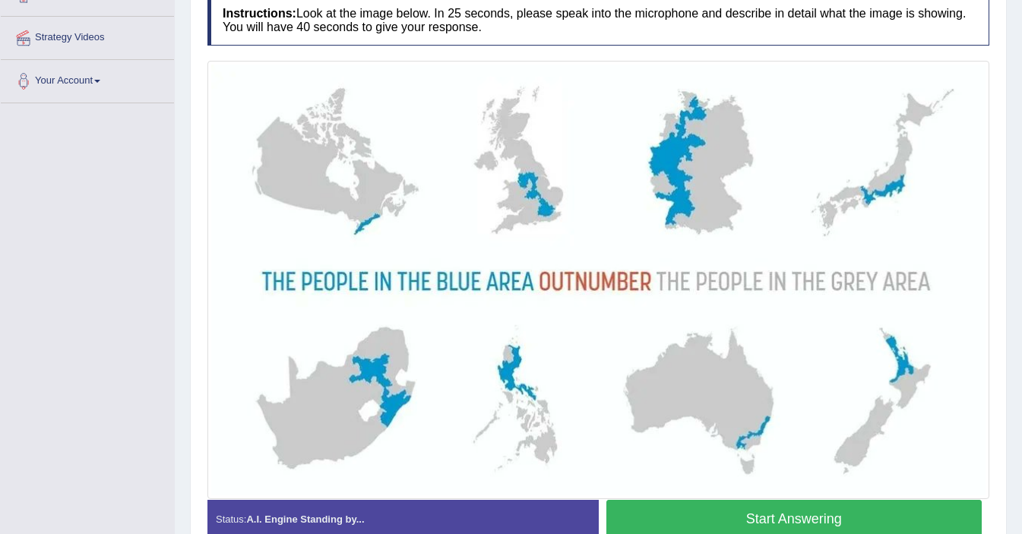
click at [743, 512] on button "Start Answering" at bounding box center [795, 519] width 376 height 39
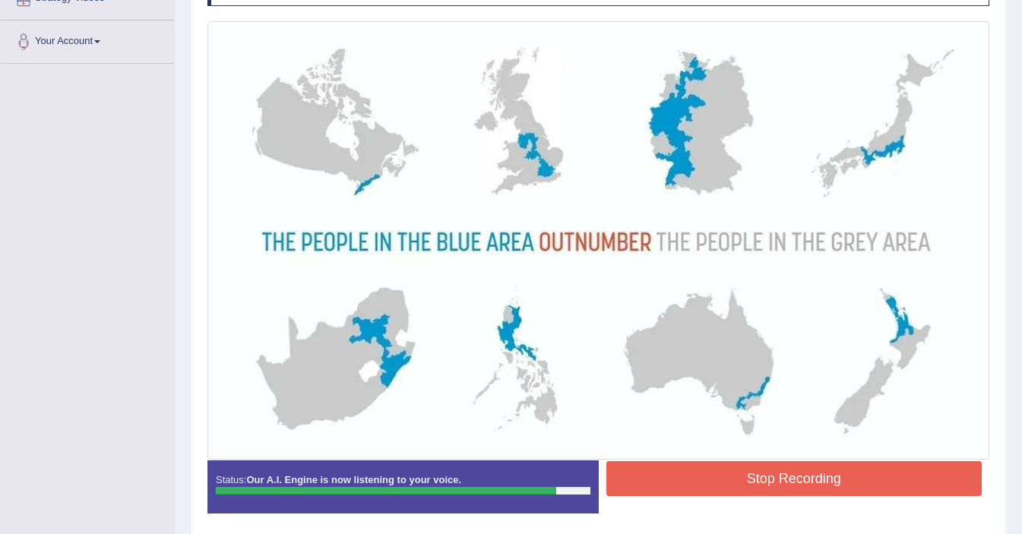
scroll to position [321, 0]
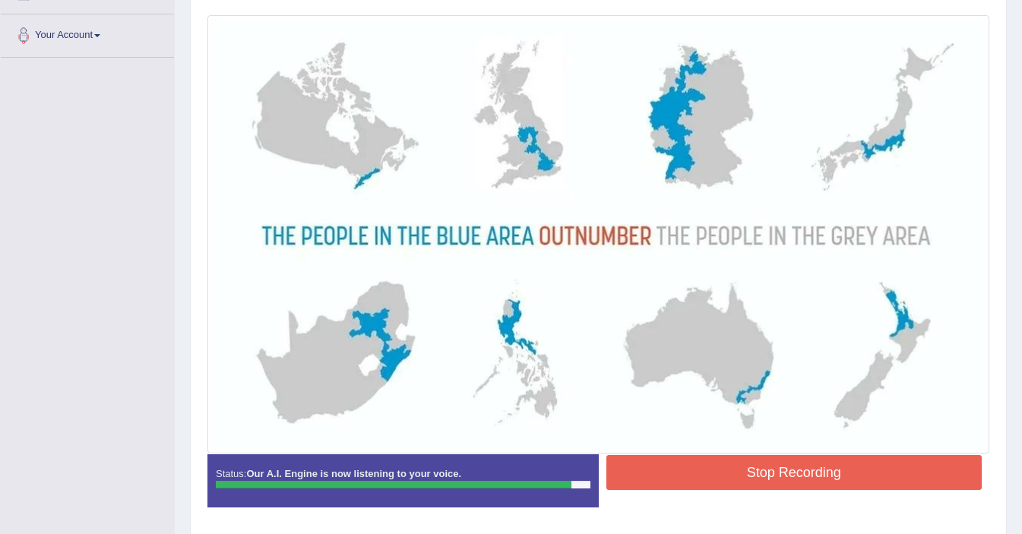
click at [724, 466] on button "Stop Recording" at bounding box center [795, 472] width 376 height 35
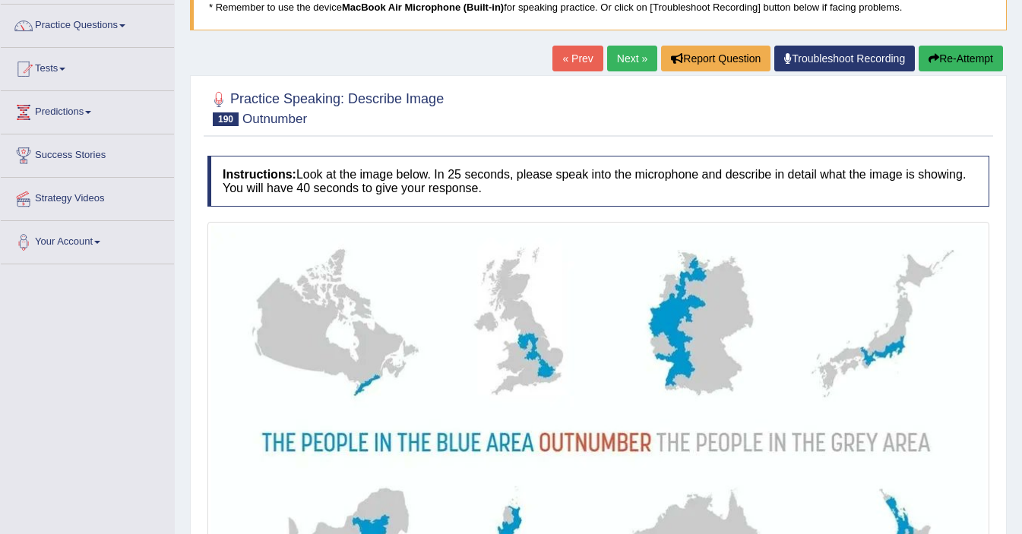
scroll to position [0, 0]
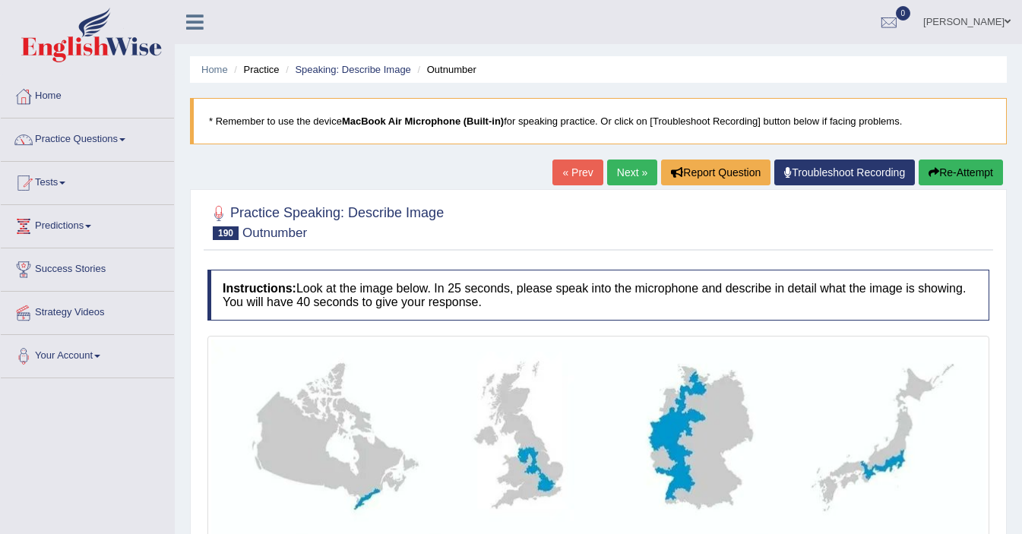
click at [609, 176] on link "Next »" at bounding box center [632, 173] width 50 height 26
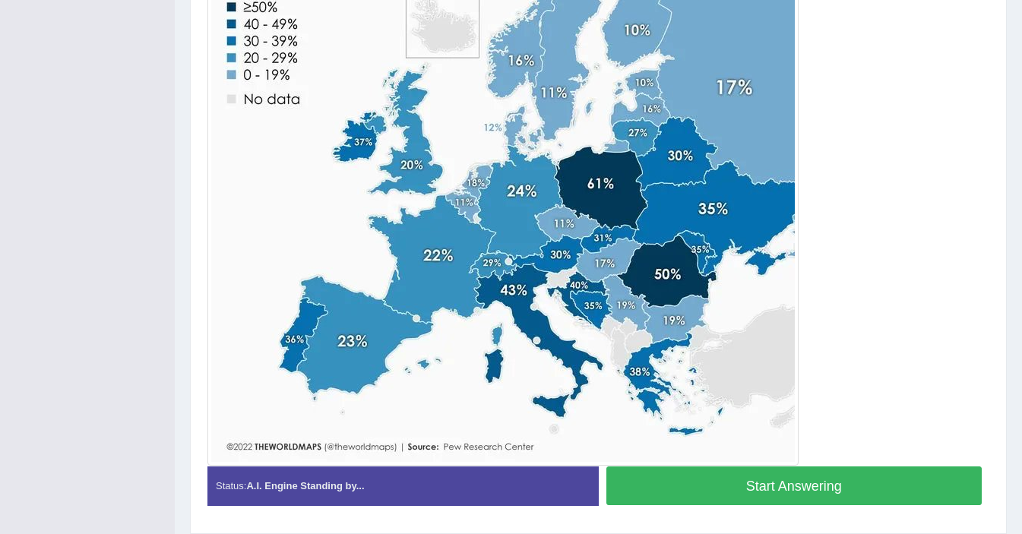
scroll to position [471, 0]
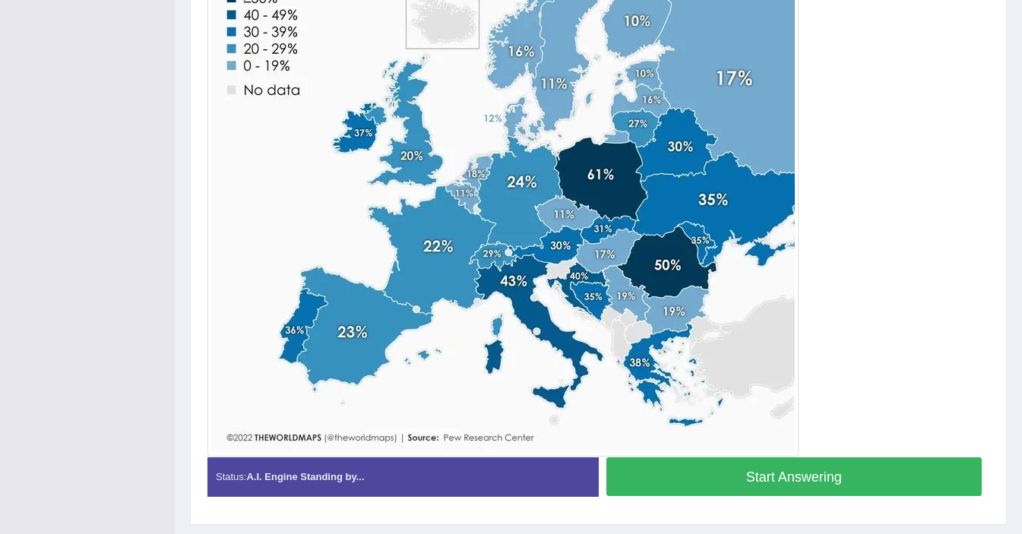
click at [715, 470] on button "Start Answering" at bounding box center [795, 477] width 376 height 39
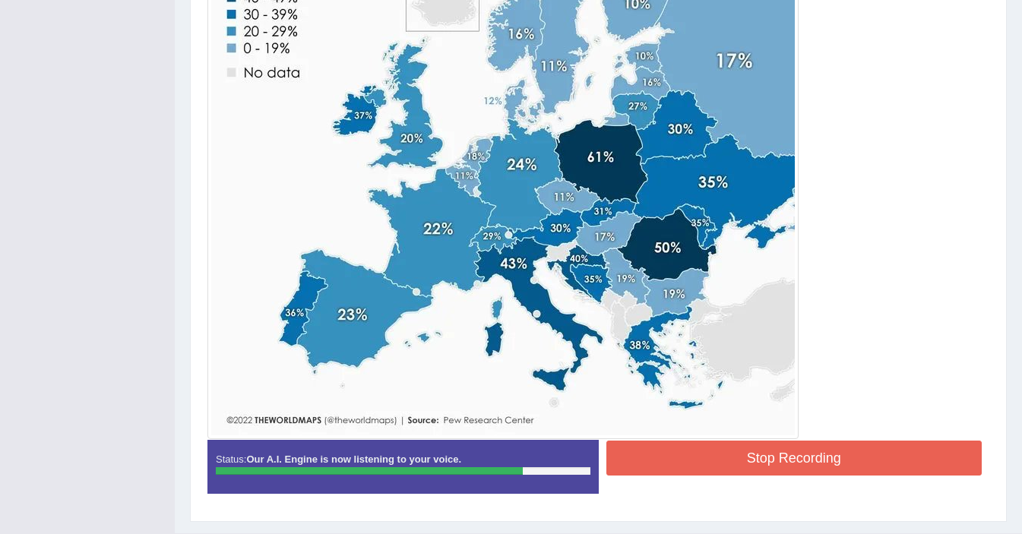
scroll to position [525, 0]
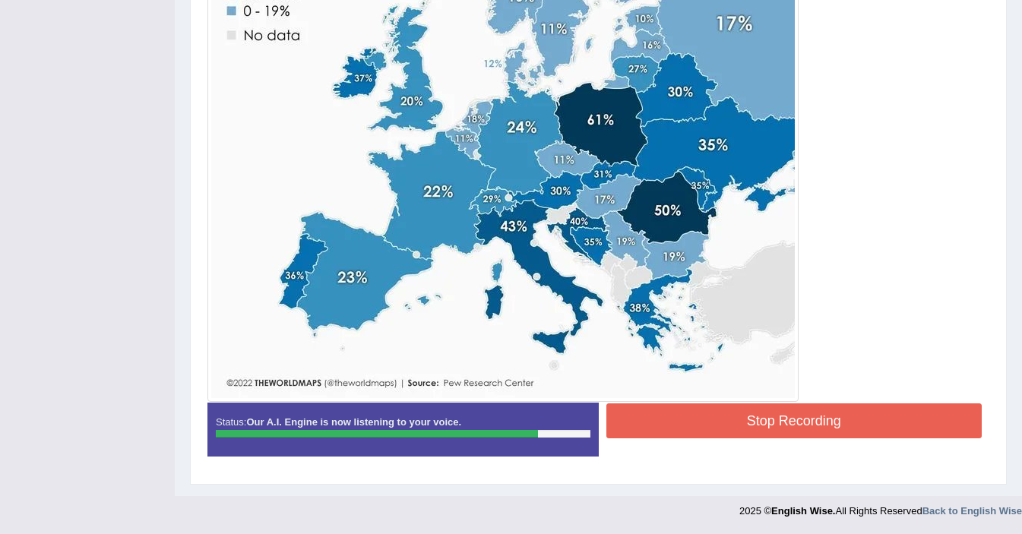
click at [769, 420] on button "Stop Recording" at bounding box center [795, 421] width 376 height 35
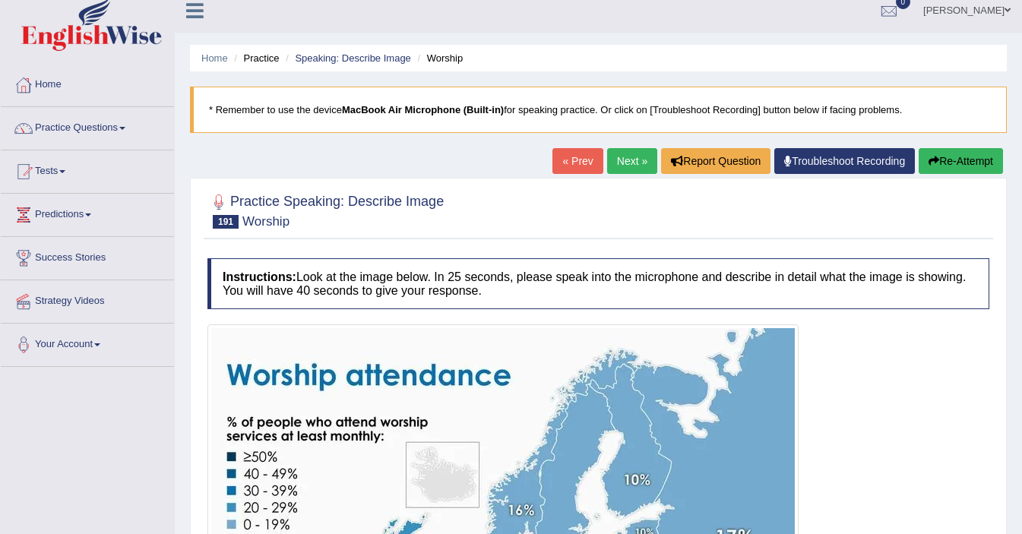
scroll to position [0, 0]
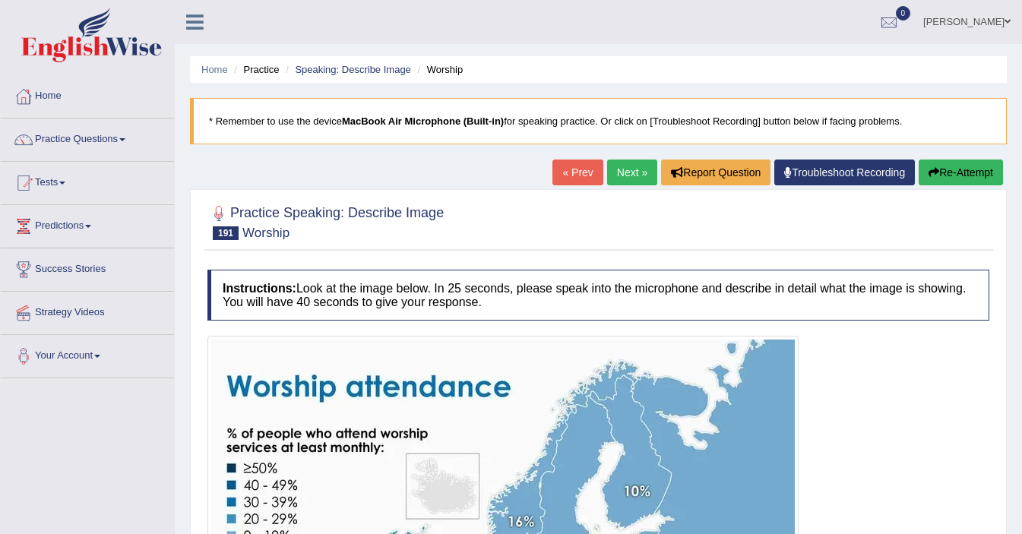
click at [616, 177] on link "Next »" at bounding box center [632, 173] width 50 height 26
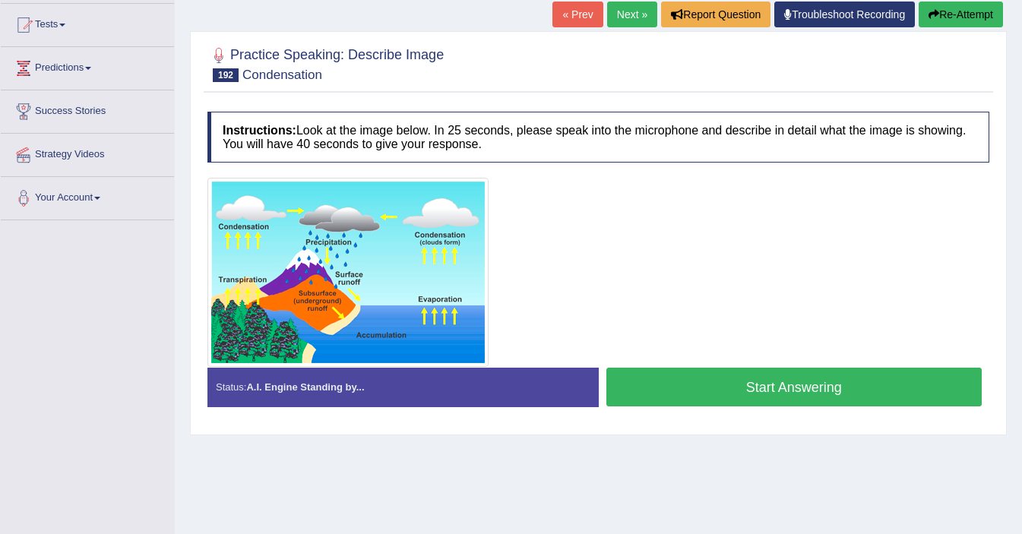
scroll to position [179, 0]
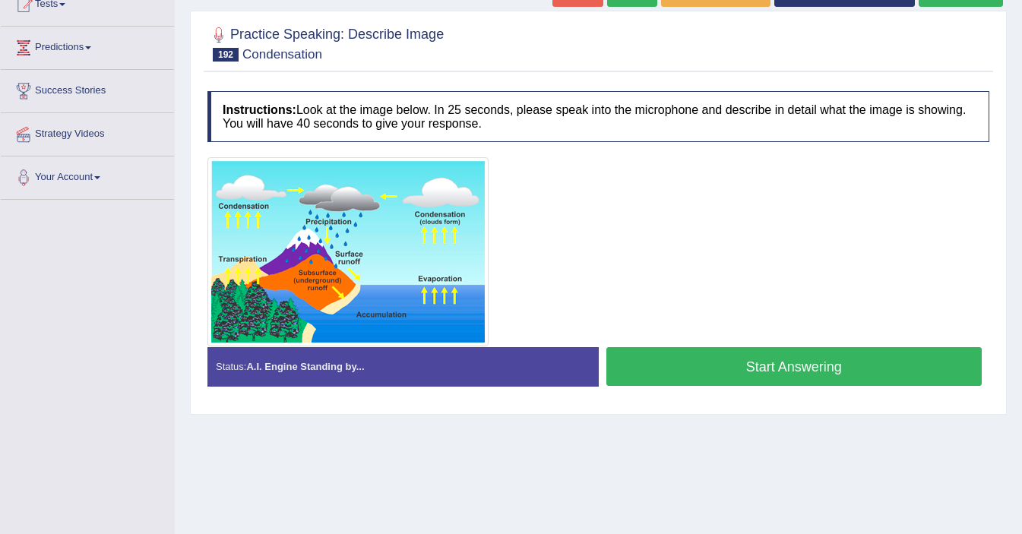
click at [848, 376] on button "Start Answering" at bounding box center [795, 366] width 376 height 39
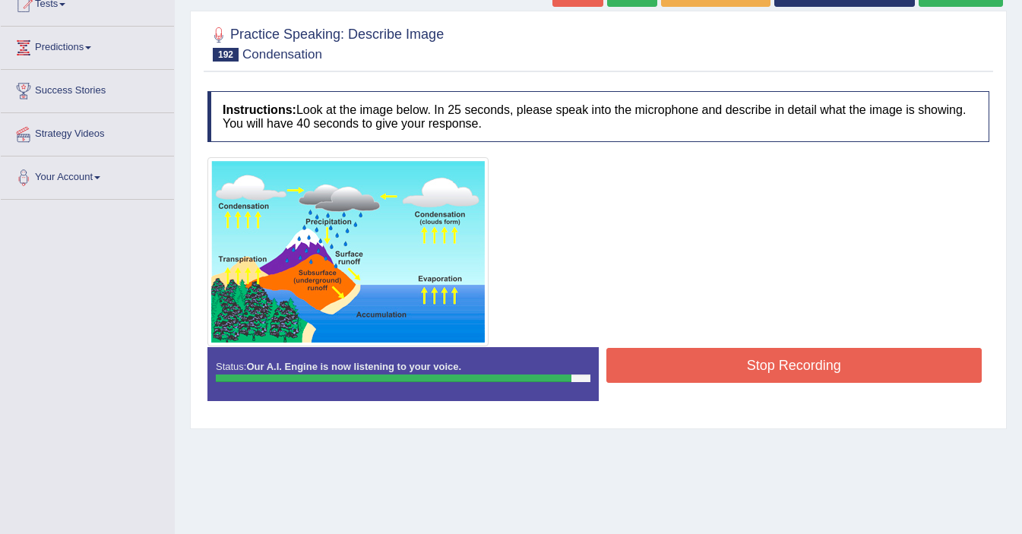
click at [829, 371] on button "Stop Recording" at bounding box center [795, 365] width 376 height 35
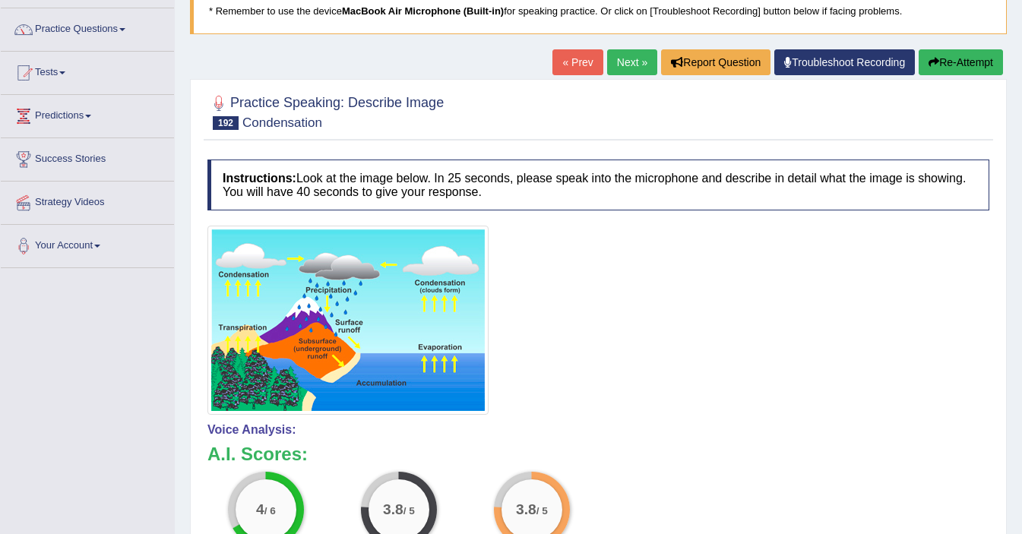
scroll to position [0, 0]
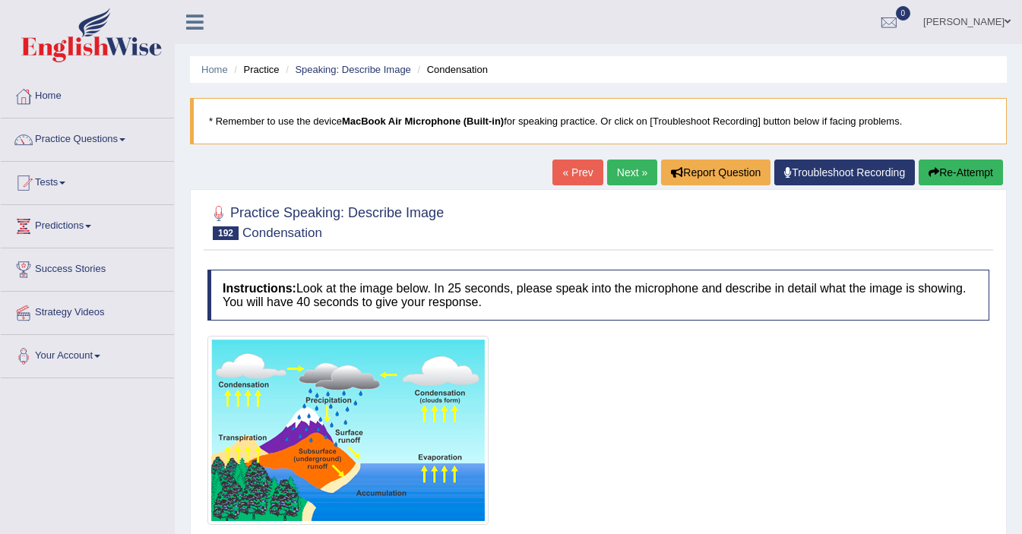
click at [635, 155] on div "Home Practice Speaking: Describe Image Condensation * Remember to use the devic…" at bounding box center [599, 463] width 848 height 927
click at [632, 178] on link "Next »" at bounding box center [632, 173] width 50 height 26
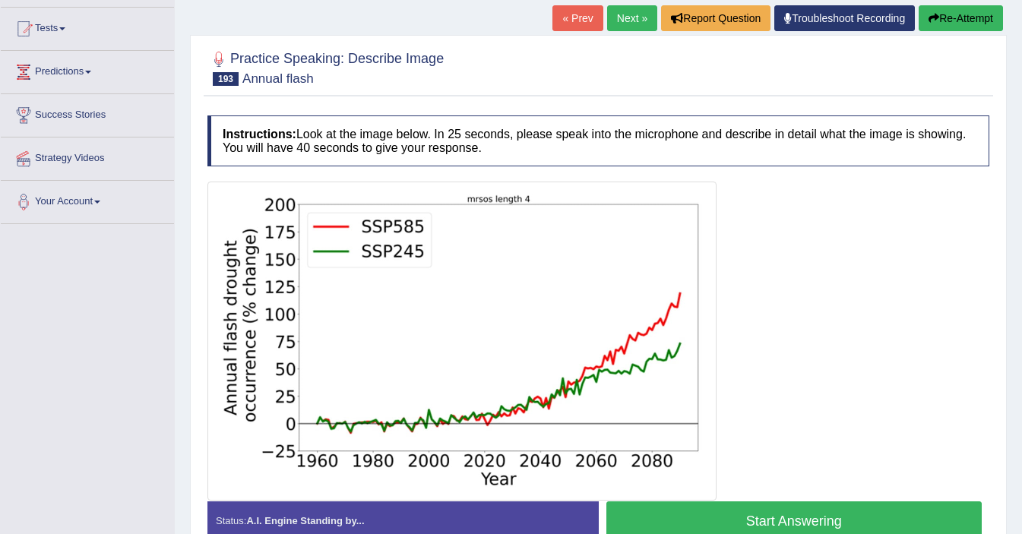
scroll to position [156, 0]
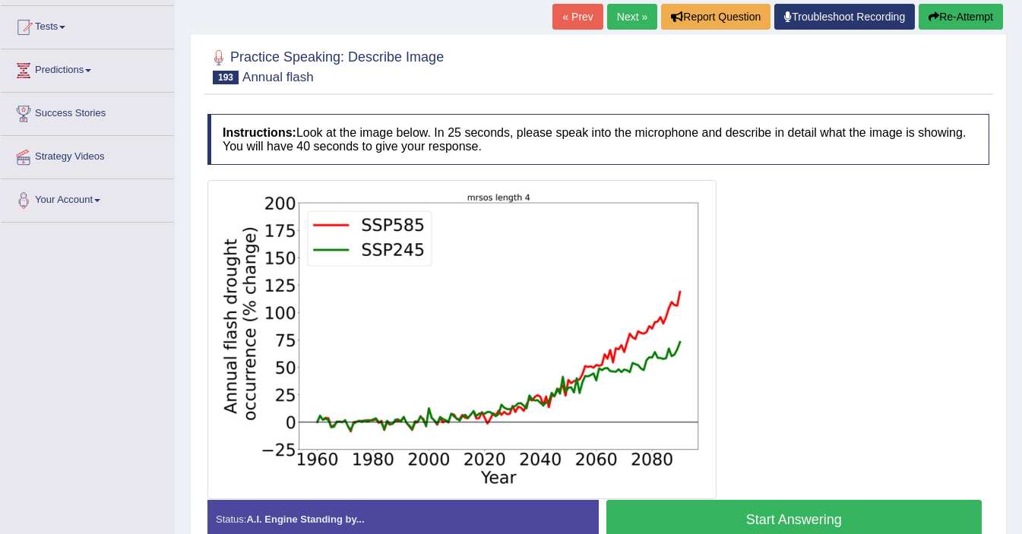
click at [799, 522] on button "Start Answering" at bounding box center [795, 519] width 376 height 39
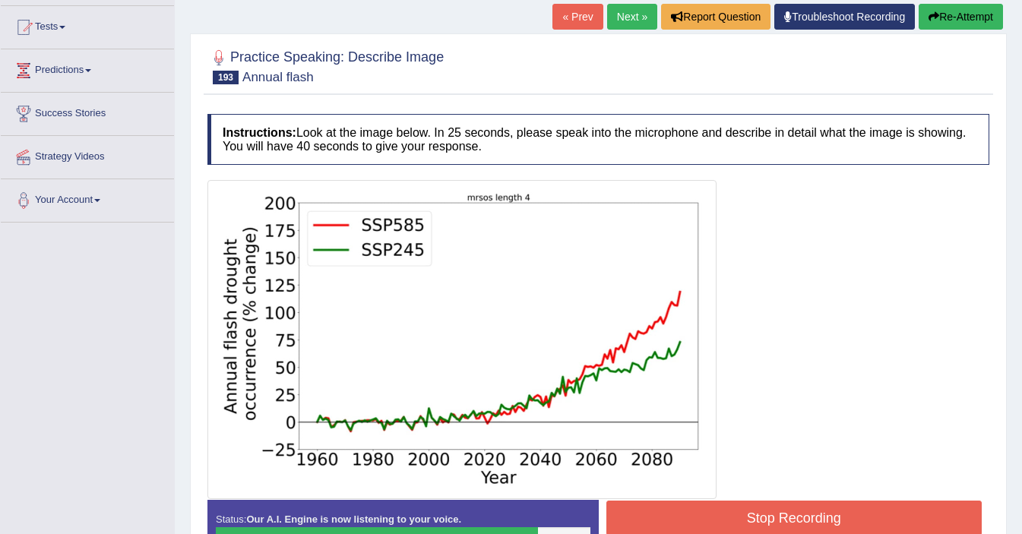
click at [799, 522] on button "Stop Recording" at bounding box center [795, 518] width 376 height 35
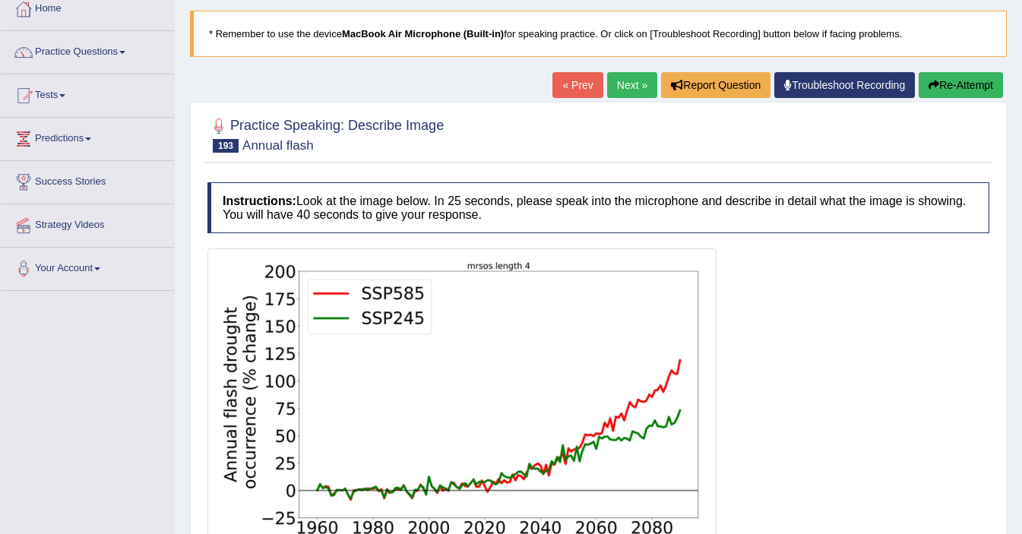
scroll to position [84, 0]
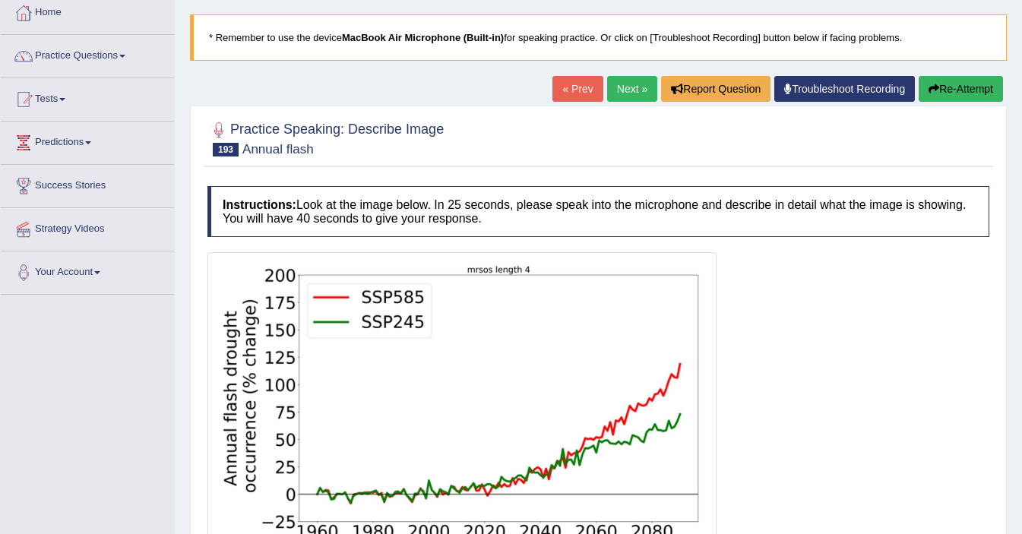
click at [629, 87] on link "Next »" at bounding box center [632, 89] width 50 height 26
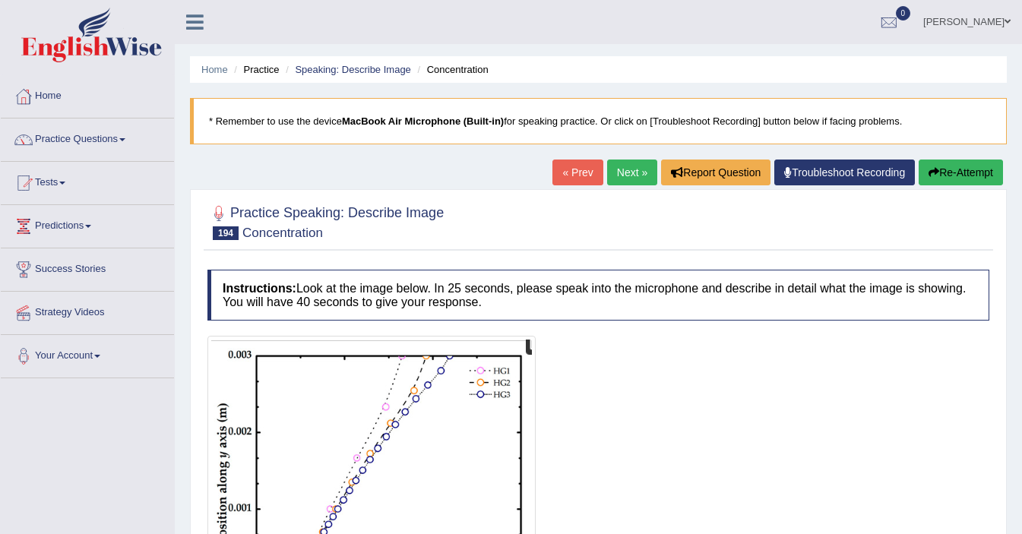
scroll to position [141, 0]
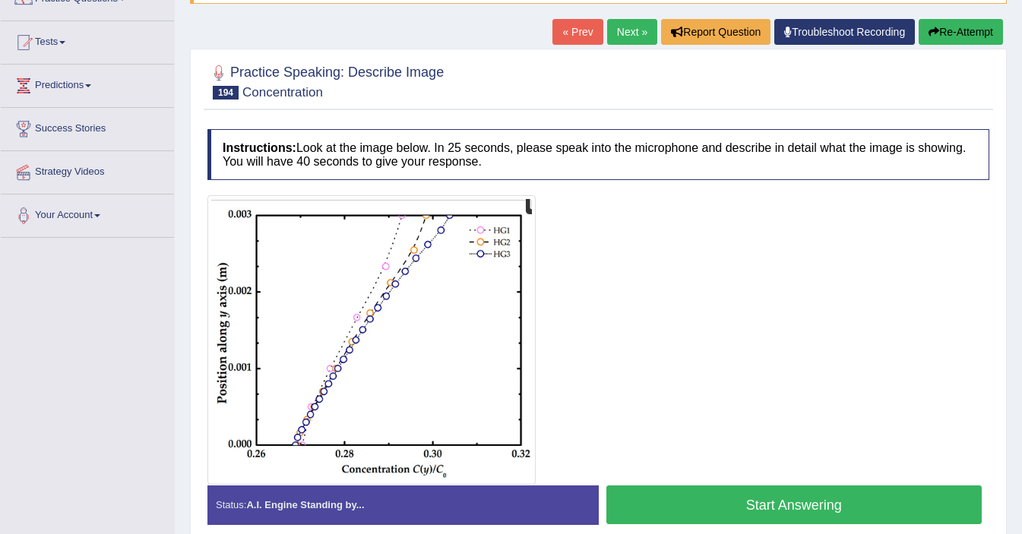
click at [623, 34] on link "Next »" at bounding box center [632, 32] width 50 height 26
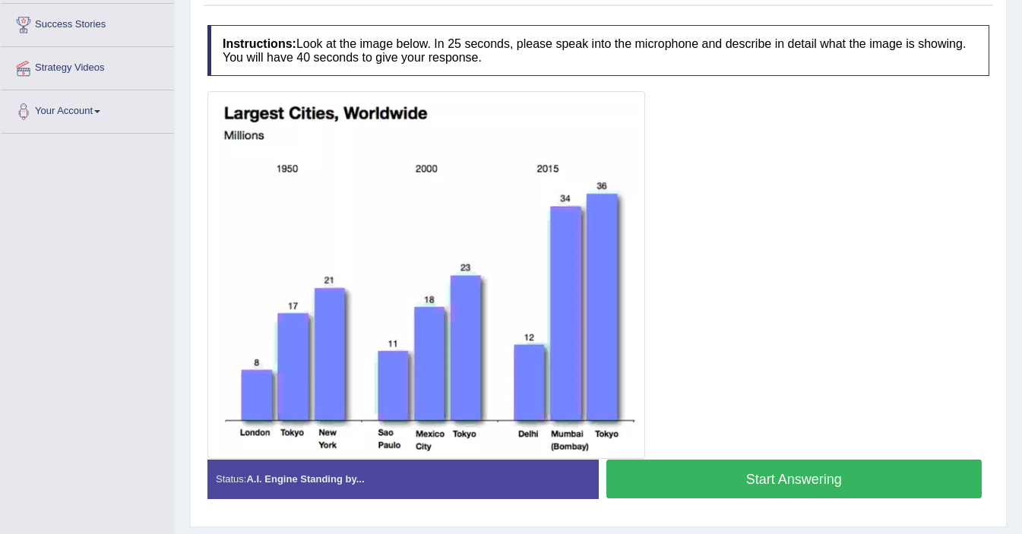
scroll to position [246, 0]
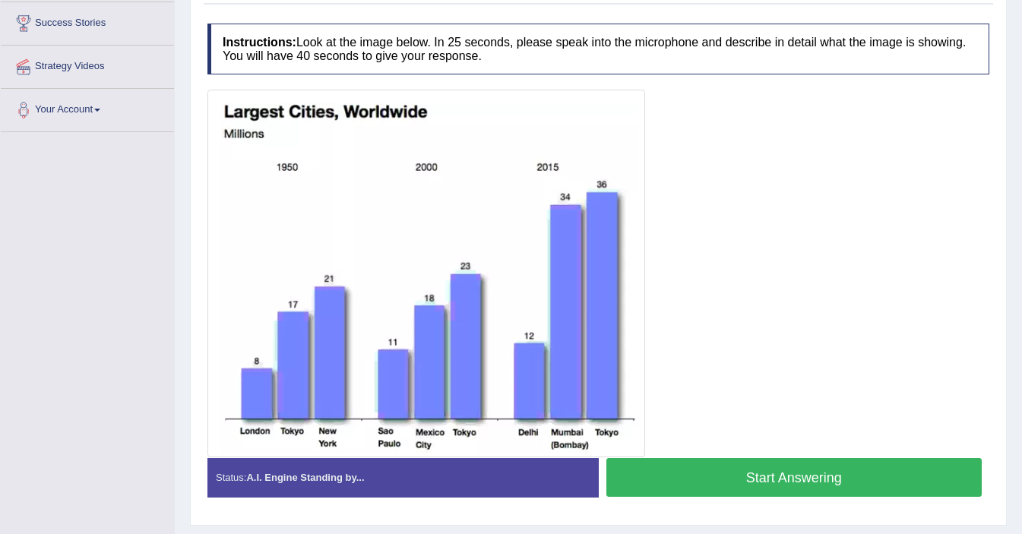
click at [753, 492] on button "Start Answering" at bounding box center [795, 477] width 376 height 39
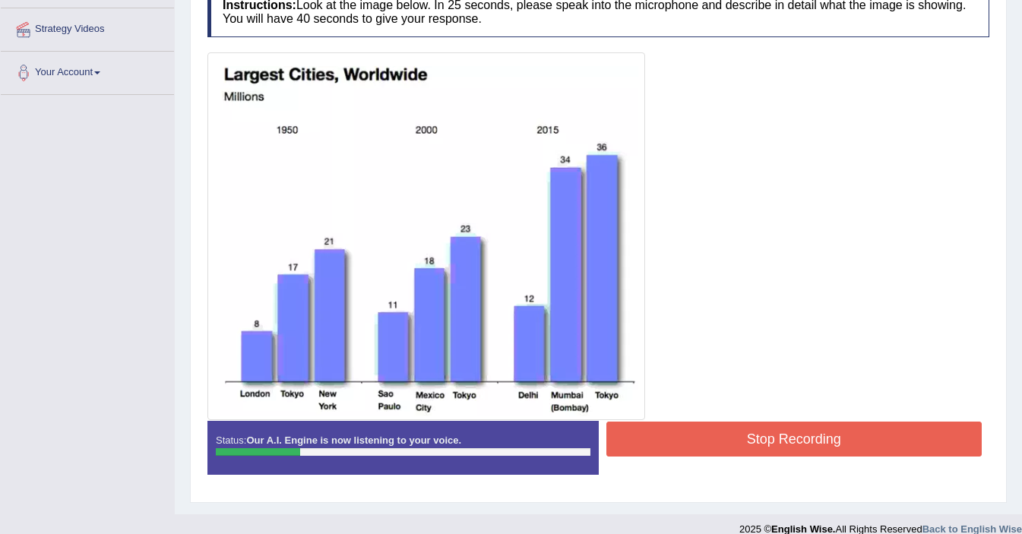
scroll to position [302, 0]
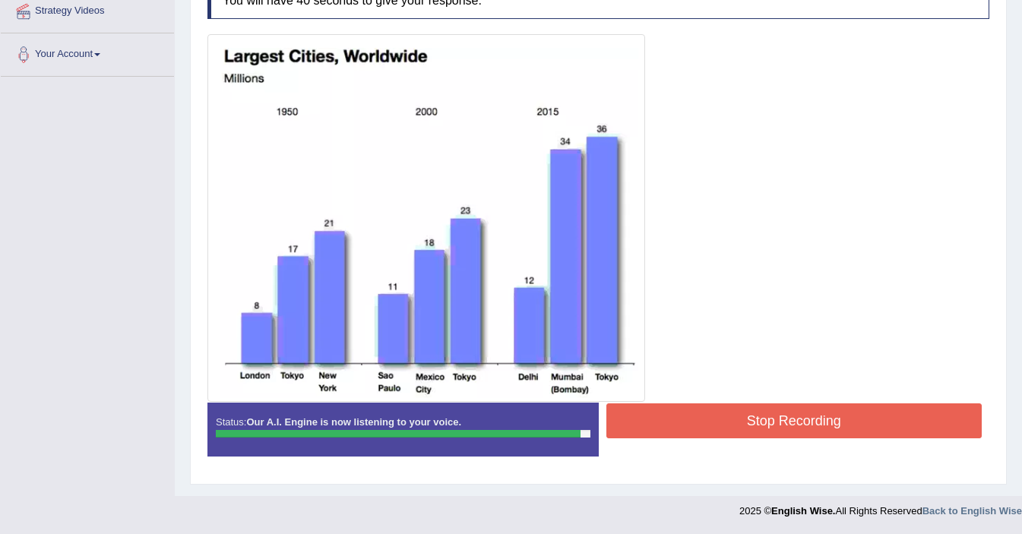
click at [817, 416] on button "Stop Recording" at bounding box center [795, 421] width 376 height 35
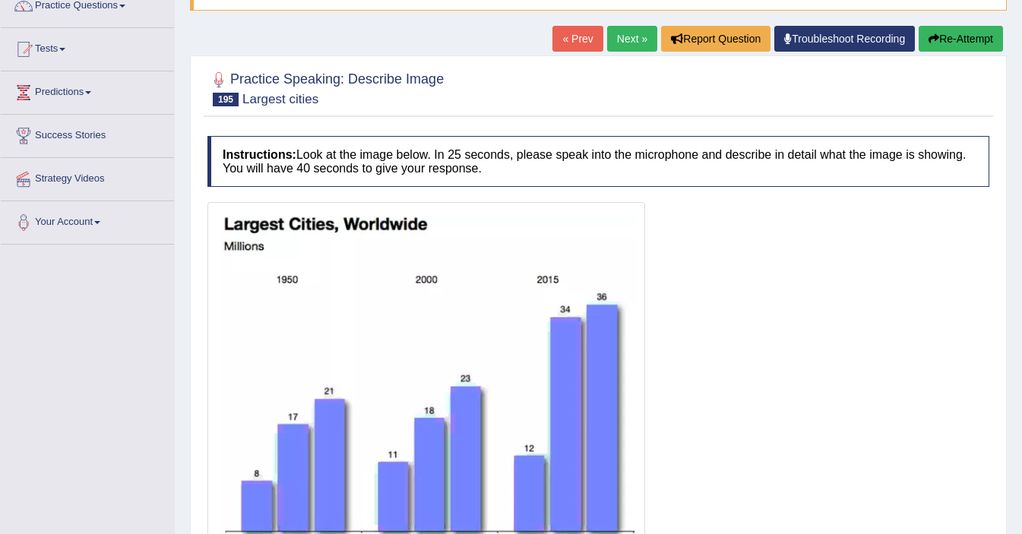
scroll to position [74, 0]
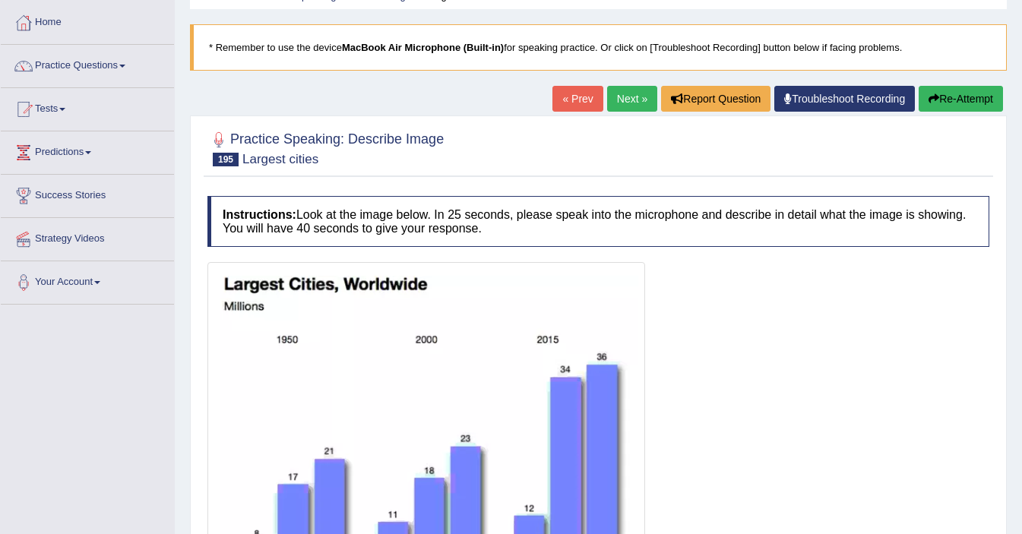
click at [626, 98] on link "Next »" at bounding box center [632, 99] width 50 height 26
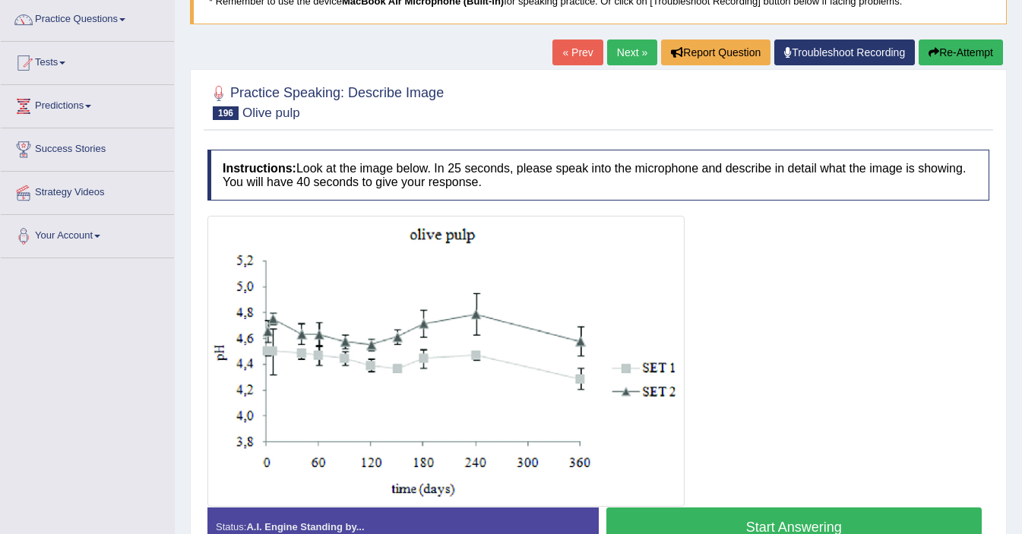
scroll to position [116, 0]
